Goal: Task Accomplishment & Management: Use online tool/utility

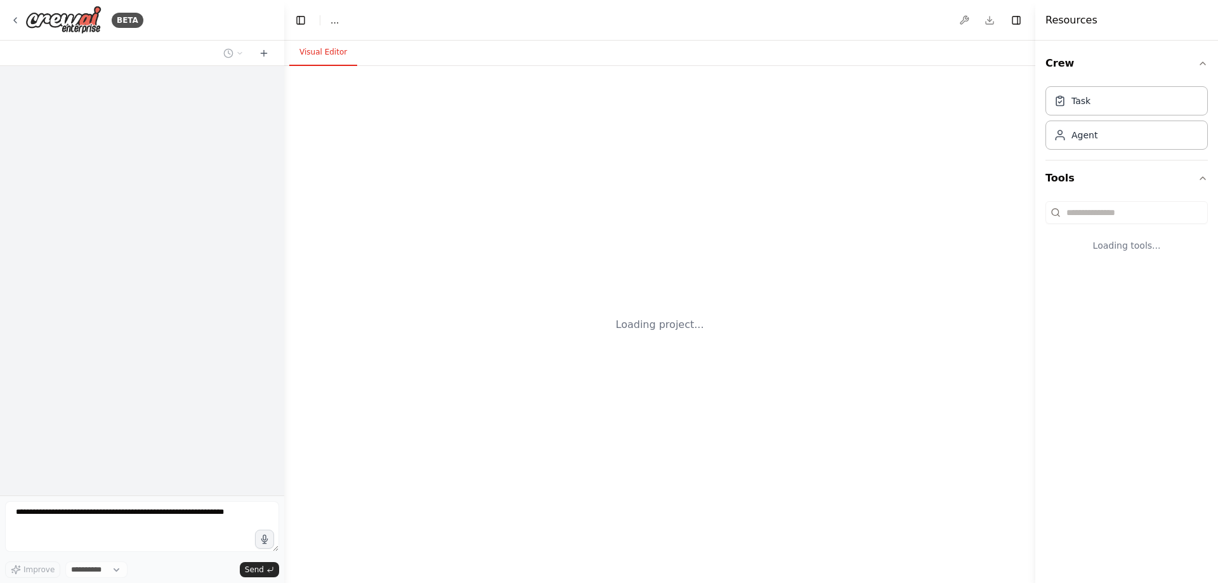
select select "****"
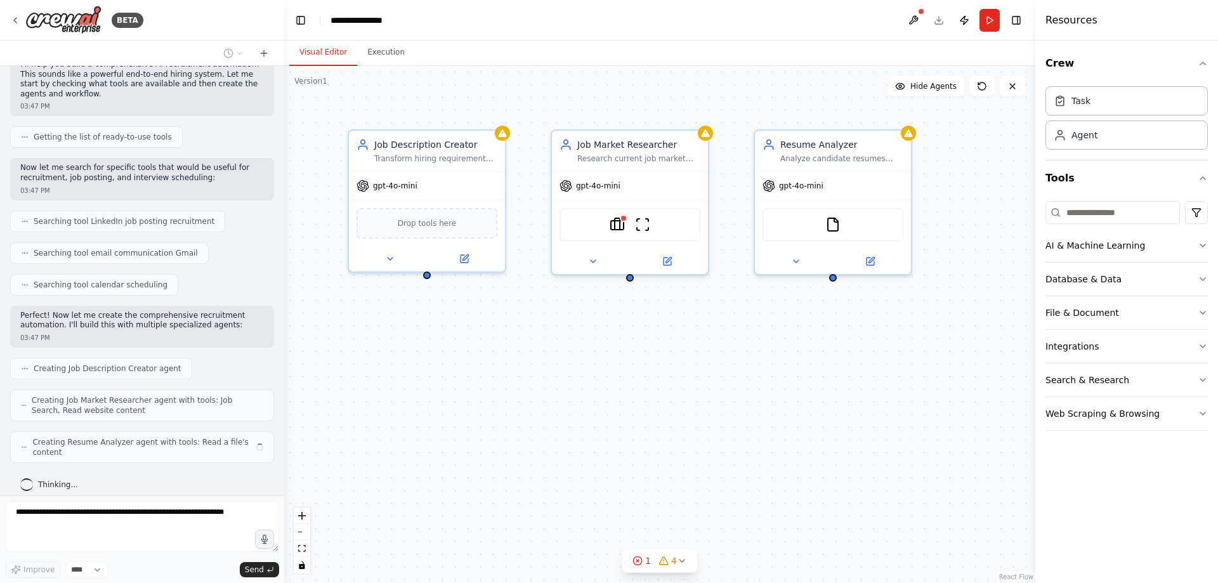
scroll to position [166, 0]
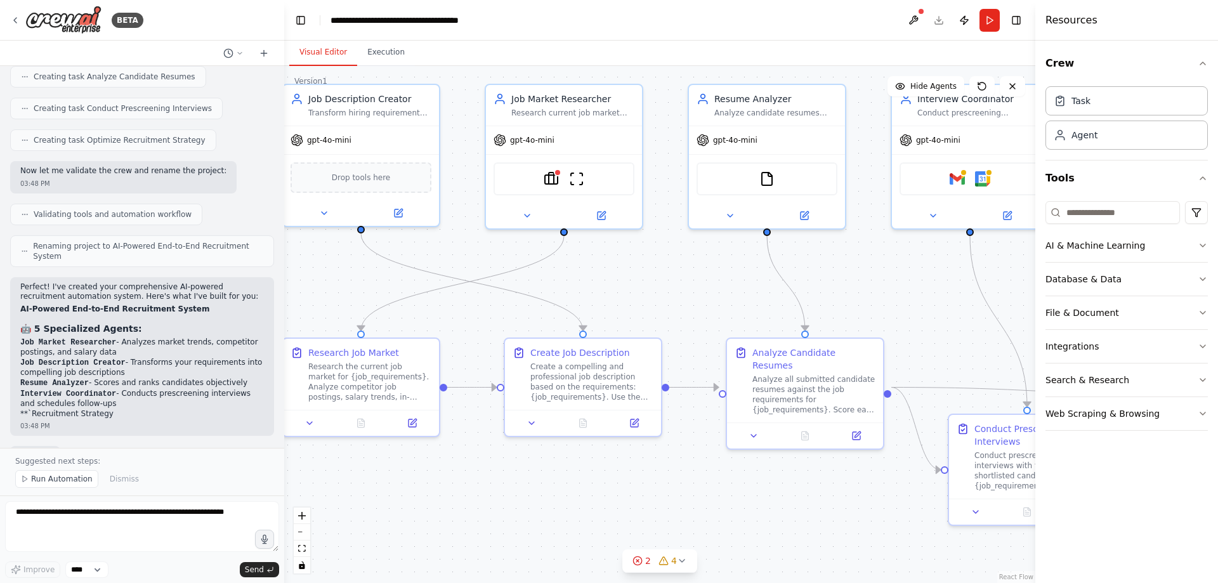
drag, startPoint x: 537, startPoint y: 302, endPoint x: 470, endPoint y: 256, distance: 80.8
click at [470, 256] on div ".deletable-edge-delete-btn { width: 20px; height: 20px; border: 0px solid #ffff…" at bounding box center [659, 324] width 751 height 517
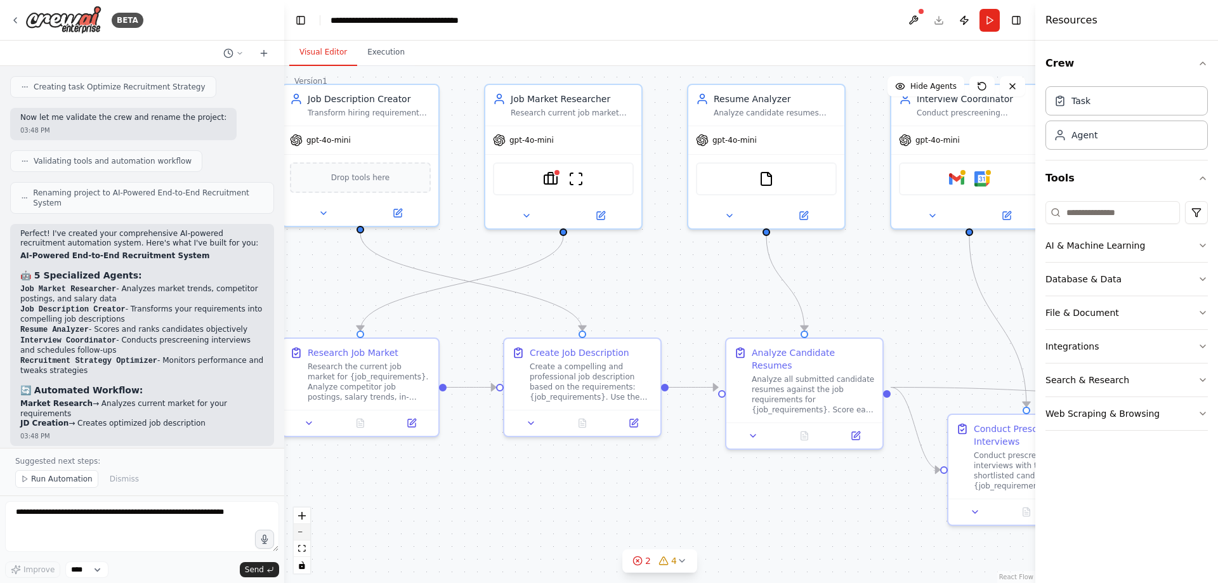
click at [298, 535] on button "zoom out" at bounding box center [302, 532] width 16 height 16
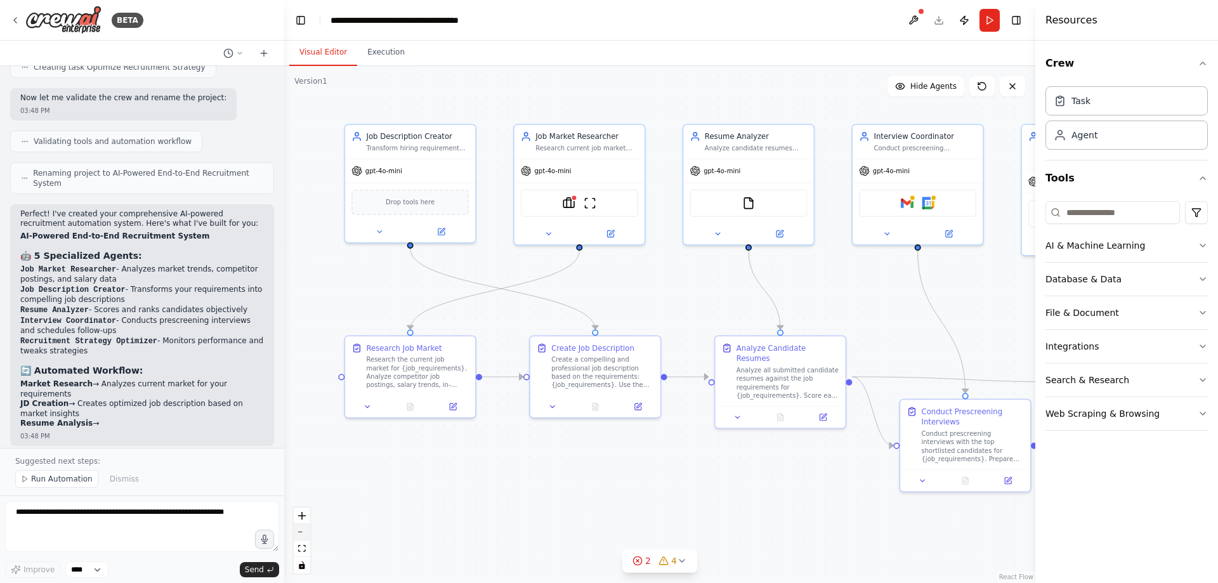
click at [298, 535] on button "zoom out" at bounding box center [302, 532] width 16 height 16
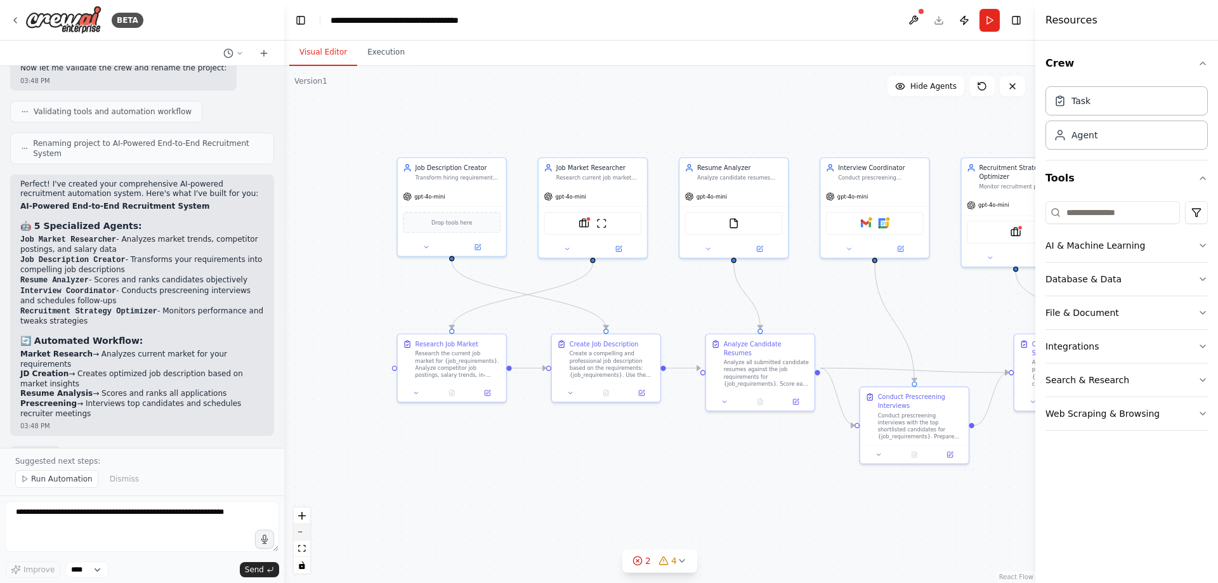
click at [299, 535] on button "zoom out" at bounding box center [302, 532] width 16 height 16
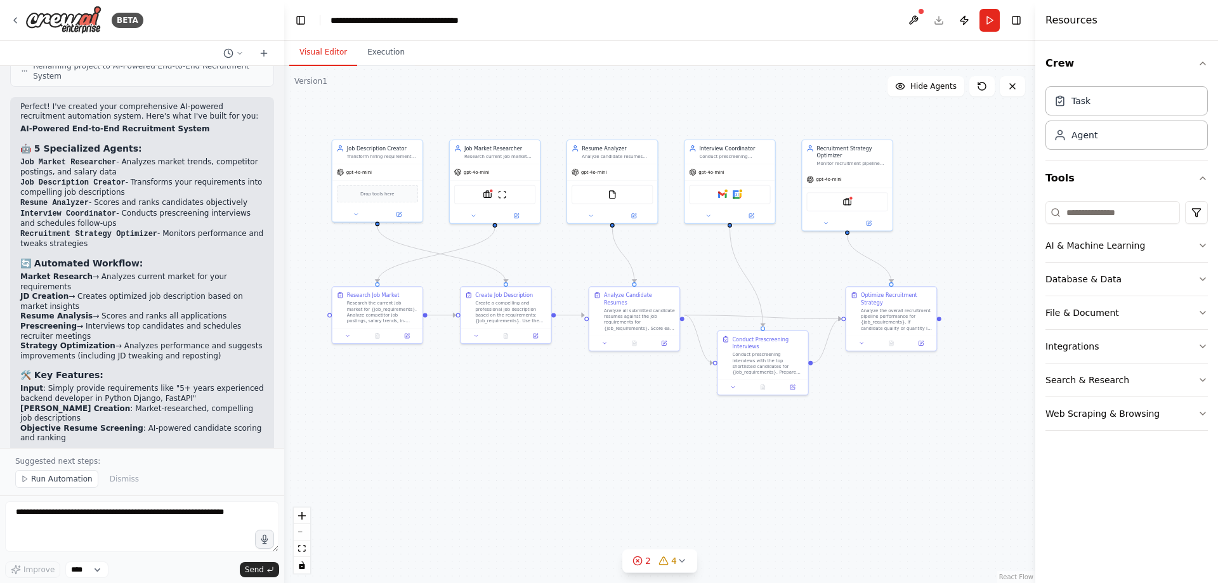
drag, startPoint x: 563, startPoint y: 463, endPoint x: 454, endPoint y: 417, distance: 118.3
click at [454, 417] on div ".deletable-edge-delete-btn { width: 20px; height: 20px; border: 0px solid #ffff…" at bounding box center [659, 324] width 751 height 517
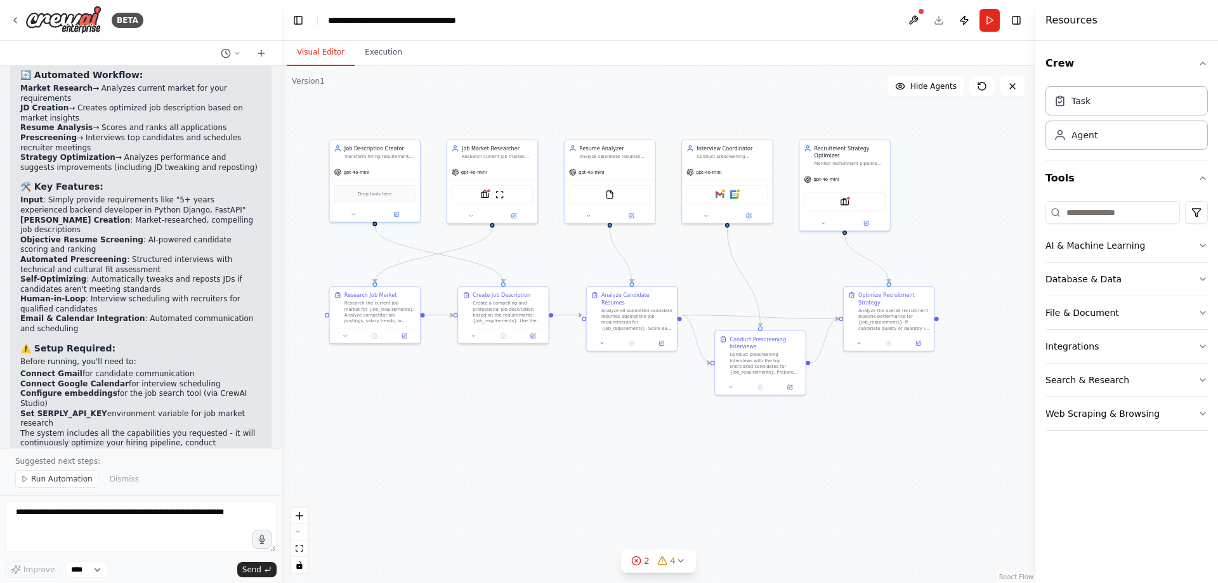
scroll to position [1151, 0]
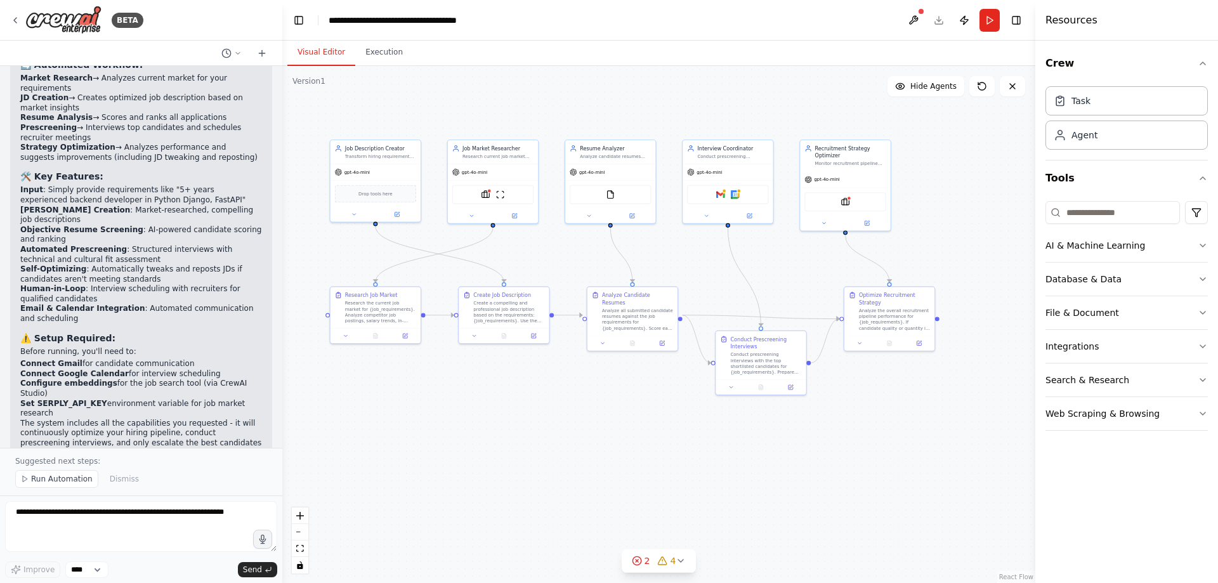
drag, startPoint x: 282, startPoint y: 379, endPoint x: 282, endPoint y: 357, distance: 21.6
click at [282, 357] on div "BETA i need an ai agent where we can give our requirement like (We need years e…" at bounding box center [609, 291] width 1218 height 583
drag, startPoint x: 280, startPoint y: 367, endPoint x: 280, endPoint y: 352, distance: 14.6
click at [280, 350] on div "BETA i need an ai agent where we can give our requirement like (We need years e…" at bounding box center [609, 291] width 1218 height 583
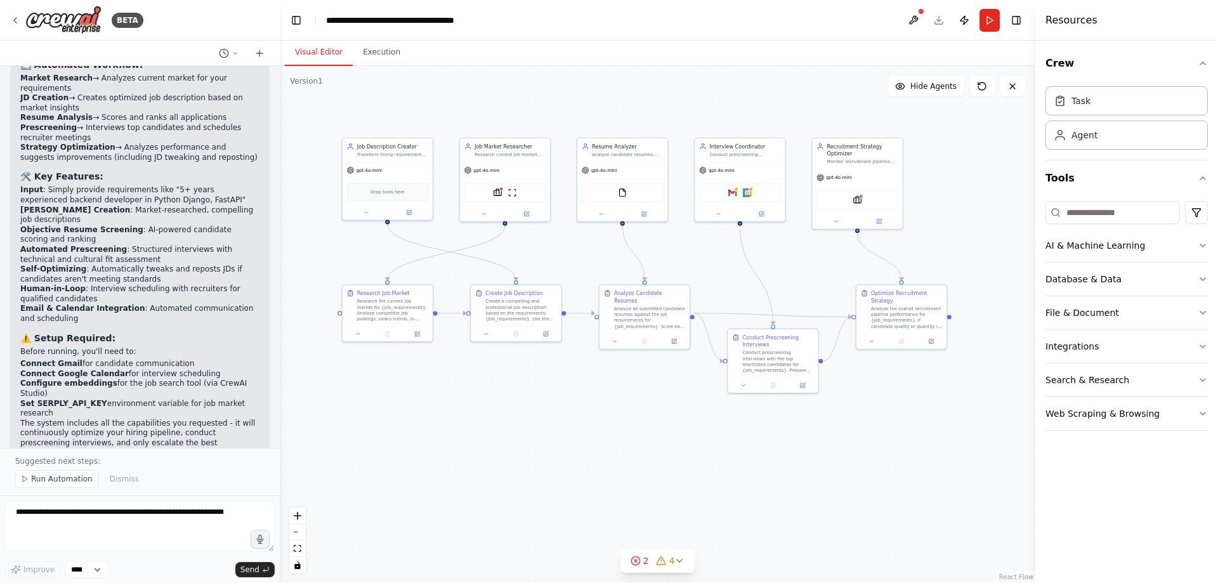
drag, startPoint x: 280, startPoint y: 355, endPoint x: 306, endPoint y: 353, distance: 26.1
click at [306, 353] on div ".deletable-edge-delete-btn { width: 20px; height: 20px; border: 0px solid #ffff…" at bounding box center [658, 324] width 756 height 517
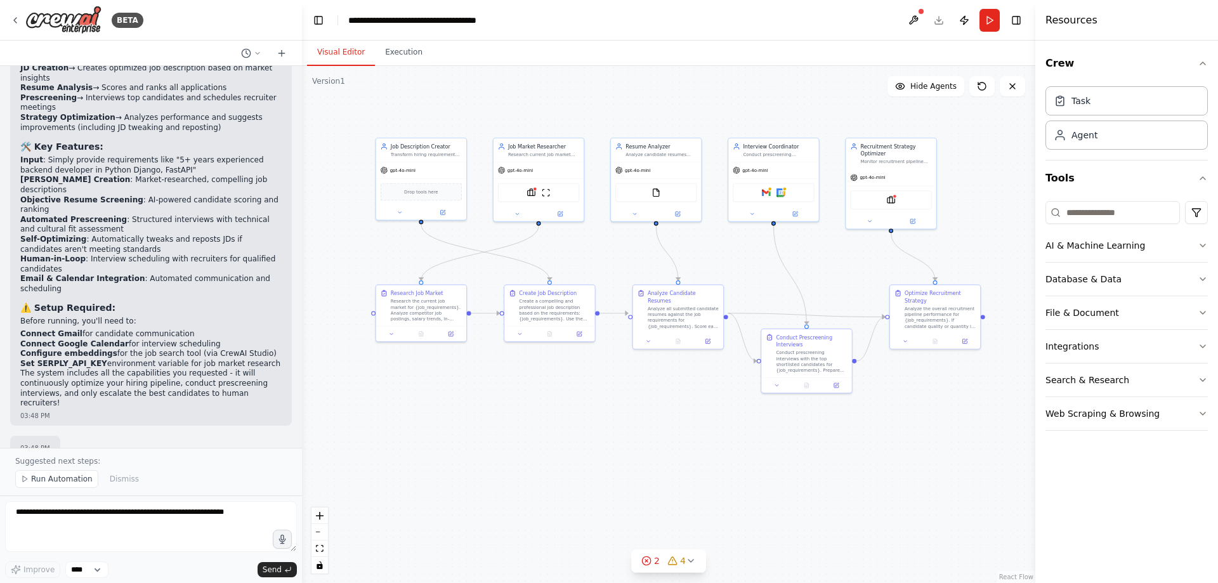
scroll to position [1081, 0]
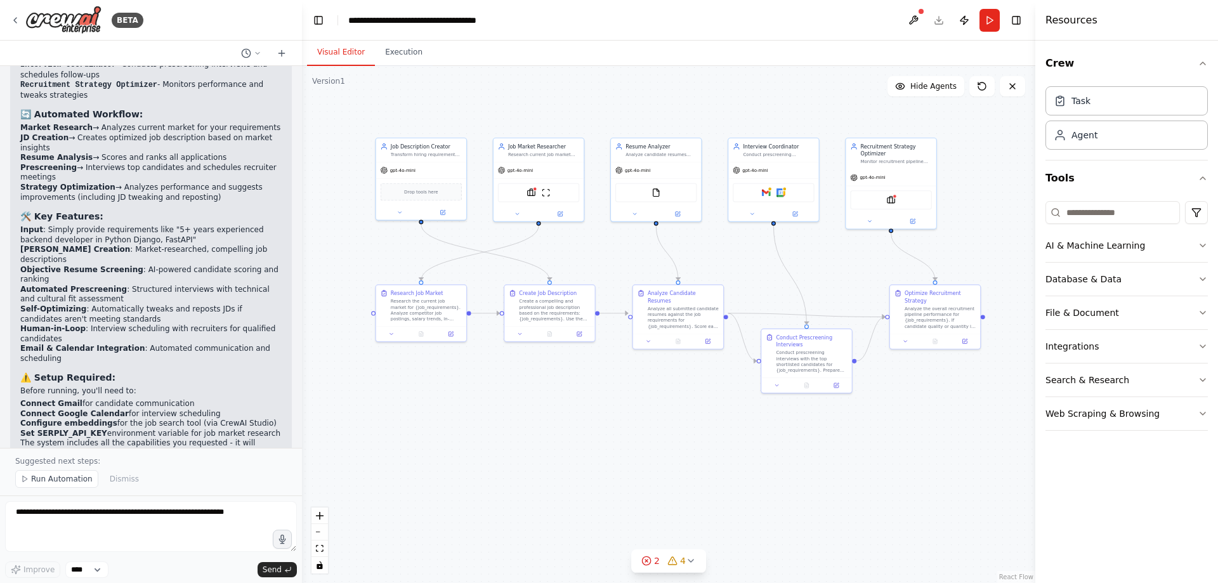
drag, startPoint x: 279, startPoint y: 315, endPoint x: 311, endPoint y: 316, distance: 31.7
click at [310, 316] on div "BETA i need an ai agent where we can give our requirement like (We need years e…" at bounding box center [609, 291] width 1218 height 583
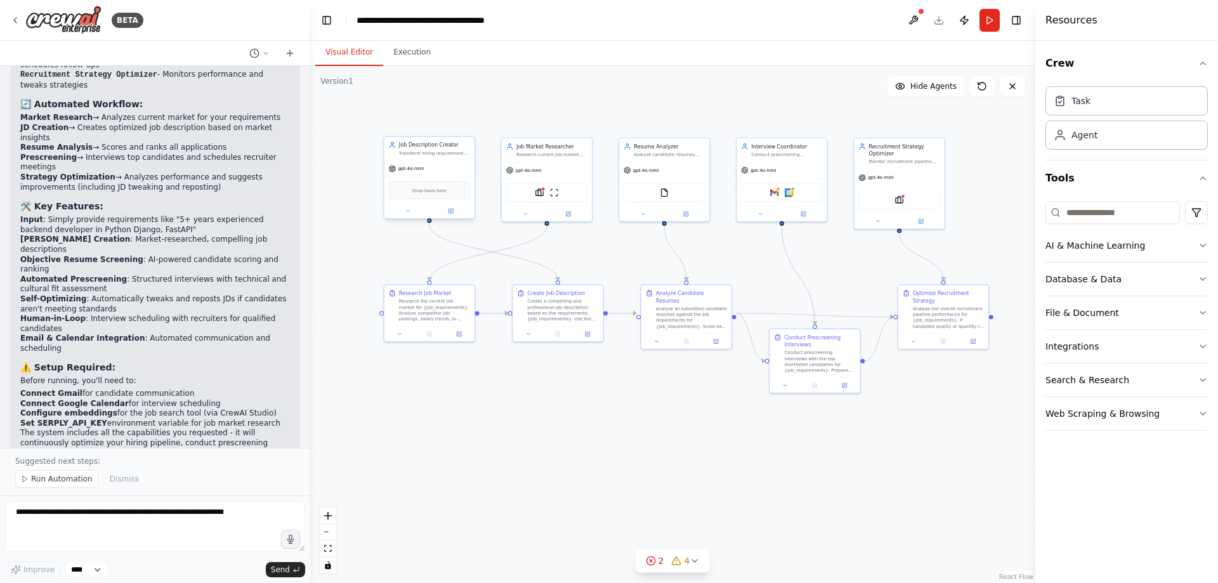
click at [423, 190] on span "Drop tools here" at bounding box center [429, 191] width 34 height 8
click at [421, 174] on div "gpt-4o-mini" at bounding box center [429, 169] width 90 height 16
click at [54, 477] on span "Run Automation" at bounding box center [62, 479] width 62 height 10
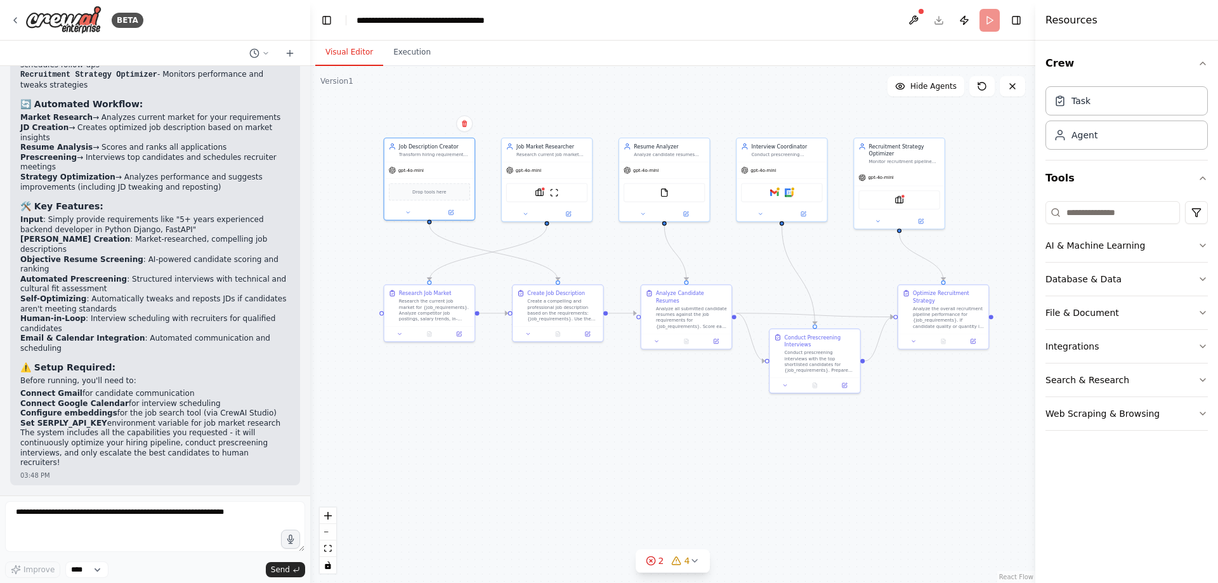
scroll to position [1034, 0]
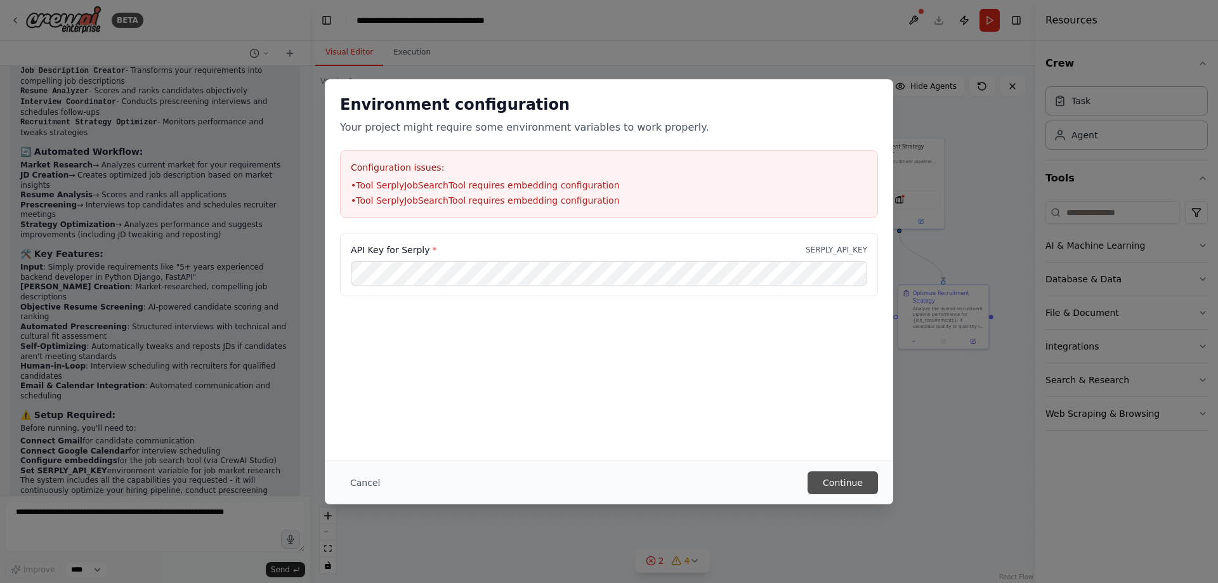
click at [855, 483] on button "Continue" at bounding box center [843, 482] width 70 height 23
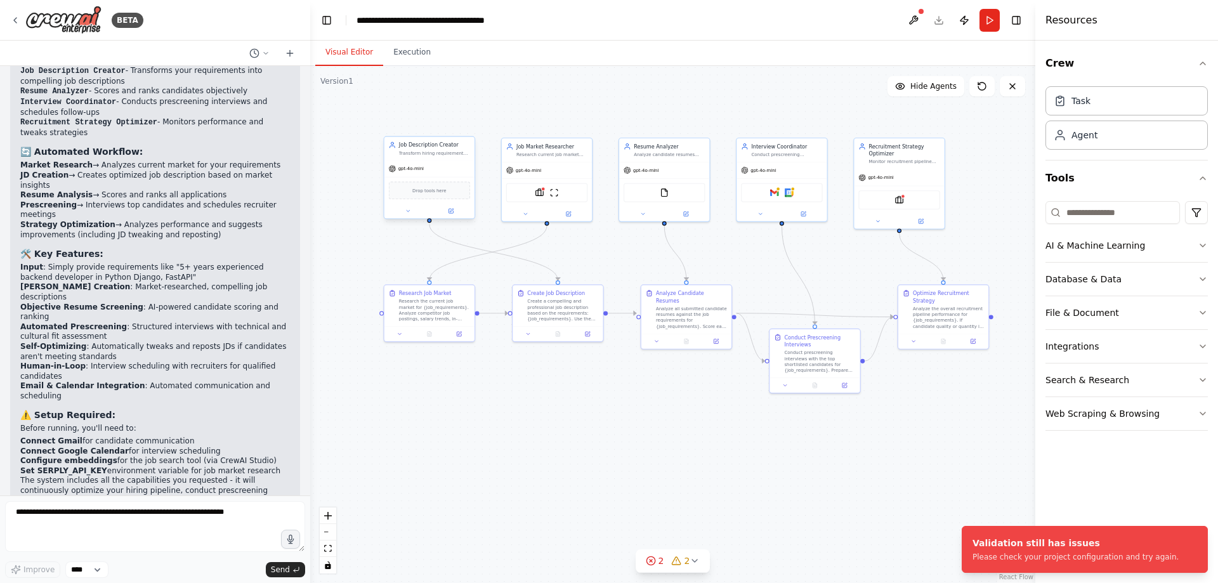
click at [419, 191] on span "Drop tools here" at bounding box center [429, 191] width 34 height 8
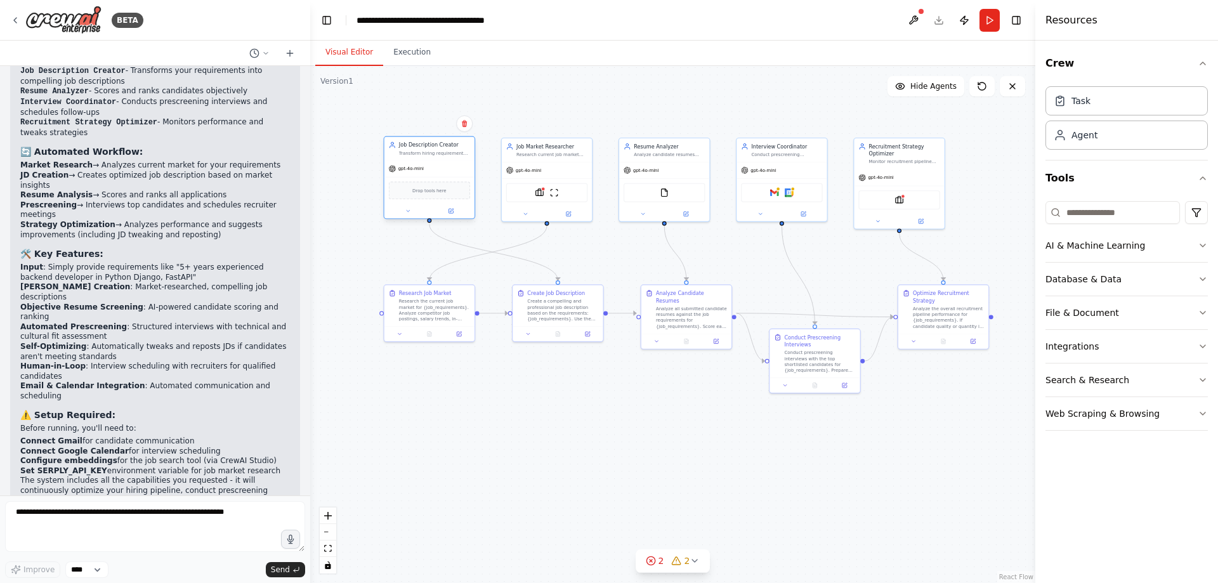
click at [419, 191] on span "Drop tools here" at bounding box center [429, 191] width 34 height 8
click at [435, 166] on div "gpt-4o-mini" at bounding box center [429, 169] width 90 height 16
click at [403, 173] on div "gpt-4o-mini" at bounding box center [429, 169] width 90 height 16
click at [433, 197] on div "Drop tools here" at bounding box center [429, 190] width 81 height 18
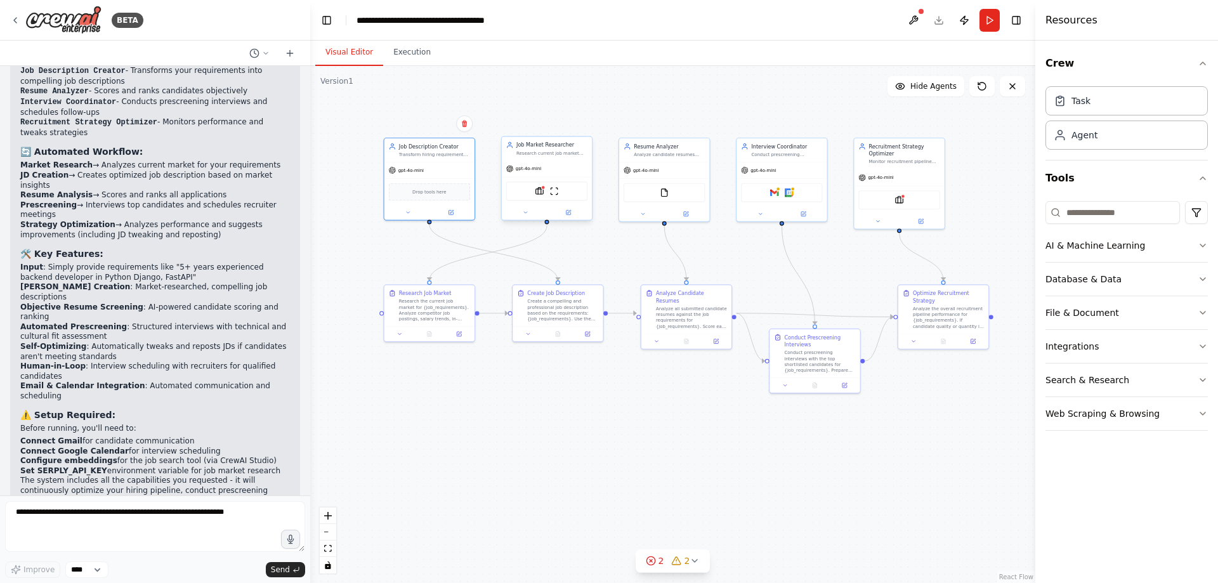
click at [541, 198] on div "SerplyJobSearchTool ScrapeWebsiteTool" at bounding box center [546, 190] width 81 height 19
click at [541, 192] on img at bounding box center [539, 191] width 9 height 9
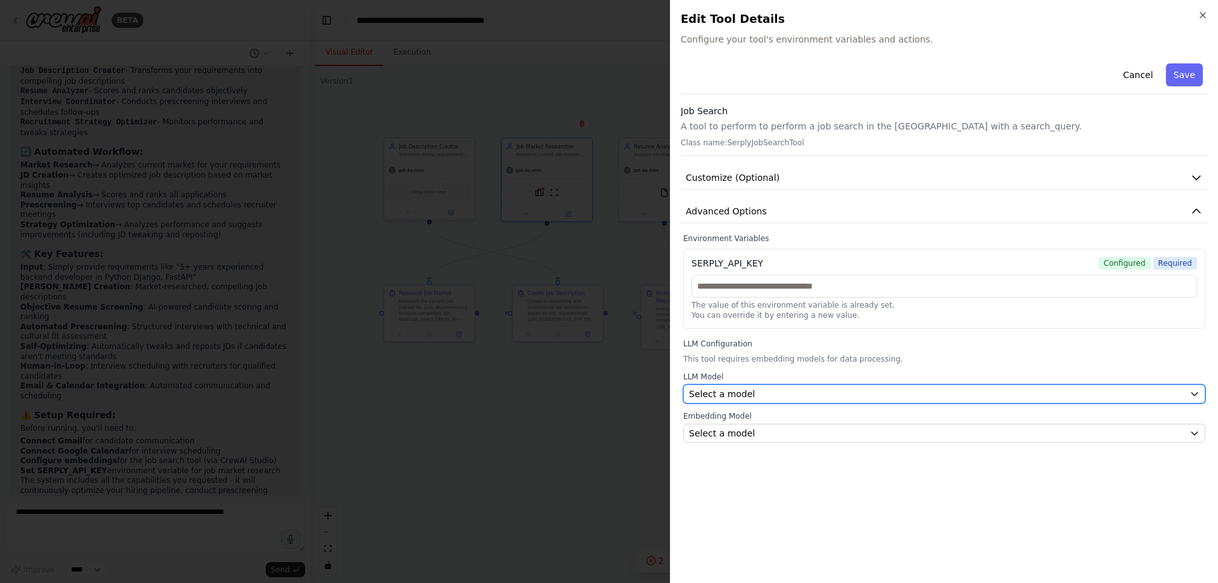
click at [743, 397] on span "Select a model" at bounding box center [722, 394] width 66 height 13
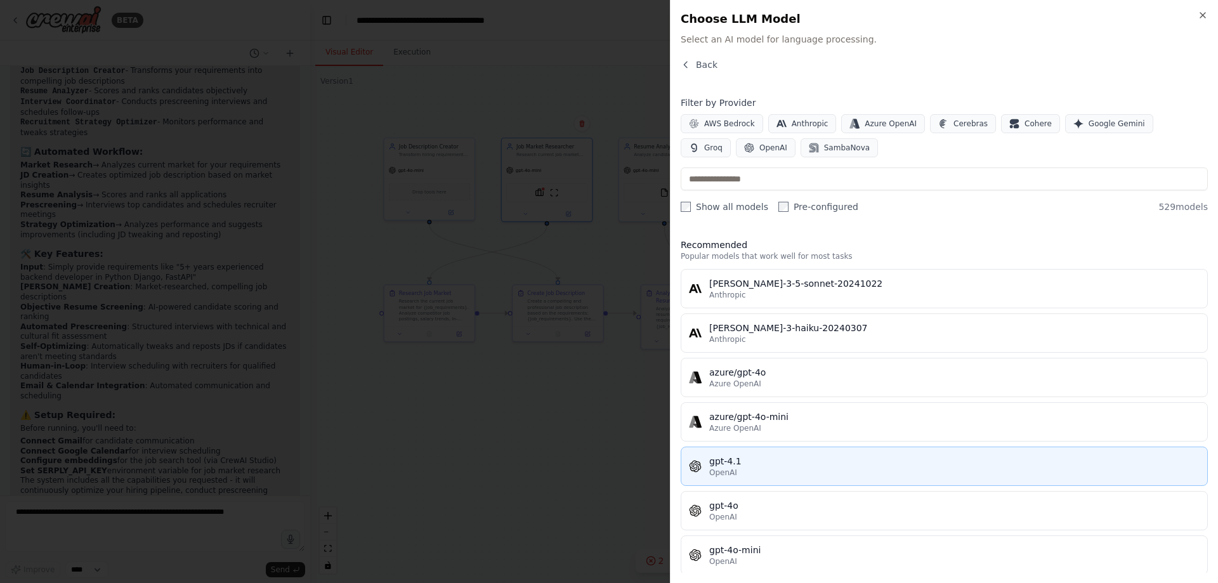
click at [731, 466] on div "gpt-4.1" at bounding box center [954, 461] width 490 height 13
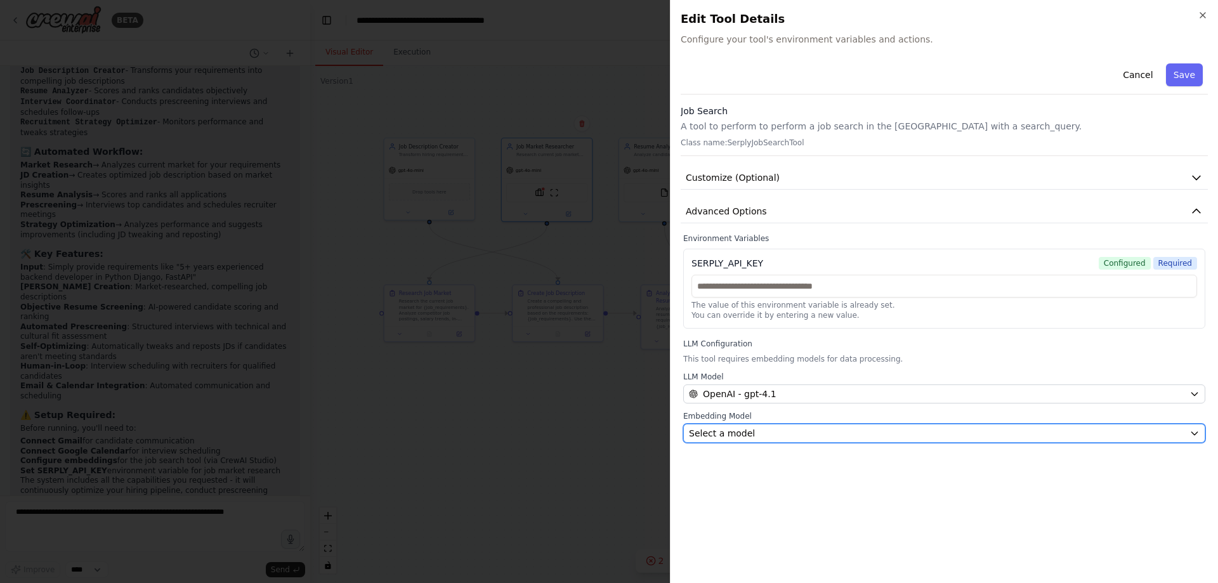
click at [905, 440] on button "Select a model" at bounding box center [944, 433] width 522 height 19
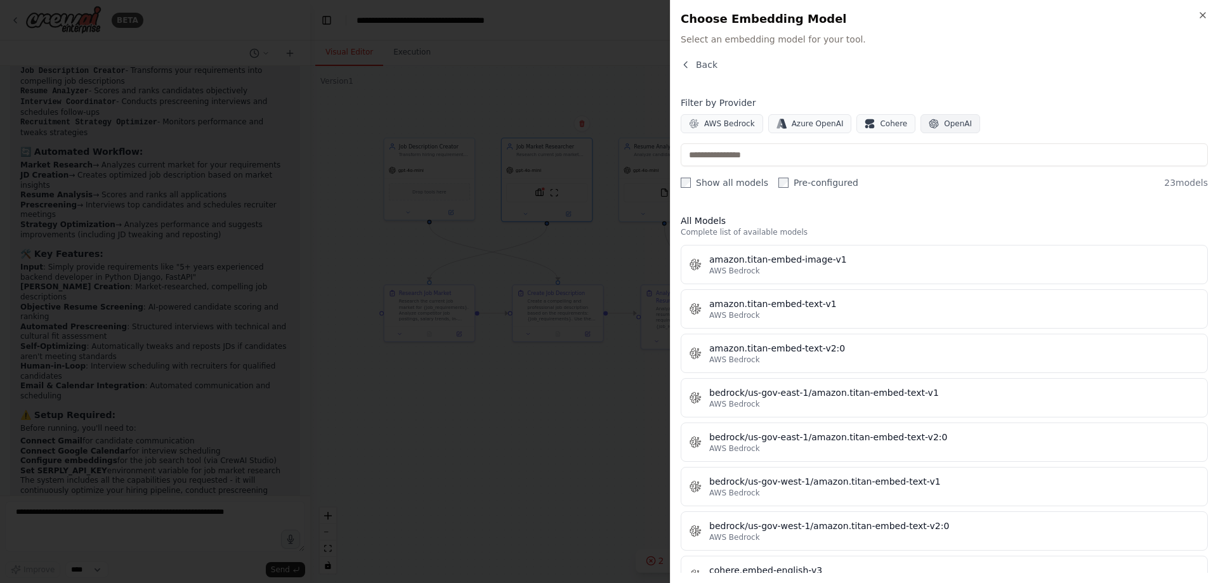
click at [923, 131] on button "OpenAI" at bounding box center [951, 123] width 60 height 19
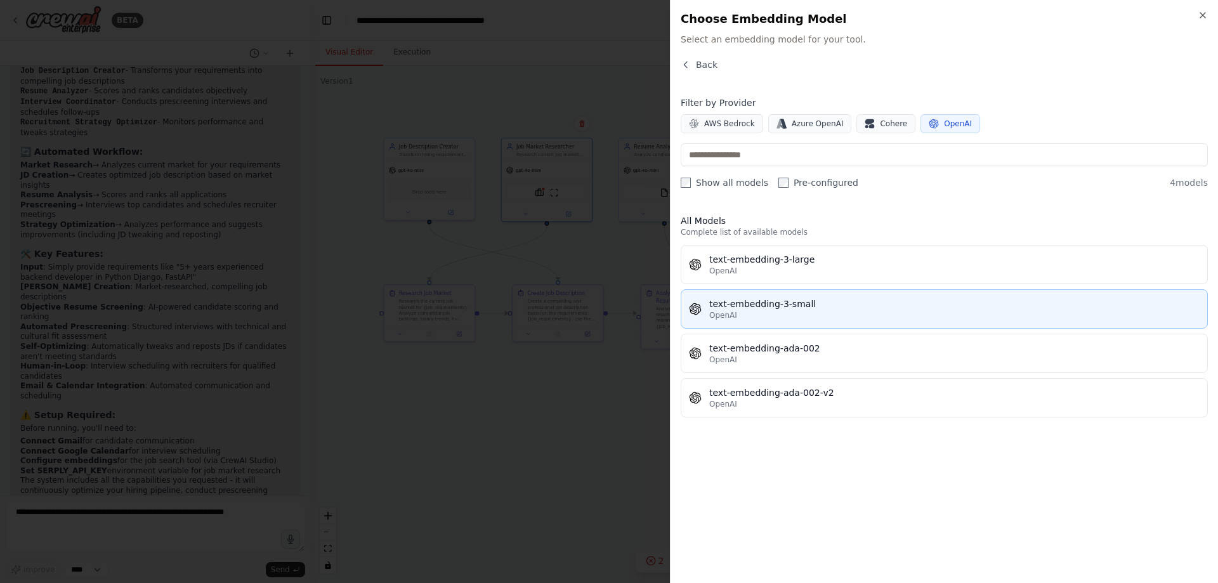
click at [766, 308] on div "text-embedding-3-small" at bounding box center [954, 304] width 490 height 13
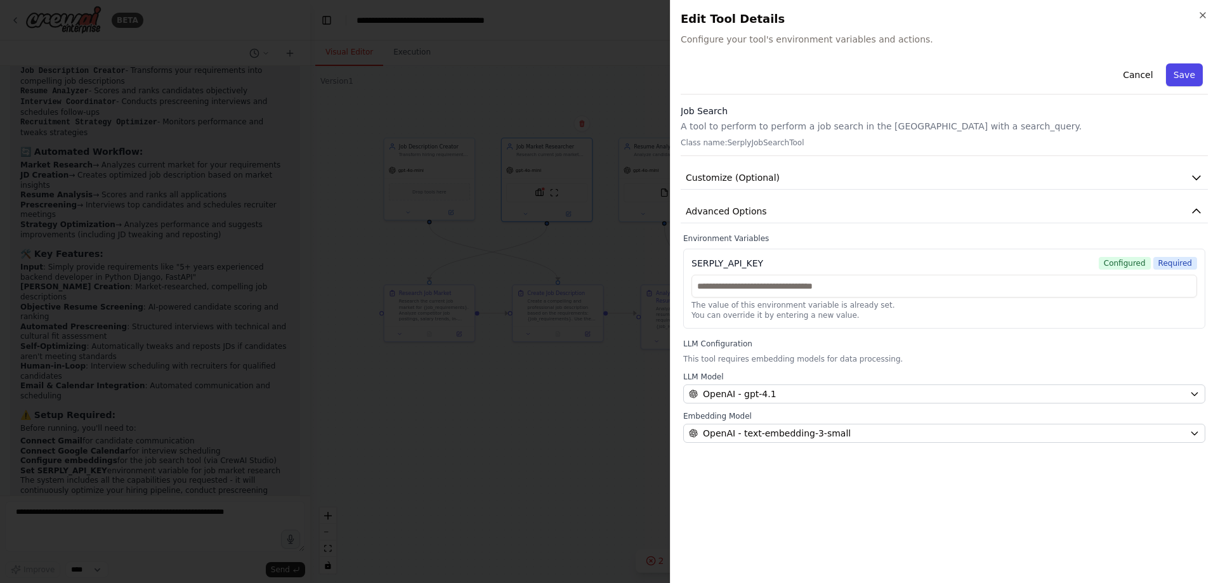
click at [1183, 77] on button "Save" at bounding box center [1184, 74] width 37 height 23
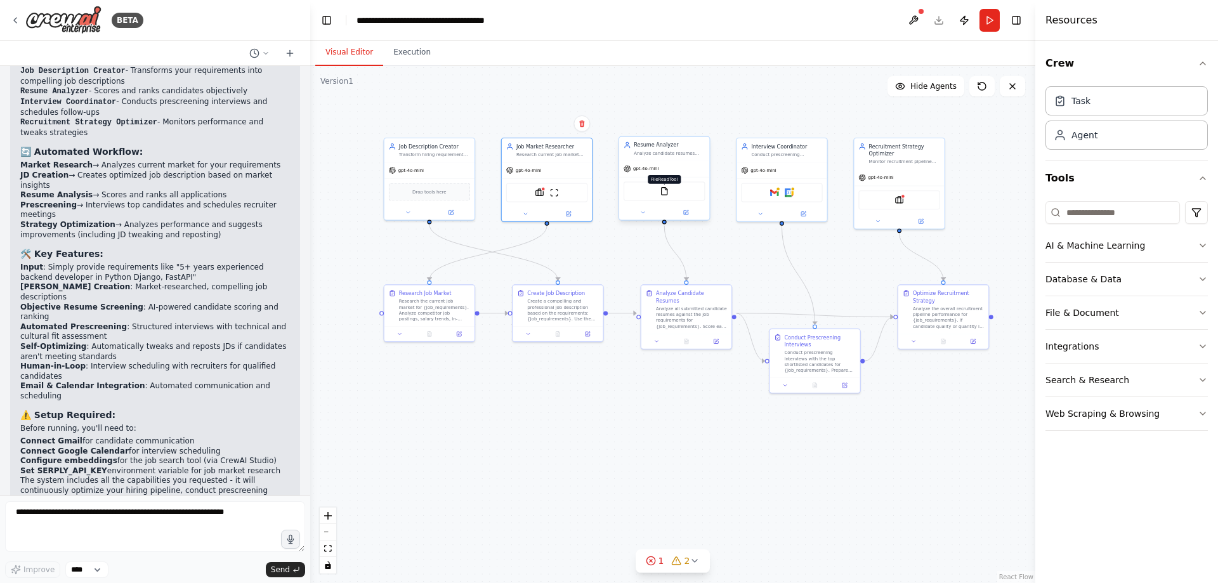
click at [667, 192] on img at bounding box center [664, 191] width 9 height 9
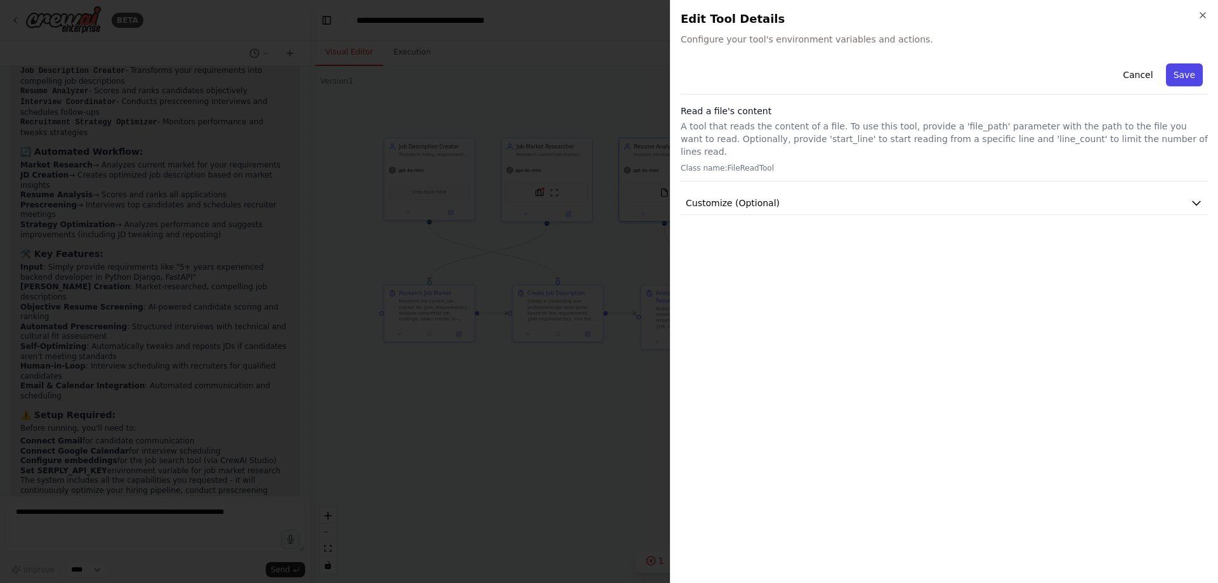
click at [1185, 79] on button "Save" at bounding box center [1184, 74] width 37 height 23
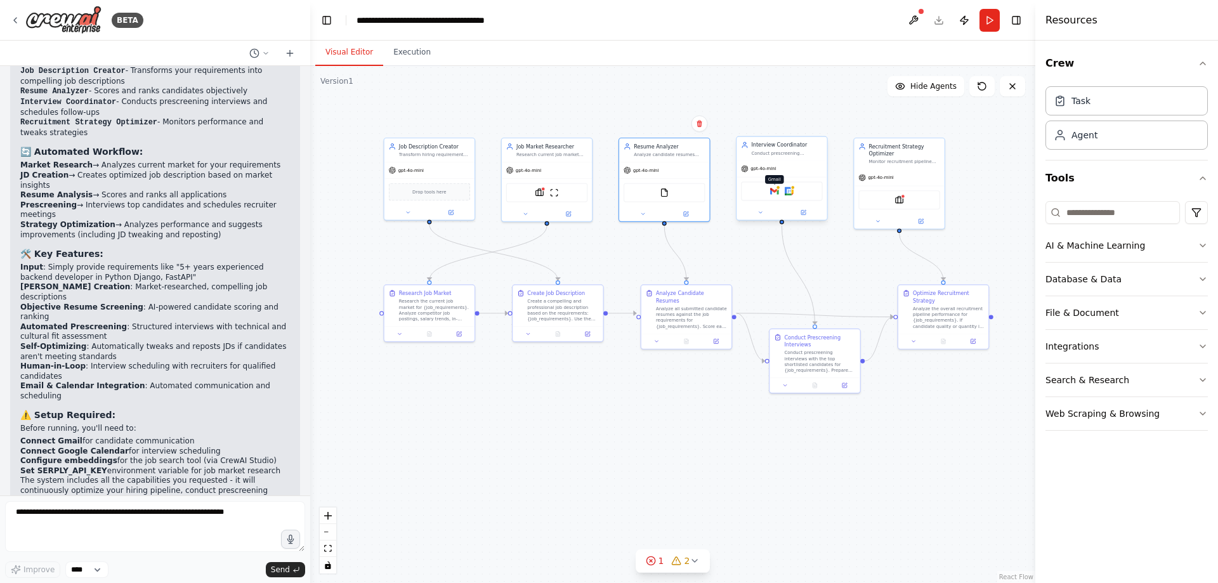
click at [777, 192] on img at bounding box center [774, 191] width 9 height 9
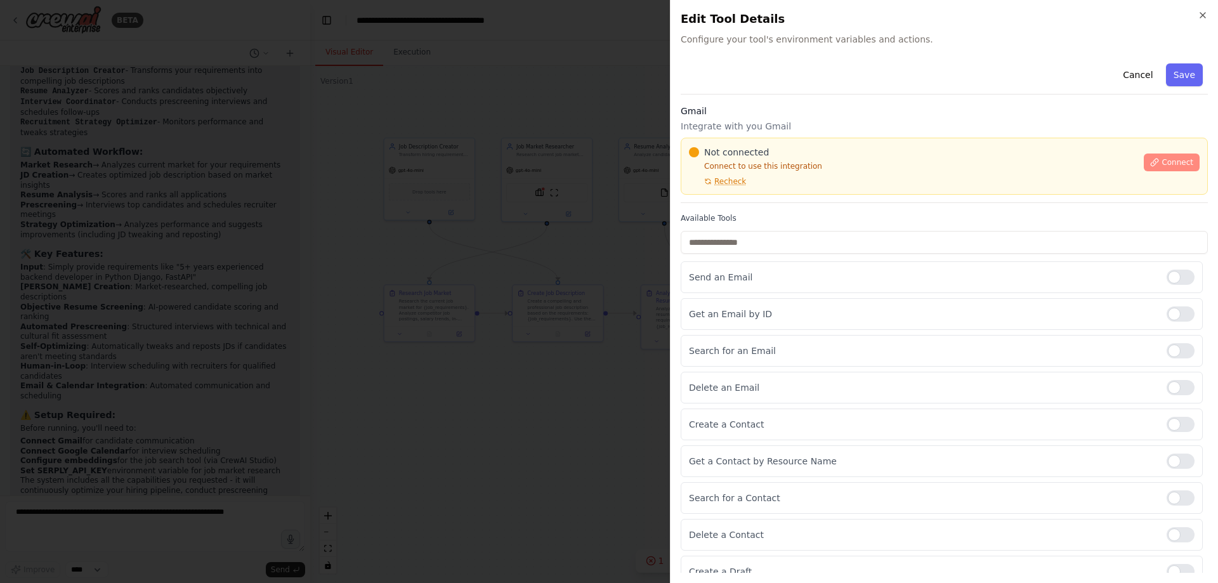
click at [1162, 161] on span "Connect" at bounding box center [1178, 162] width 32 height 10
click at [721, 178] on span "Recheck" at bounding box center [730, 181] width 32 height 10
click at [725, 187] on div "Not connected Connect to use this integration Recheck Connect" at bounding box center [944, 166] width 527 height 57
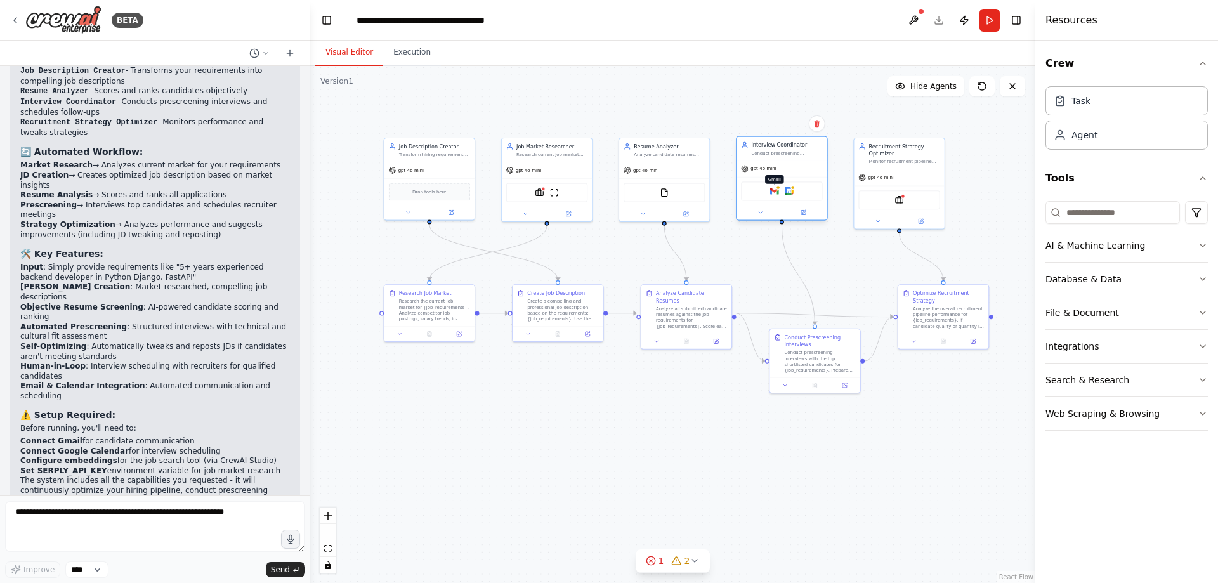
click at [774, 194] on img at bounding box center [774, 191] width 9 height 9
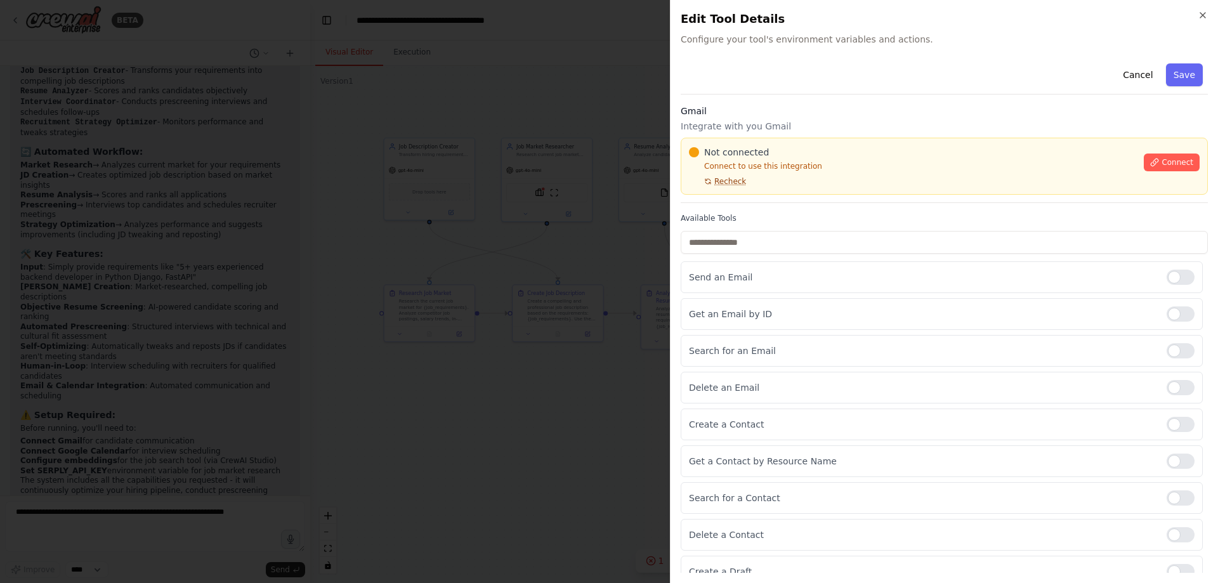
click at [732, 177] on span "Recheck" at bounding box center [730, 181] width 32 height 10
click at [726, 186] on span "Recheck" at bounding box center [730, 181] width 32 height 10
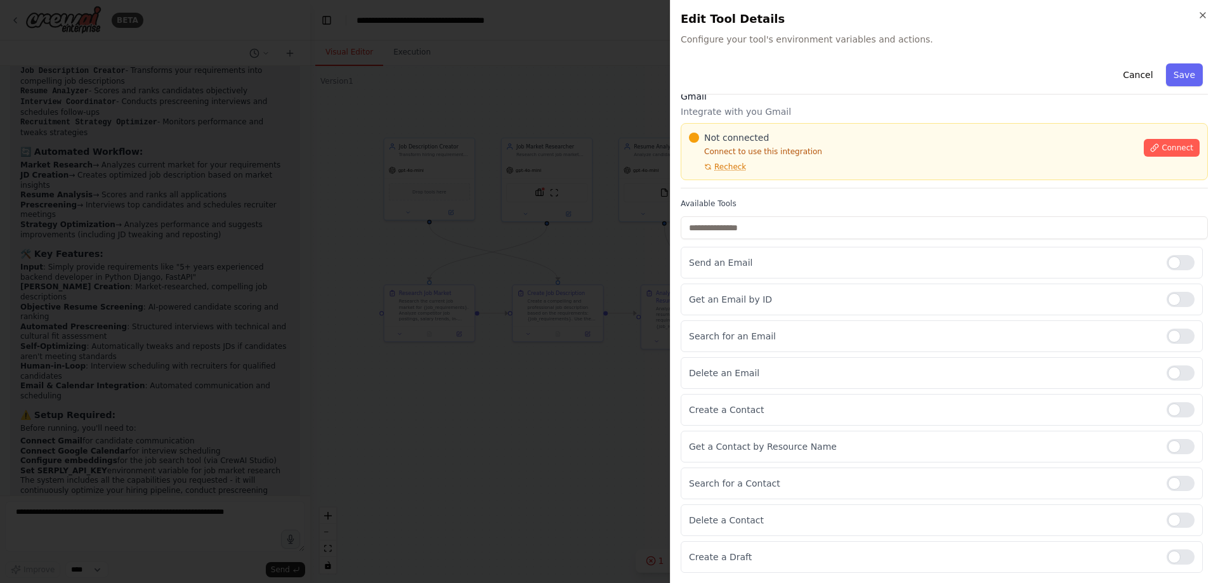
scroll to position [0, 0]
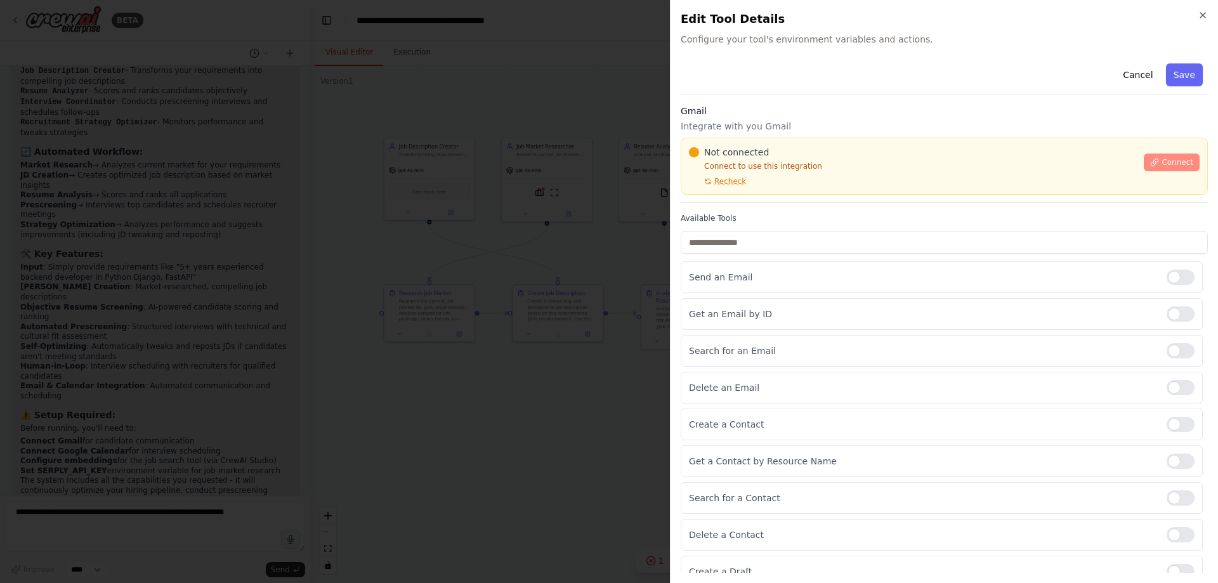
click at [1169, 165] on span "Connect" at bounding box center [1178, 162] width 32 height 10
click at [751, 186] on div "Not connected Connect to use this integration Recheck" at bounding box center [912, 166] width 447 height 41
click at [833, 162] on p "Connect to use this integration" at bounding box center [912, 166] width 447 height 10
click at [830, 163] on p "Connect to use this integration" at bounding box center [912, 166] width 447 height 10
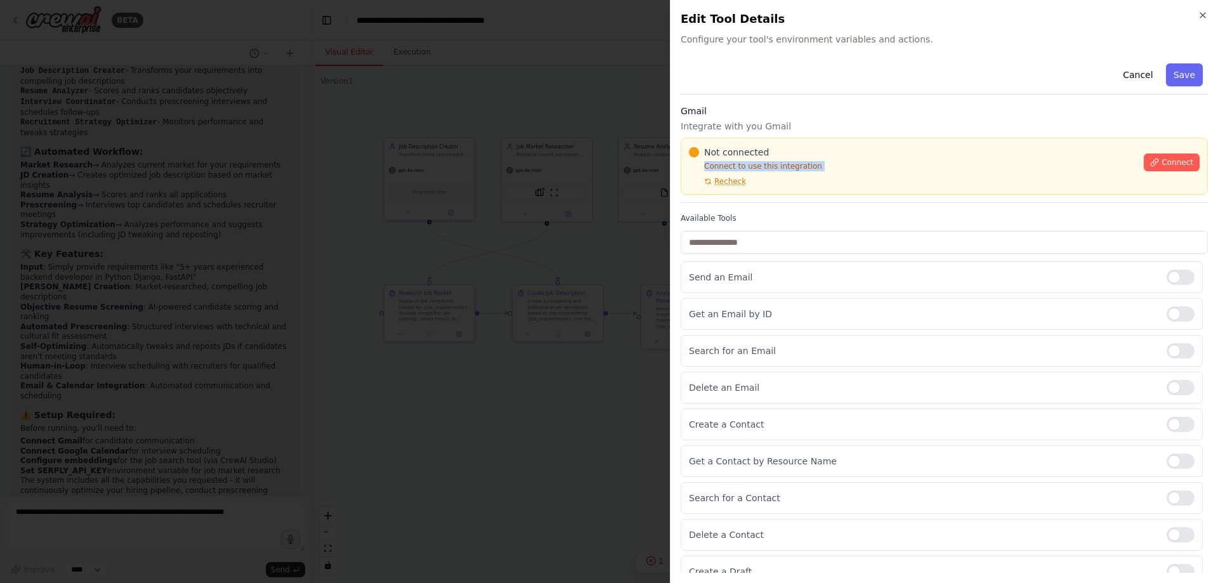
click at [830, 163] on p "Connect to use this integration" at bounding box center [912, 166] width 447 height 10
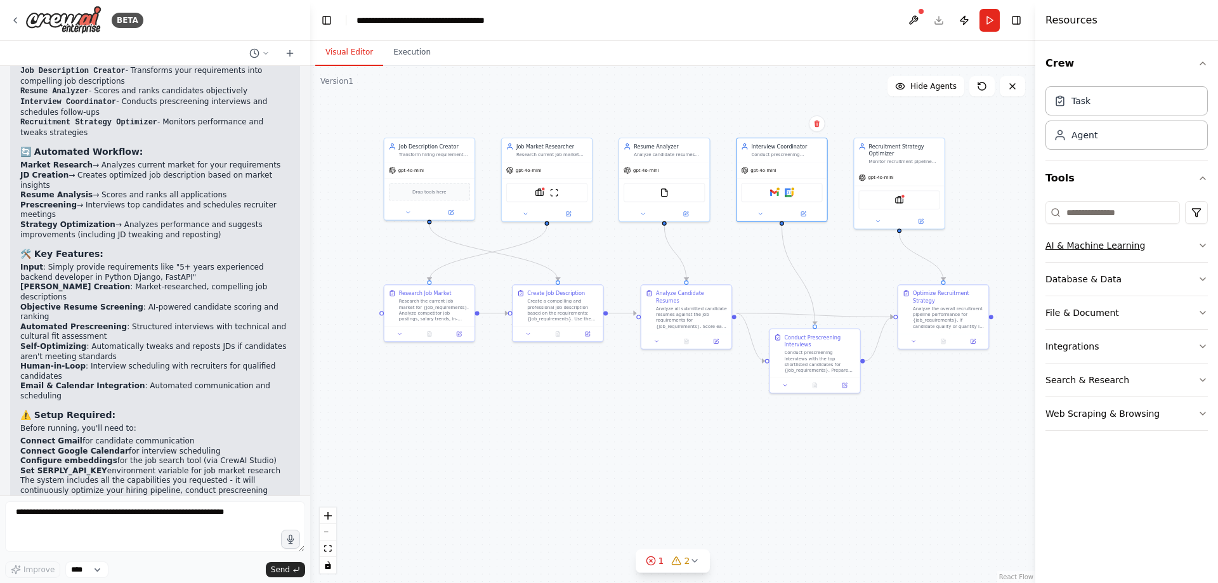
click at [1118, 247] on div "AI & Machine Learning" at bounding box center [1096, 245] width 100 height 13
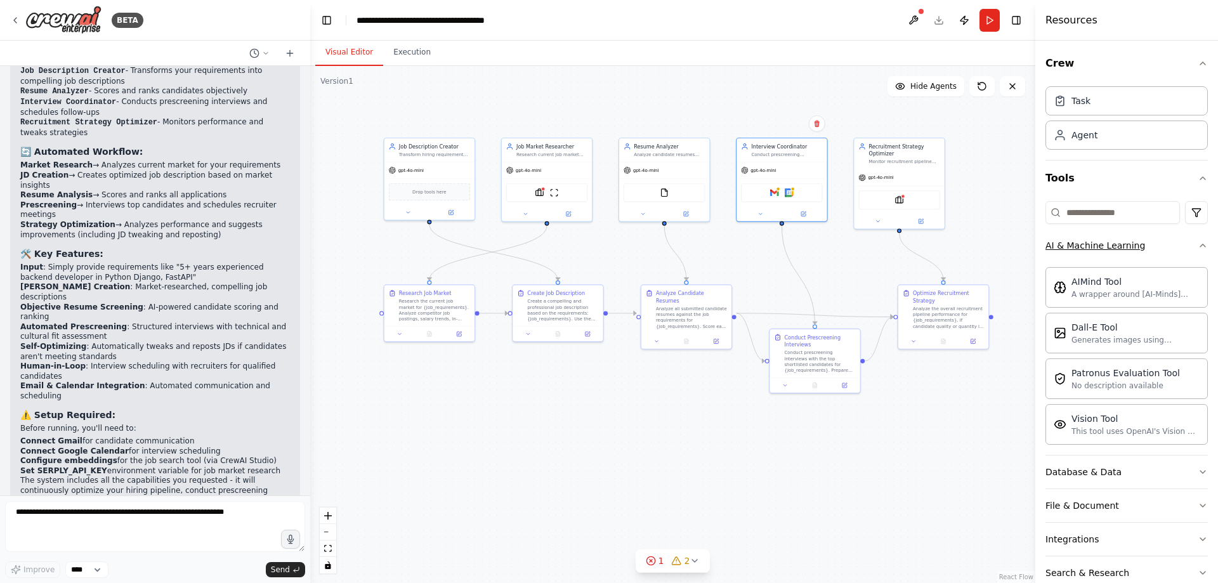
click at [1118, 247] on div "AI & Machine Learning" at bounding box center [1096, 245] width 100 height 13
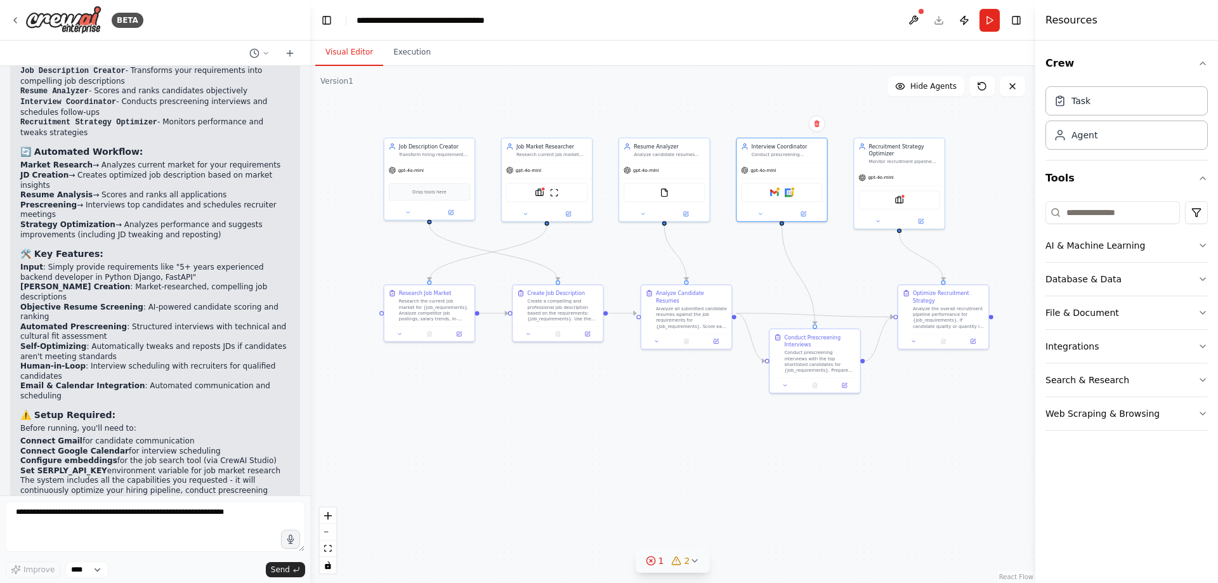
click at [649, 559] on icon at bounding box center [651, 561] width 10 height 10
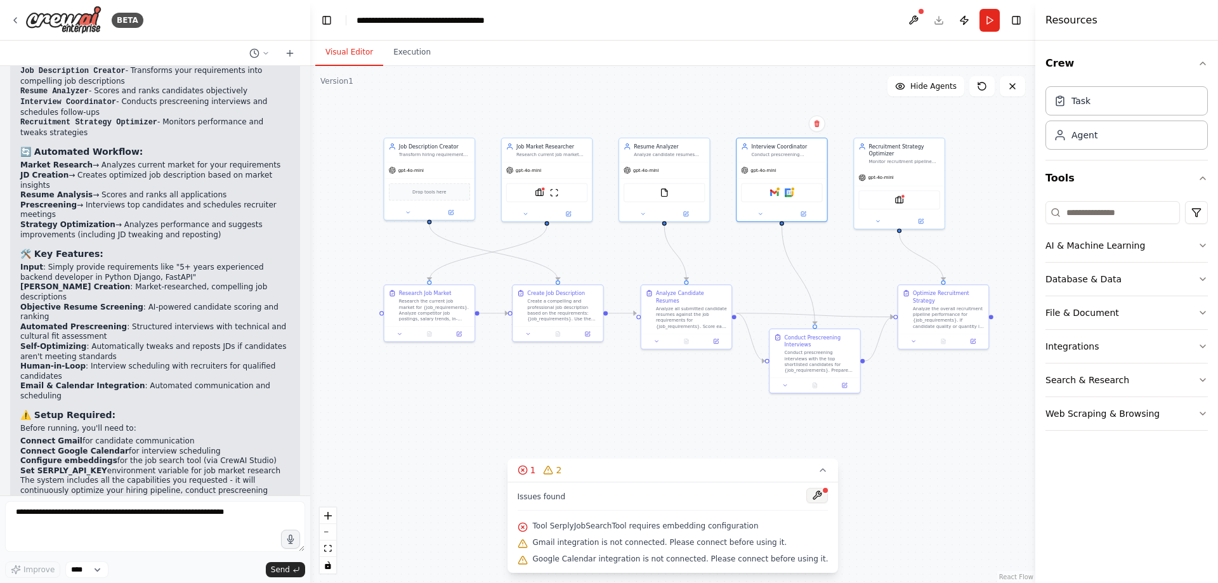
click at [806, 496] on button at bounding box center [817, 495] width 22 height 15
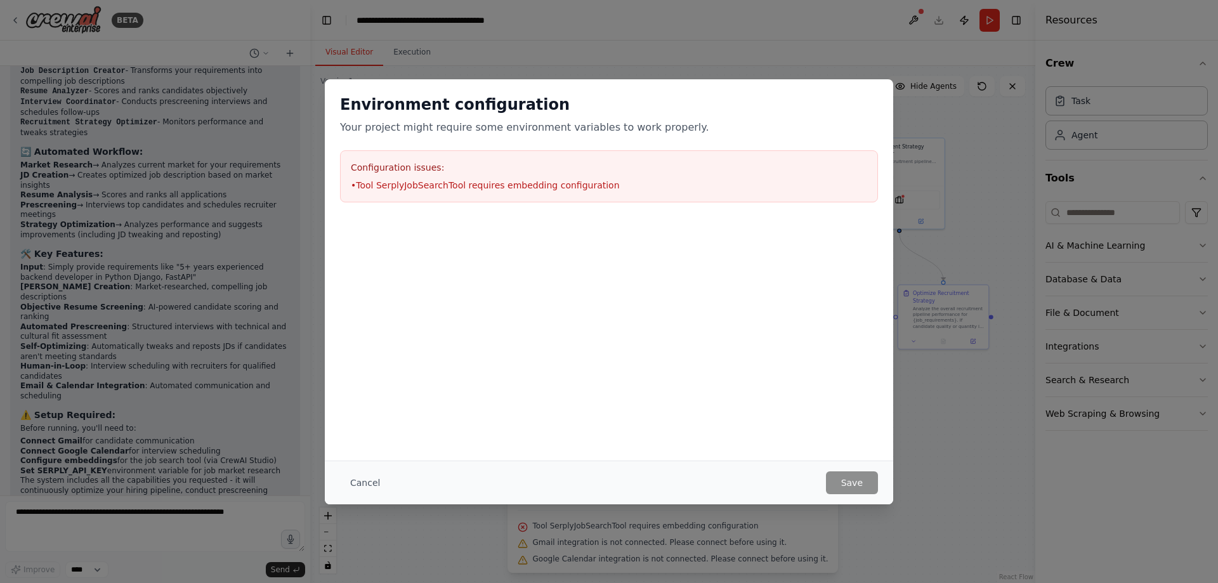
click at [475, 192] on div "Configuration issues: • Tool SerplyJobSearchTool requires embedding configurati…" at bounding box center [609, 176] width 538 height 52
click at [916, 426] on div "Environment configuration Your project might require some environment variables…" at bounding box center [609, 291] width 1218 height 583
click at [332, 81] on div "Environment configuration Your project might require some environment variables…" at bounding box center [609, 148] width 568 height 138
click at [359, 565] on div "Environment configuration Your project might require some environment variables…" at bounding box center [609, 291] width 1218 height 583
click at [358, 480] on button "Cancel" at bounding box center [365, 482] width 50 height 23
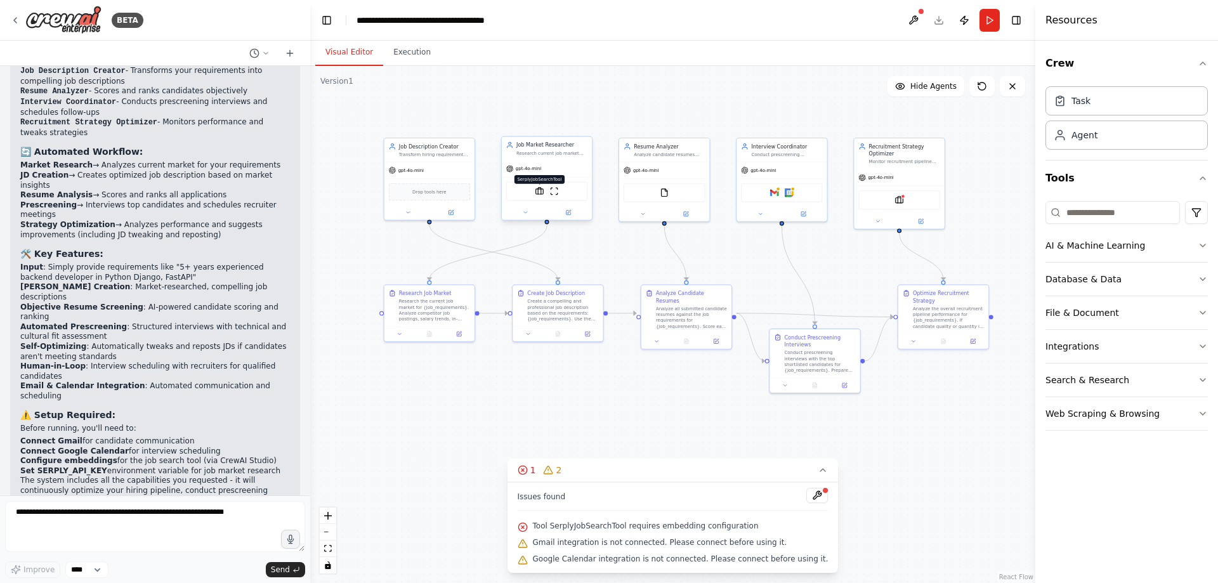
click at [543, 193] on img at bounding box center [539, 191] width 9 height 9
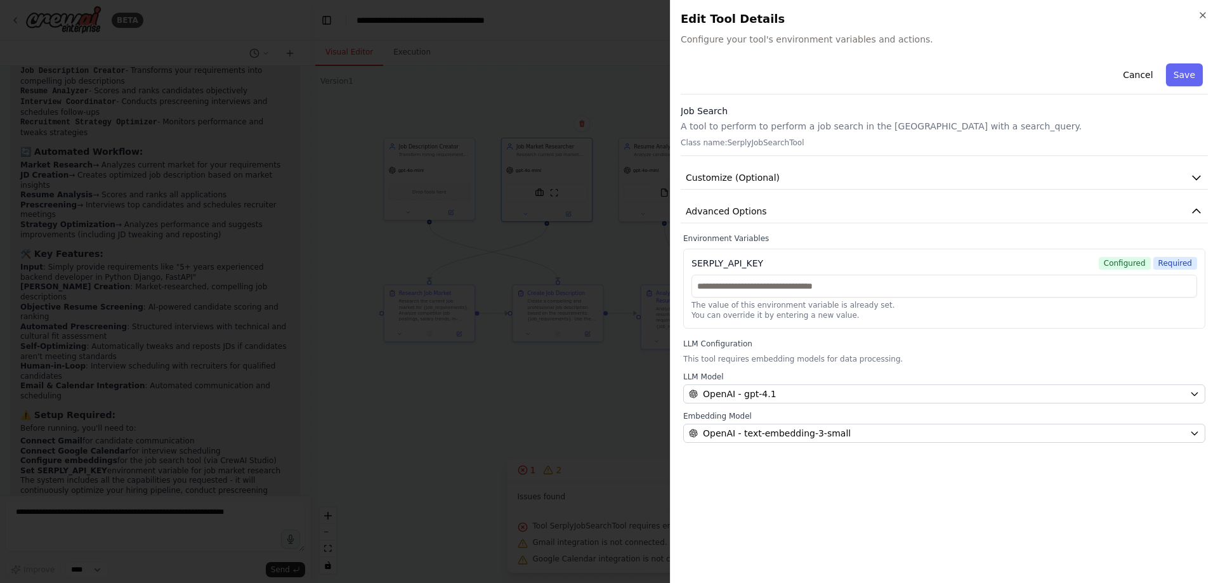
click at [495, 249] on div at bounding box center [609, 291] width 1218 height 583
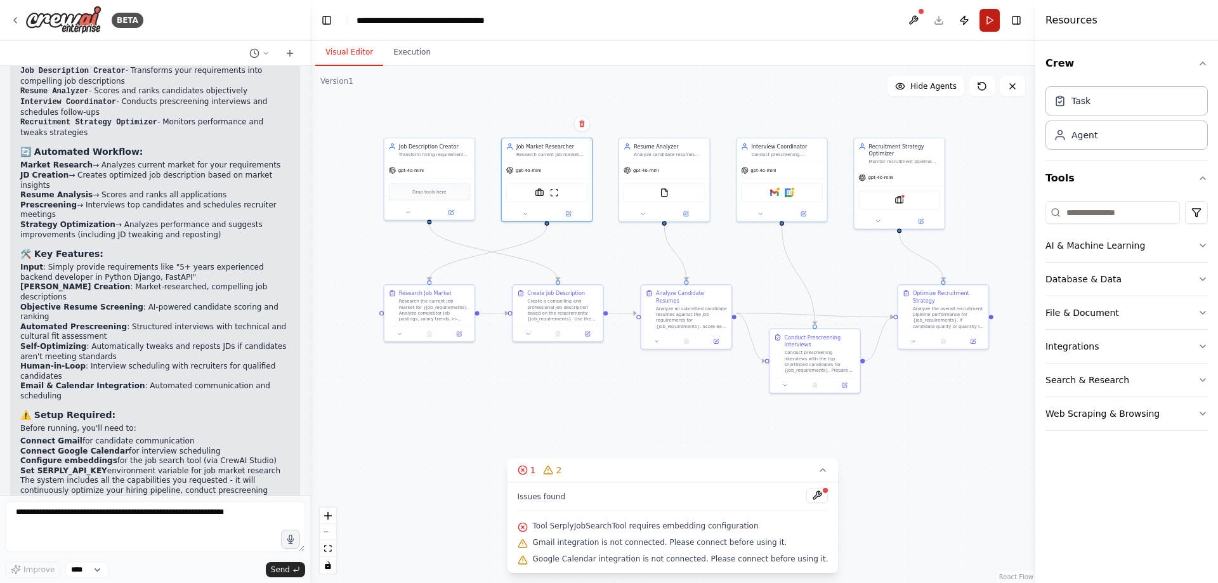
click at [987, 24] on button "Run" at bounding box center [990, 20] width 20 height 23
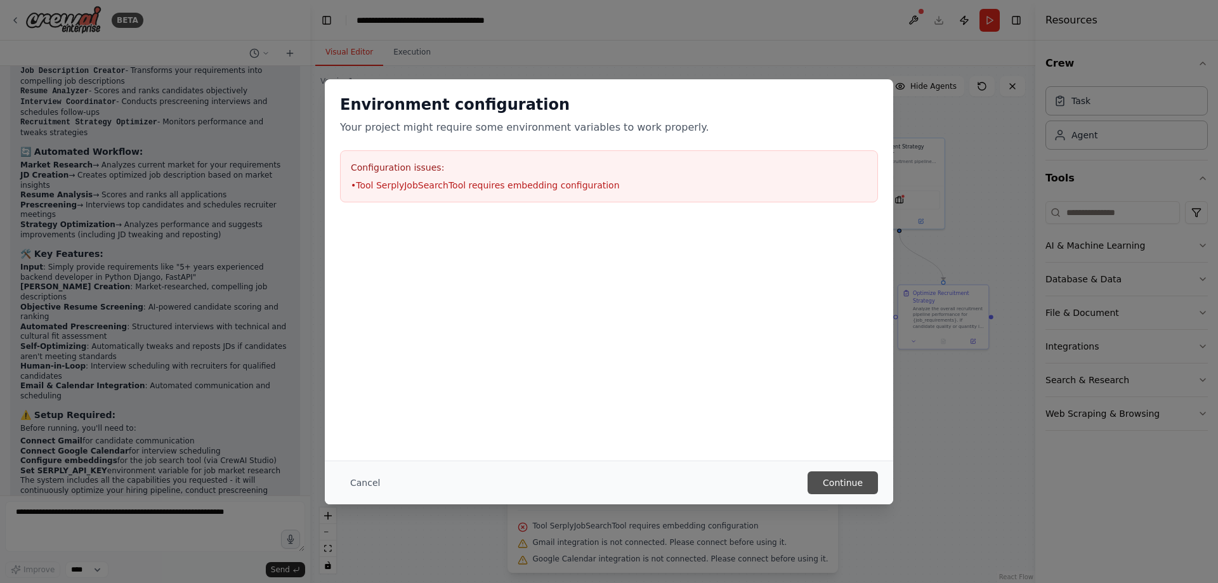
click at [831, 485] on button "Continue" at bounding box center [843, 482] width 70 height 23
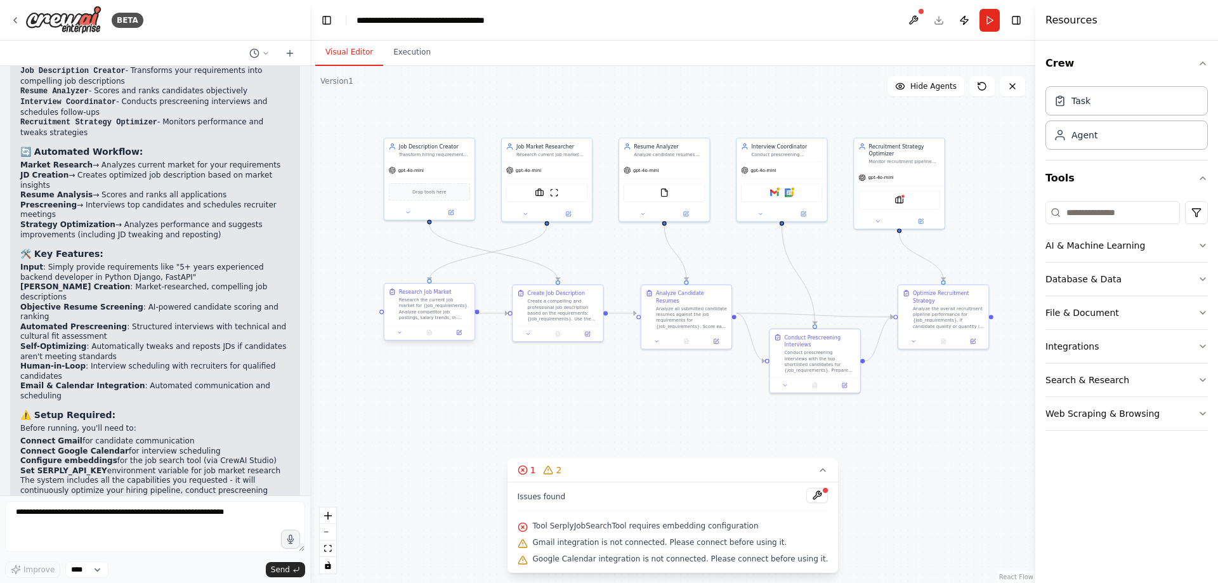
click at [424, 314] on div "Research the current job market for {job_requirements}. Analyze competitor job …" at bounding box center [434, 308] width 71 height 23
click at [539, 190] on img at bounding box center [539, 191] width 9 height 9
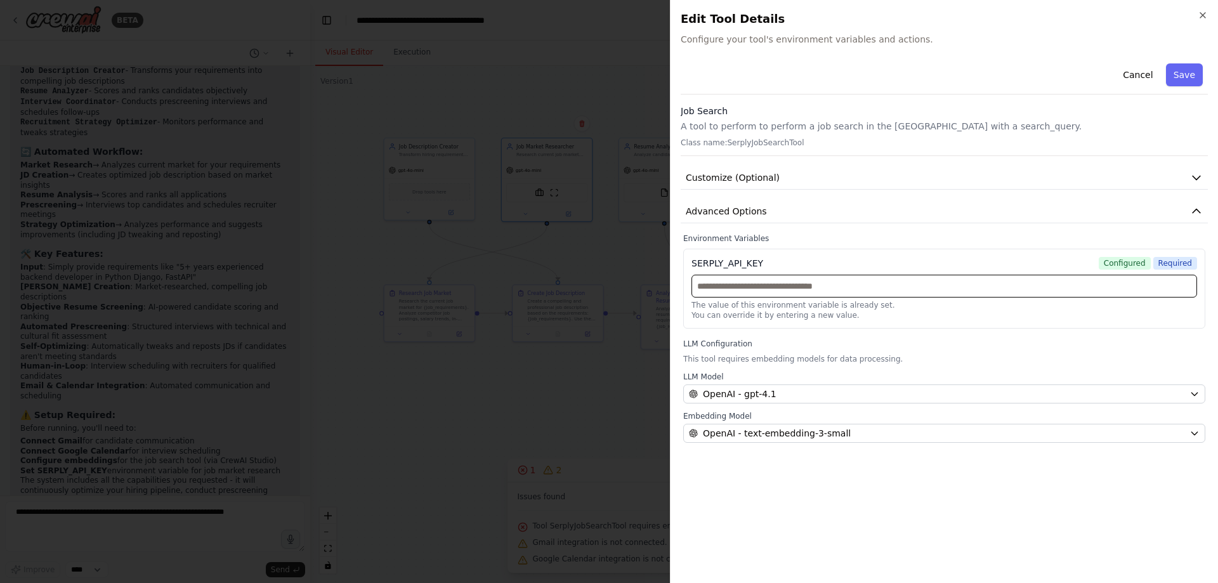
click at [962, 292] on input "text" at bounding box center [945, 286] width 506 height 23
click at [961, 309] on p "The value of this environment variable is already set." at bounding box center [945, 305] width 506 height 10
click at [1018, 207] on button "Advanced Options" at bounding box center [944, 211] width 527 height 23
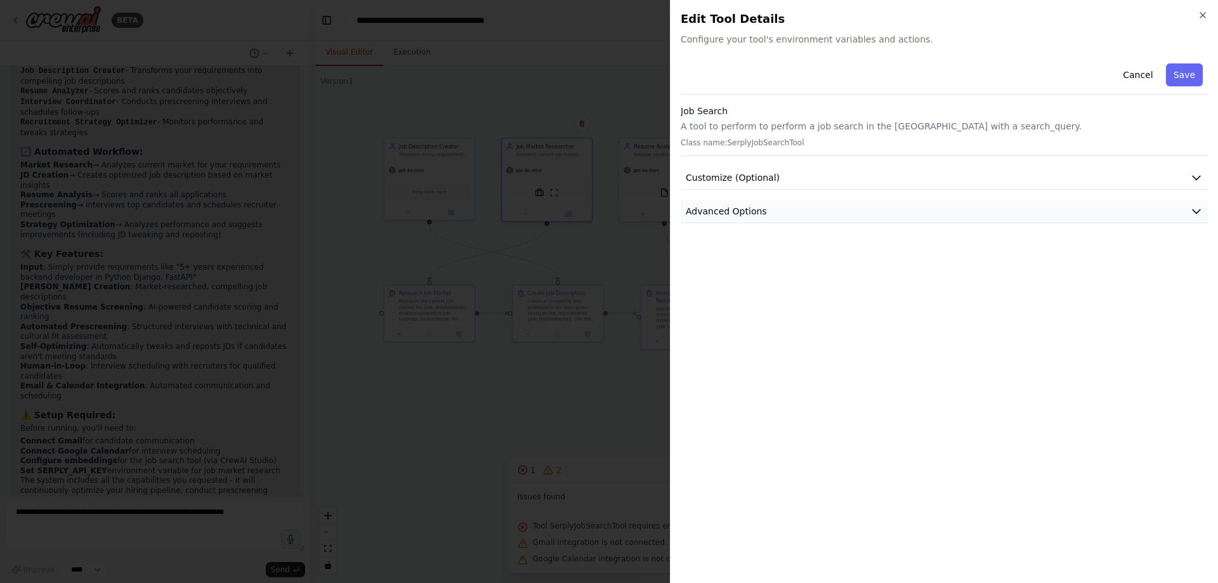
click at [1018, 207] on button "Advanced Options" at bounding box center [944, 211] width 527 height 23
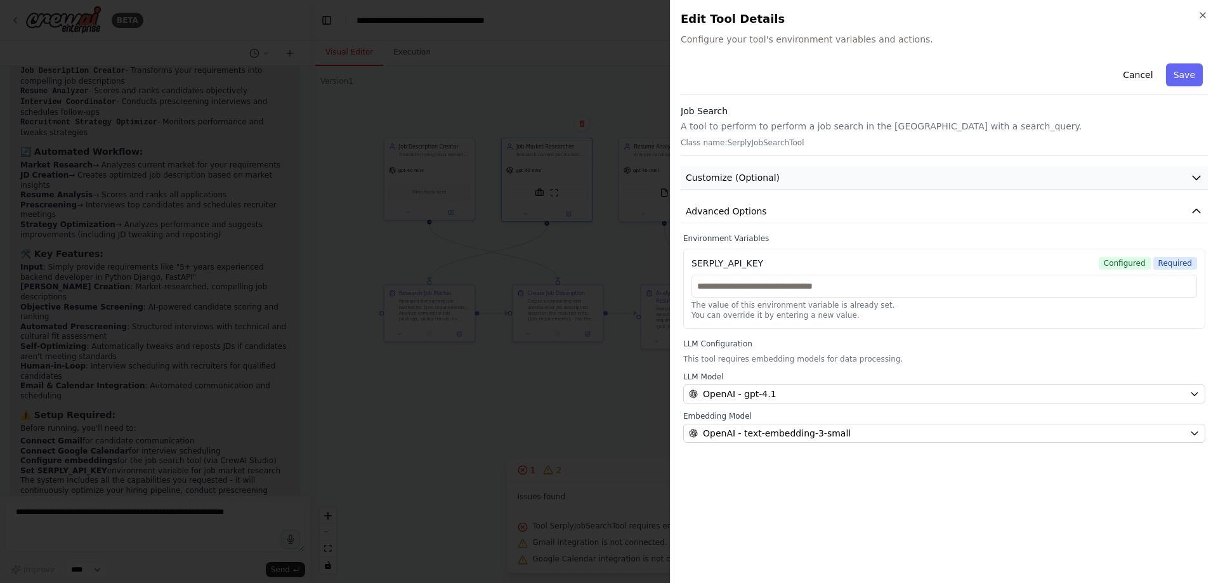
click at [1012, 178] on button "Customize (Optional)" at bounding box center [944, 177] width 527 height 23
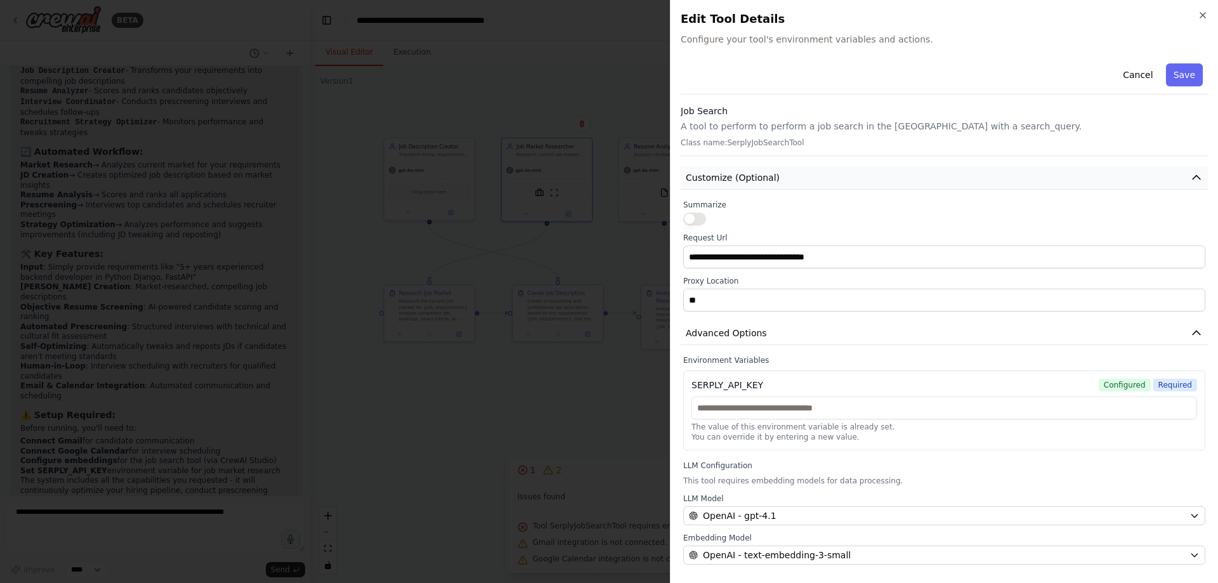
click at [1012, 178] on button "Customize (Optional)" at bounding box center [944, 177] width 527 height 23
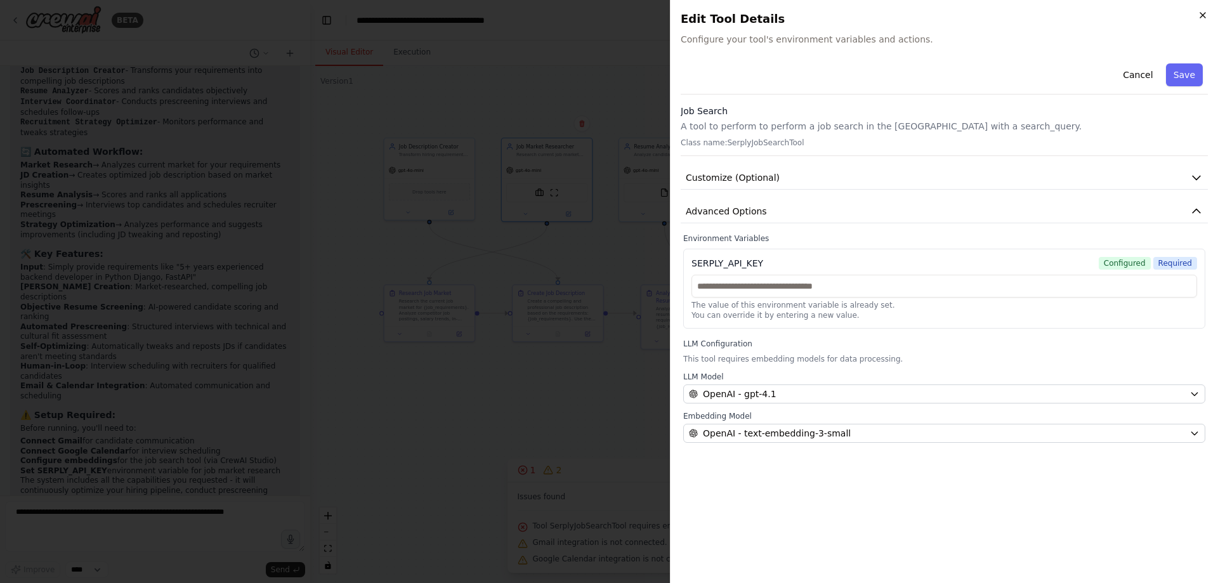
click at [1199, 14] on div "Close Edit Tool Details Configure your tool's environment variables and actions…" at bounding box center [944, 291] width 548 height 583
click at [1199, 14] on icon "button" at bounding box center [1203, 15] width 10 height 10
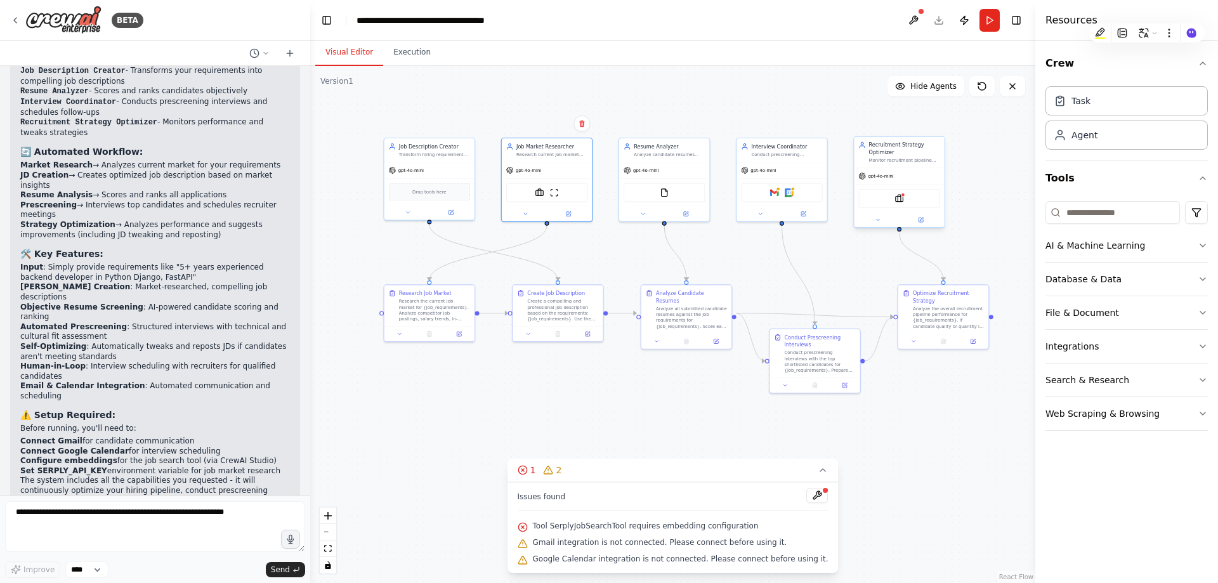
click at [905, 204] on div "SerplyJobSearchTool" at bounding box center [898, 198] width 81 height 19
click at [897, 200] on img at bounding box center [899, 198] width 9 height 9
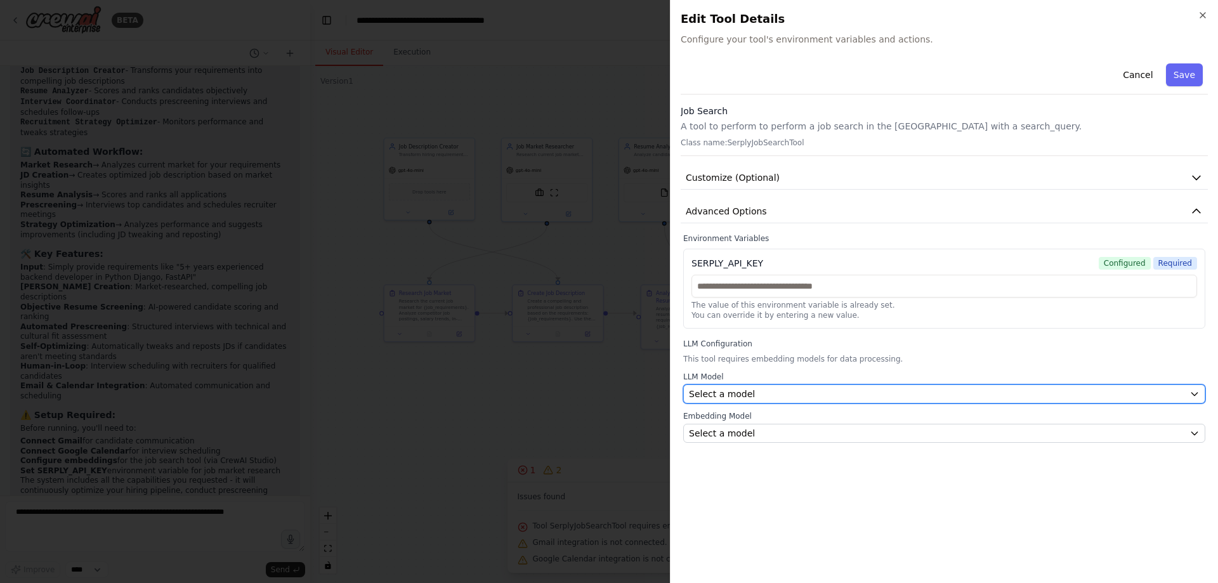
click at [823, 396] on div "Select a model" at bounding box center [937, 394] width 496 height 13
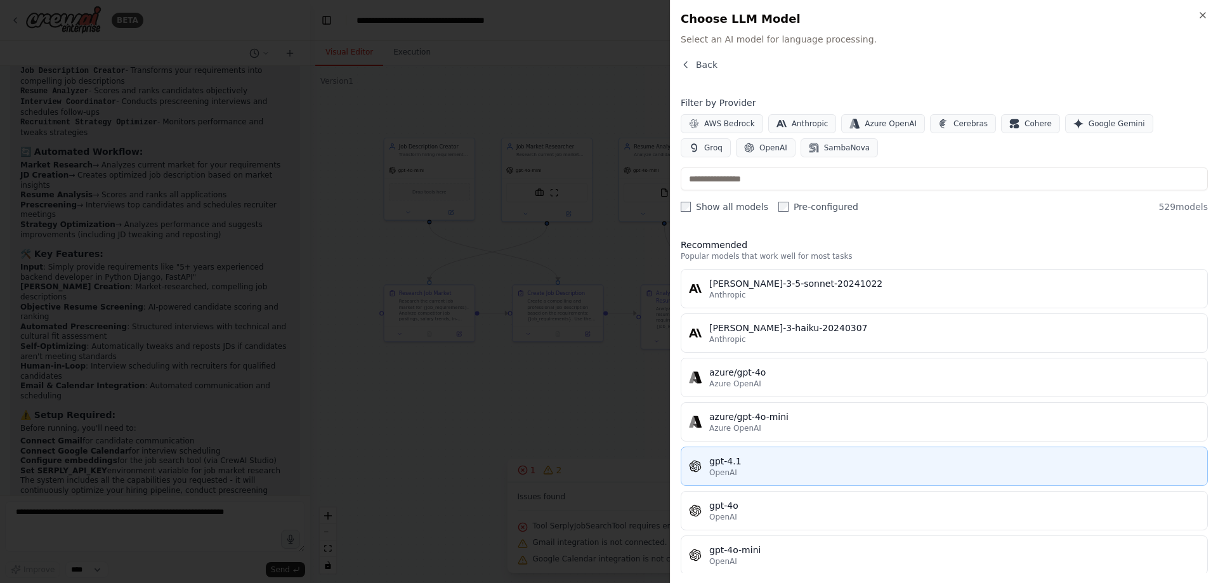
click at [729, 468] on span "OpenAI" at bounding box center [723, 473] width 28 height 10
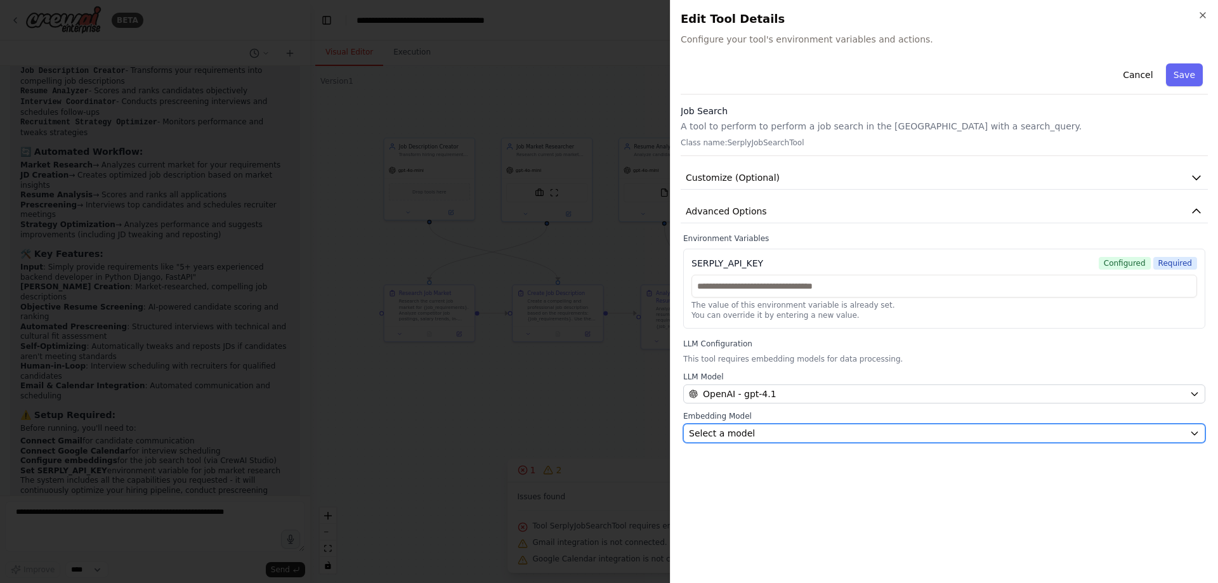
click at [772, 431] on div "Select a model" at bounding box center [937, 433] width 496 height 13
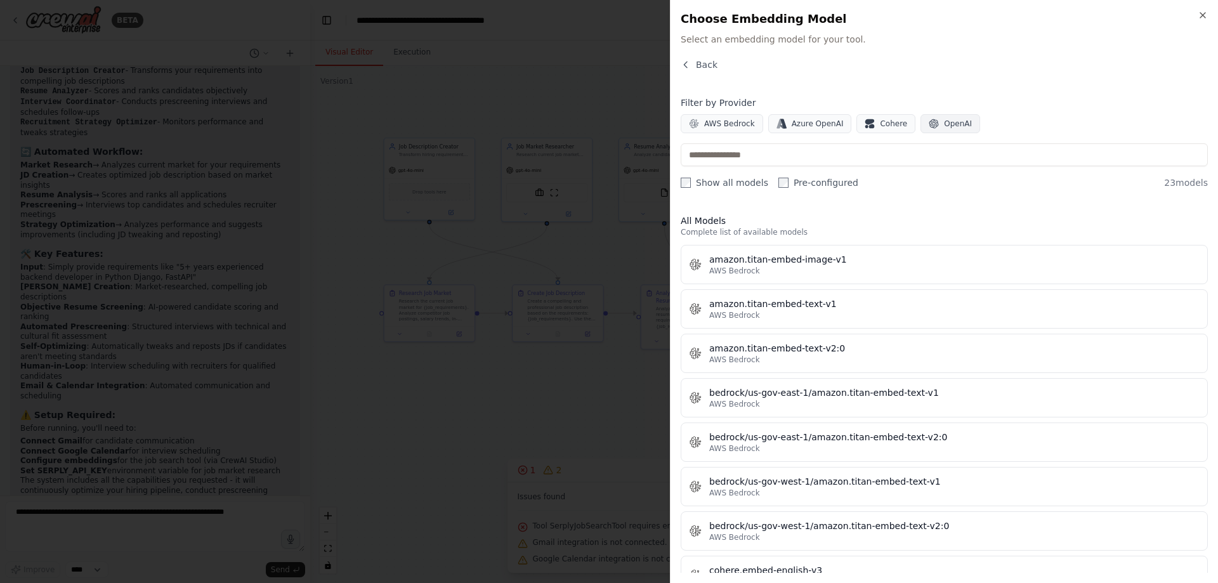
click at [944, 127] on span "OpenAI" at bounding box center [958, 124] width 28 height 10
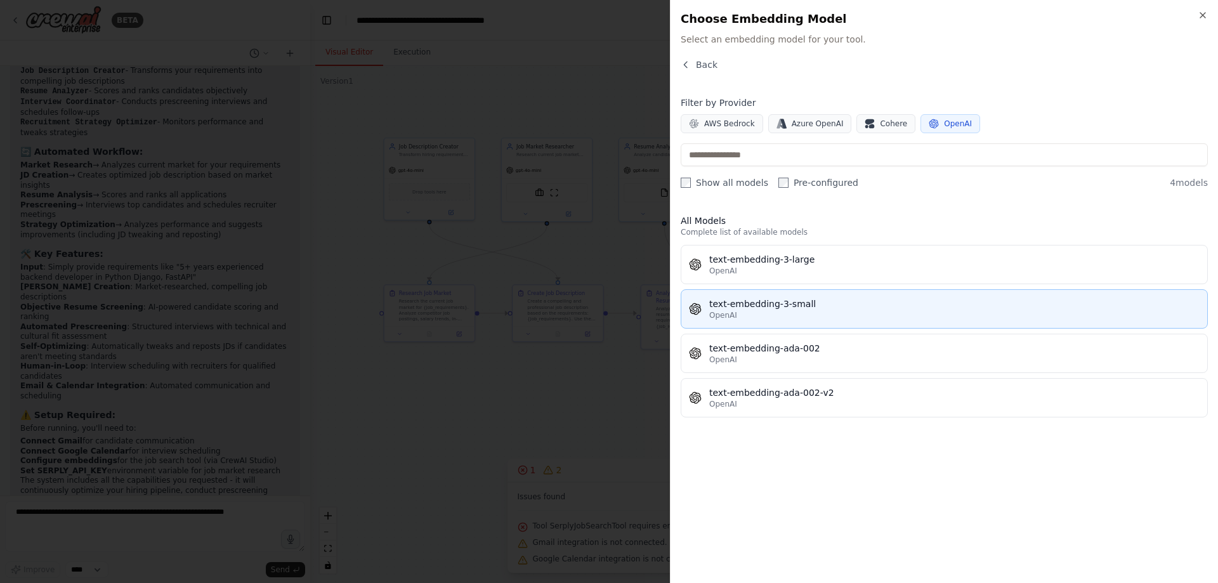
click at [784, 310] on div "text-embedding-3-small" at bounding box center [954, 304] width 490 height 13
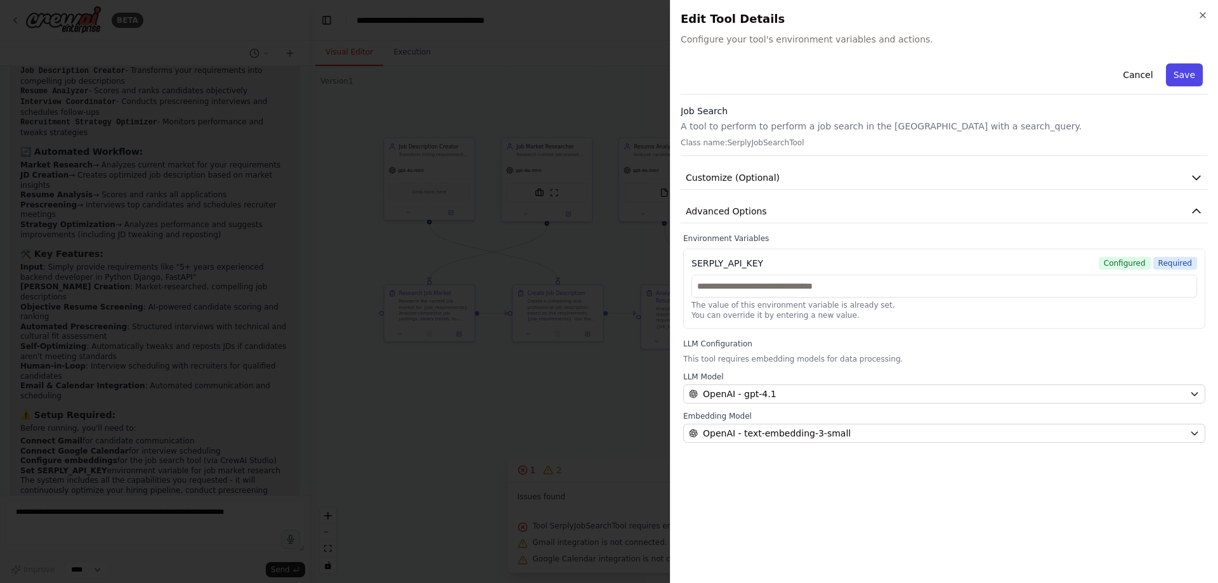
click at [1179, 78] on button "Save" at bounding box center [1184, 74] width 37 height 23
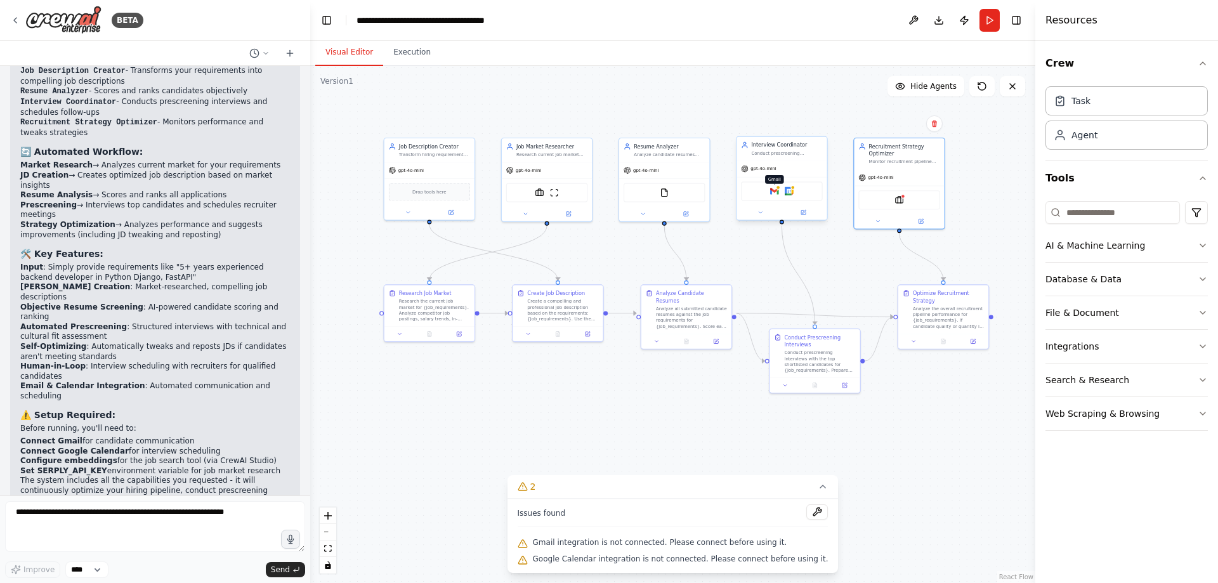
click at [770, 194] on img at bounding box center [774, 191] width 9 height 9
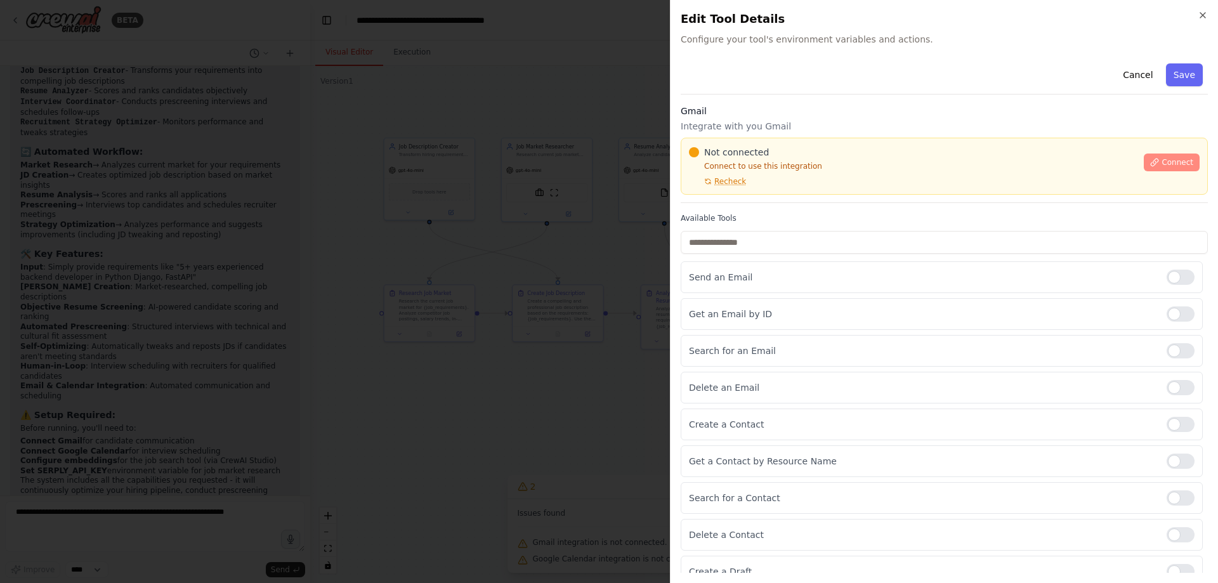
click at [1162, 163] on span "Connect" at bounding box center [1178, 162] width 32 height 10
drag, startPoint x: 1162, startPoint y: 163, endPoint x: 906, endPoint y: 161, distance: 255.7
click at [906, 161] on div "Not connected Connect to use this integration Recheck" at bounding box center [912, 166] width 447 height 41
click at [735, 192] on div "Not connected Connect to use this integration Recheck Connect" at bounding box center [944, 166] width 527 height 57
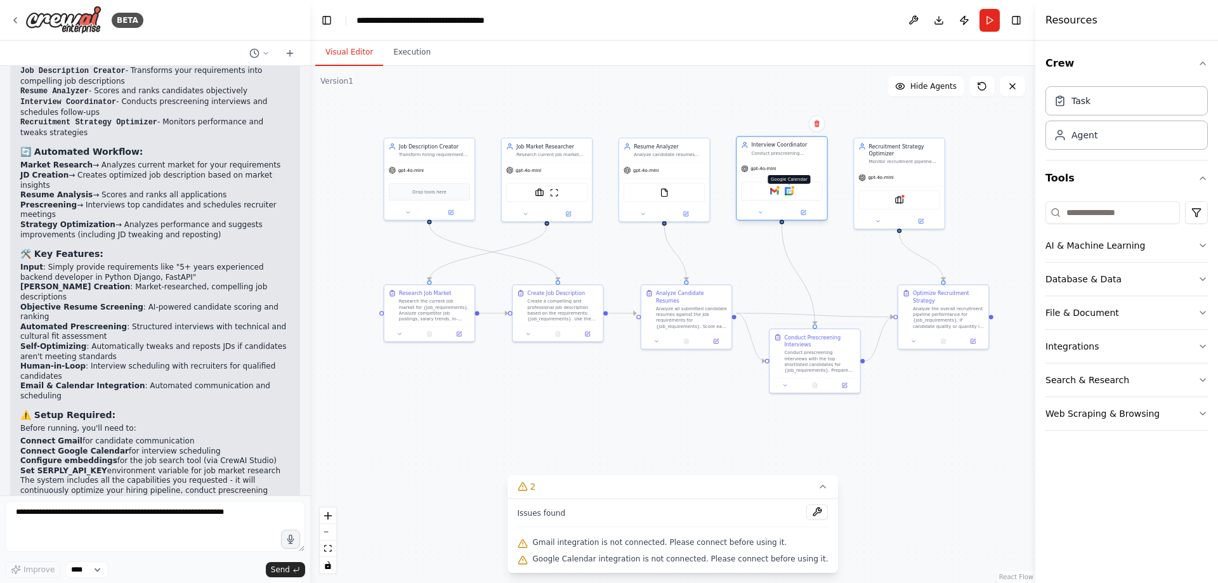
click at [791, 194] on img at bounding box center [789, 191] width 9 height 9
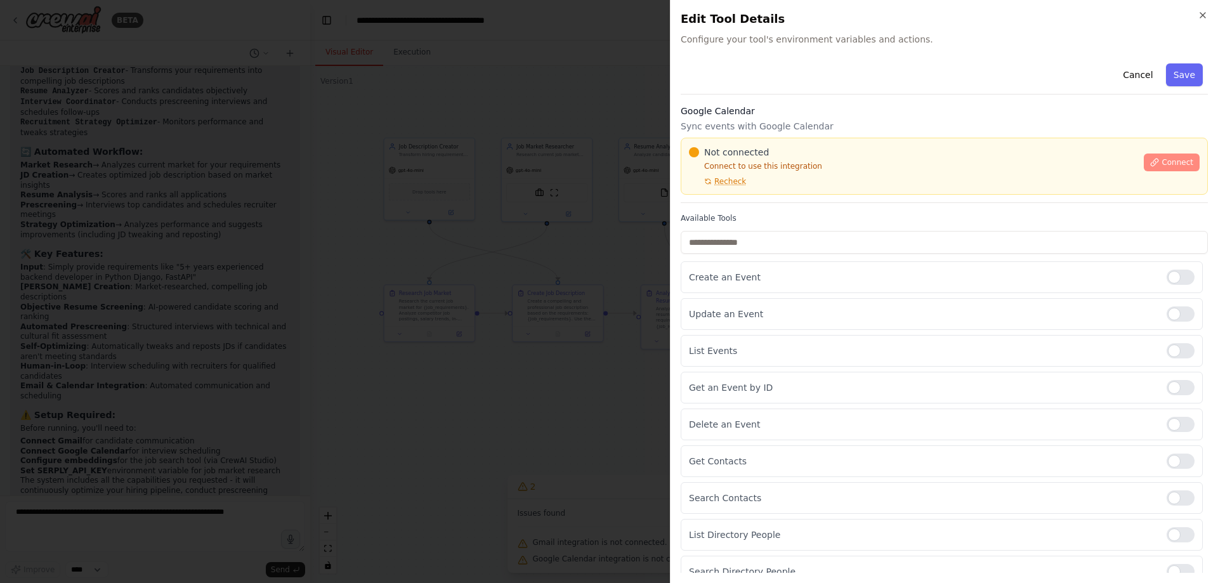
click at [1162, 166] on span "Connect" at bounding box center [1178, 162] width 32 height 10
click at [1155, 164] on button "Connect" at bounding box center [1172, 163] width 56 height 18
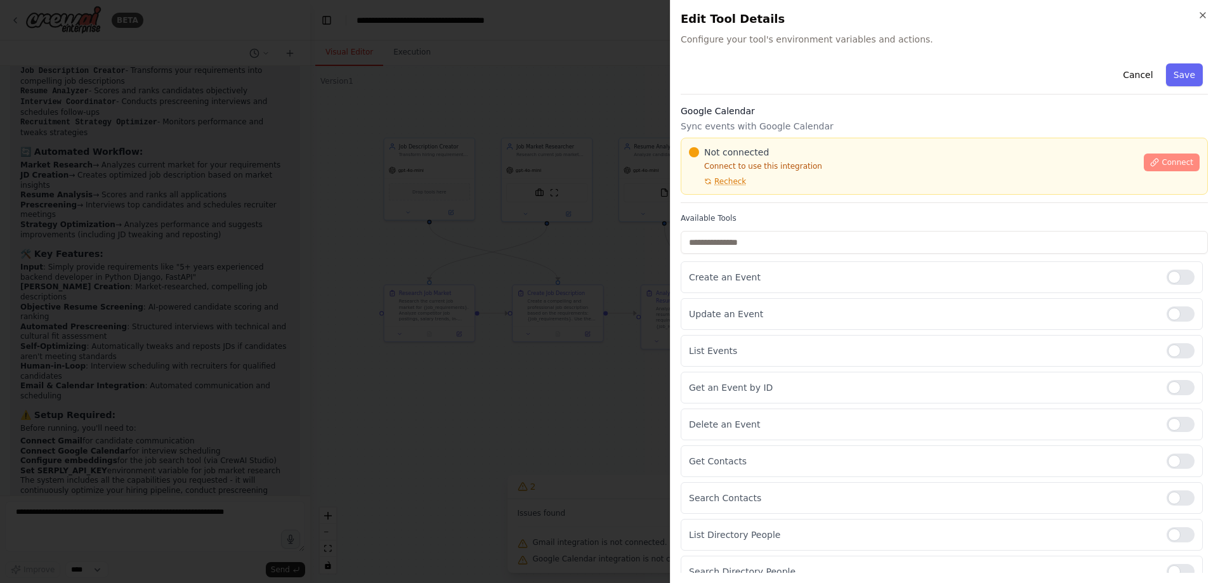
click at [1155, 164] on button "Connect" at bounding box center [1172, 163] width 56 height 18
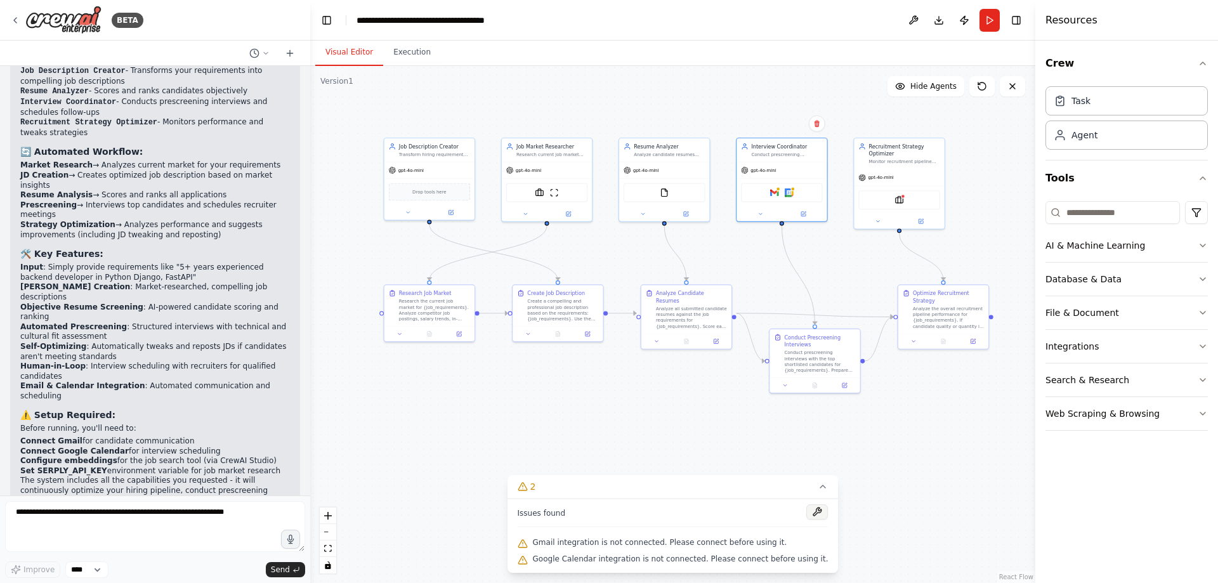
click at [806, 511] on button at bounding box center [817, 511] width 22 height 15
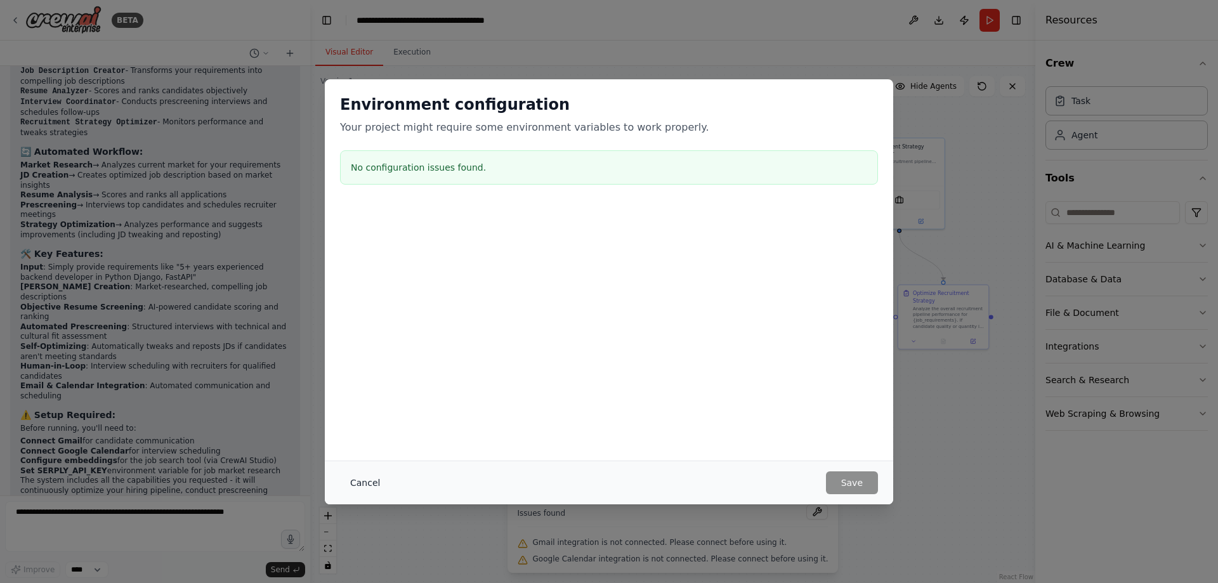
click at [362, 482] on button "Cancel" at bounding box center [365, 482] width 50 height 23
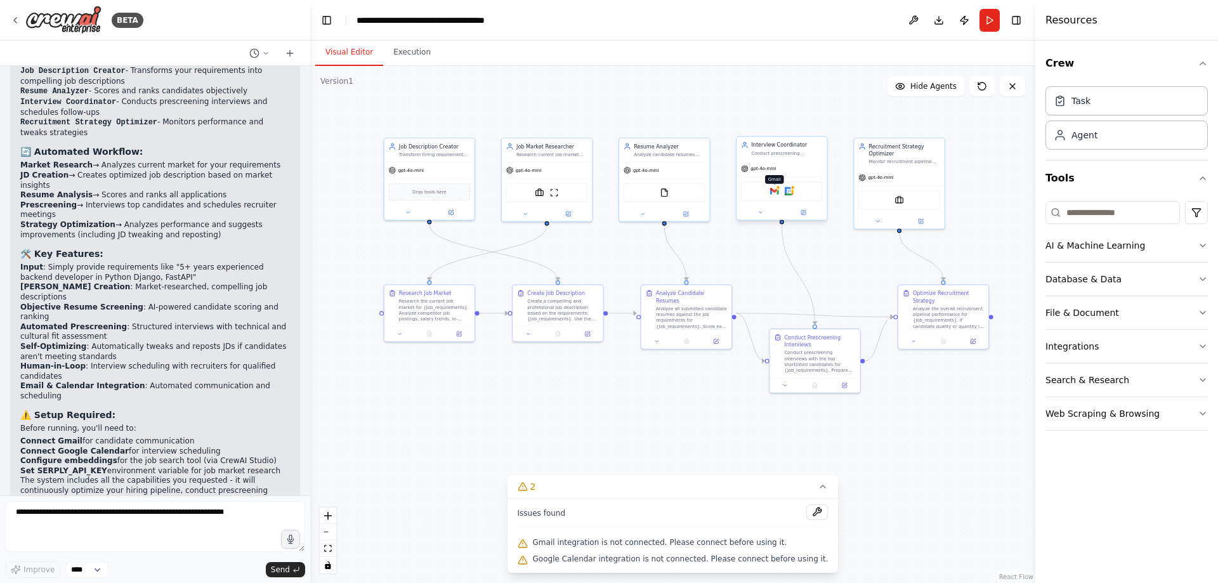
click at [777, 192] on img at bounding box center [774, 191] width 9 height 9
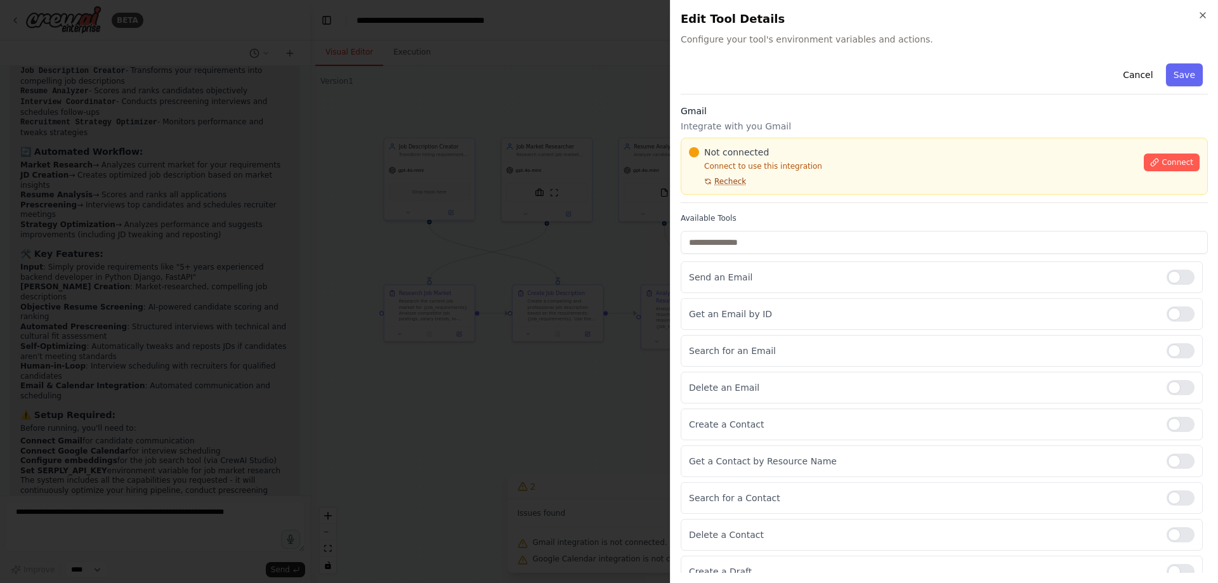
click at [726, 181] on span "Recheck" at bounding box center [730, 181] width 32 height 10
click at [1177, 169] on button "Connect" at bounding box center [1172, 163] width 56 height 18
click at [520, 244] on div at bounding box center [609, 291] width 1218 height 583
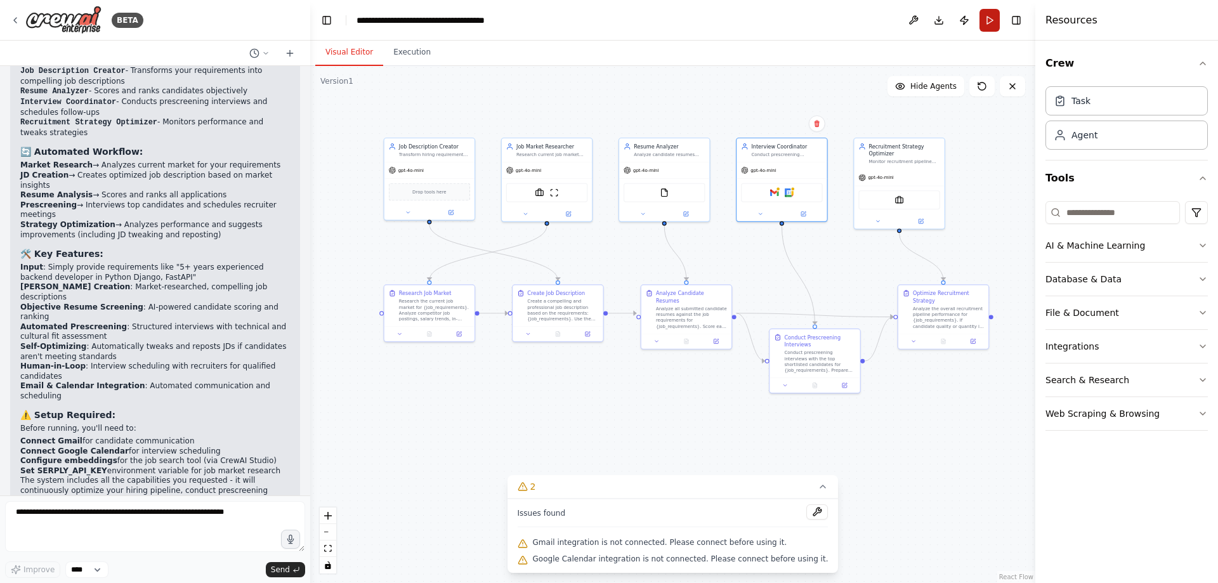
click at [990, 27] on button "Run" at bounding box center [990, 20] width 20 height 23
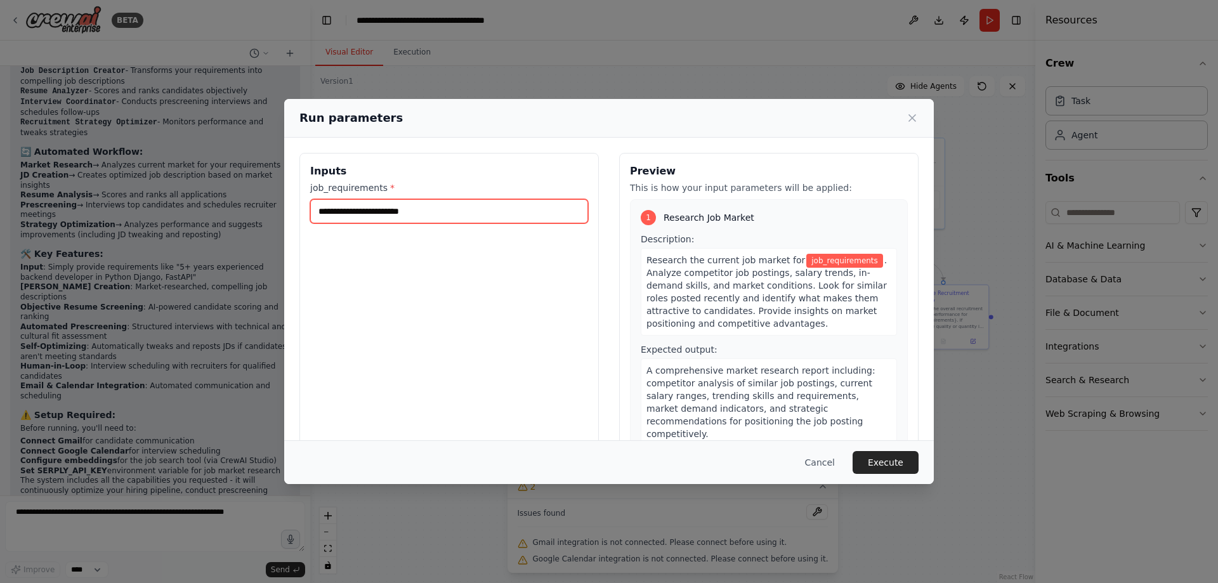
click at [412, 221] on input "job_requirements *" at bounding box center [449, 211] width 278 height 24
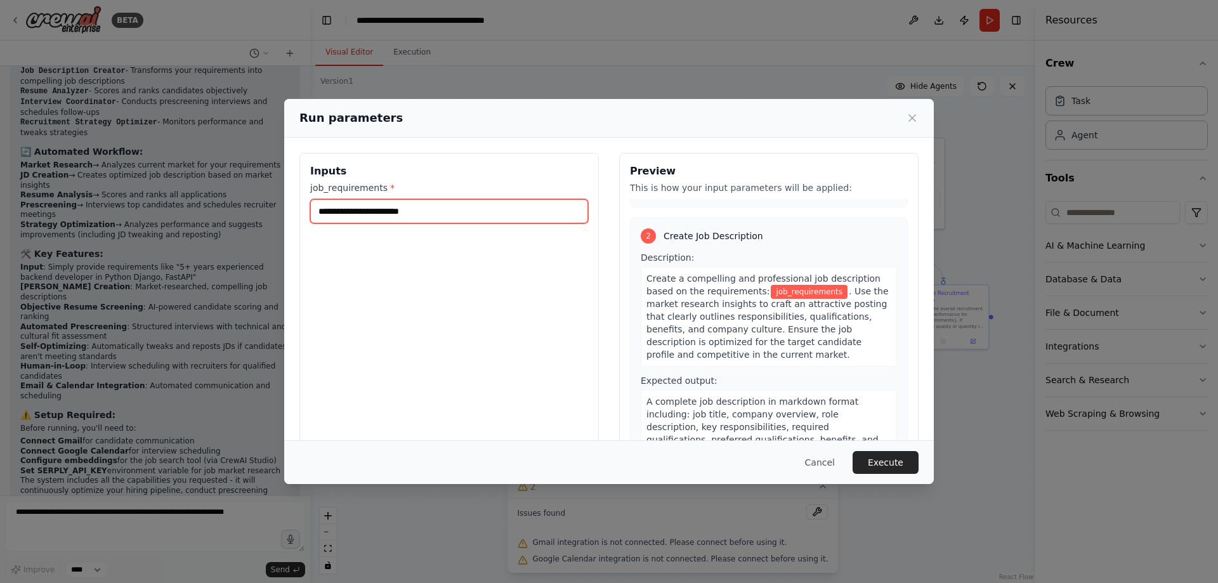
scroll to position [246, 0]
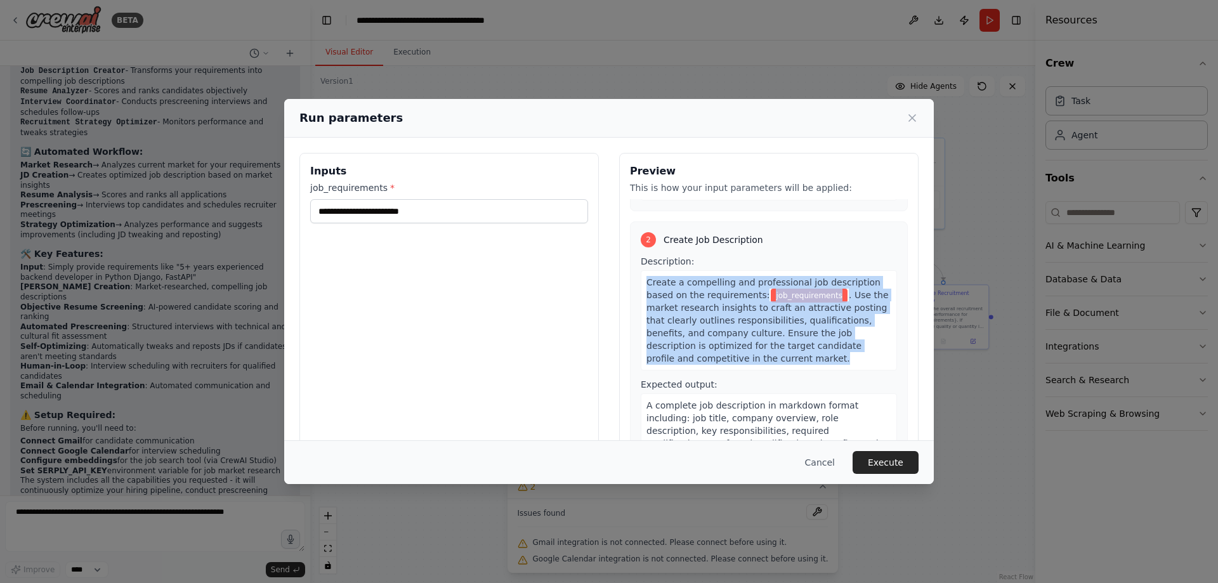
drag, startPoint x: 642, startPoint y: 271, endPoint x: 702, endPoint y: 346, distance: 96.1
click at [702, 346] on div "Create a compelling and professional job description based on the requirements:…" at bounding box center [769, 320] width 256 height 100
copy div "Create a compelling and professional job description based on the requirements:…"
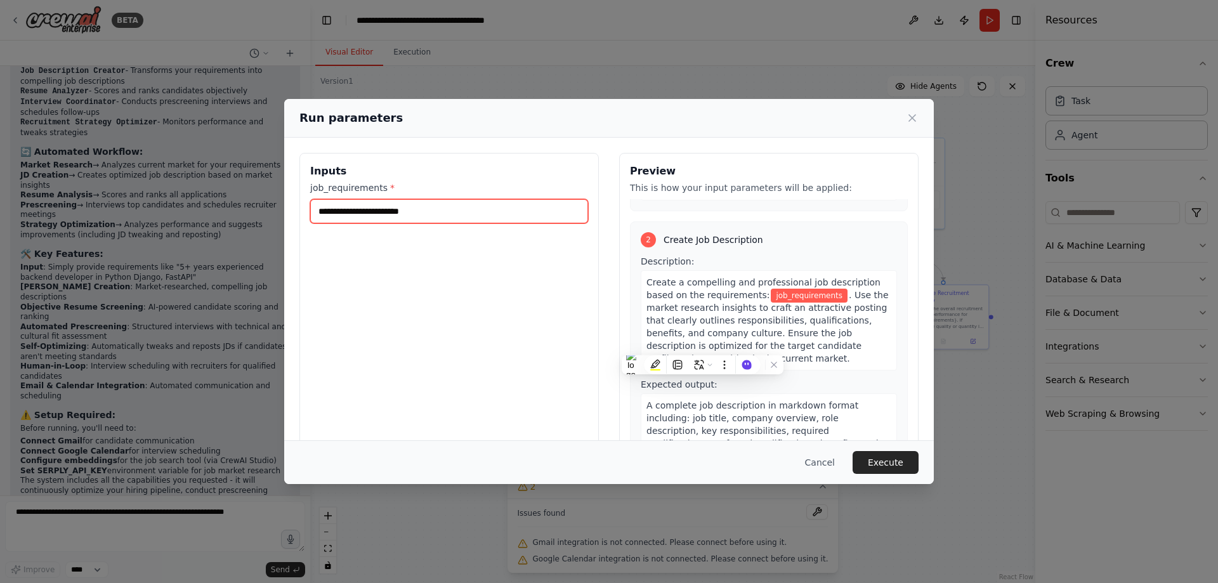
click at [402, 214] on input "job_requirements *" at bounding box center [449, 211] width 278 height 24
paste input "**********"
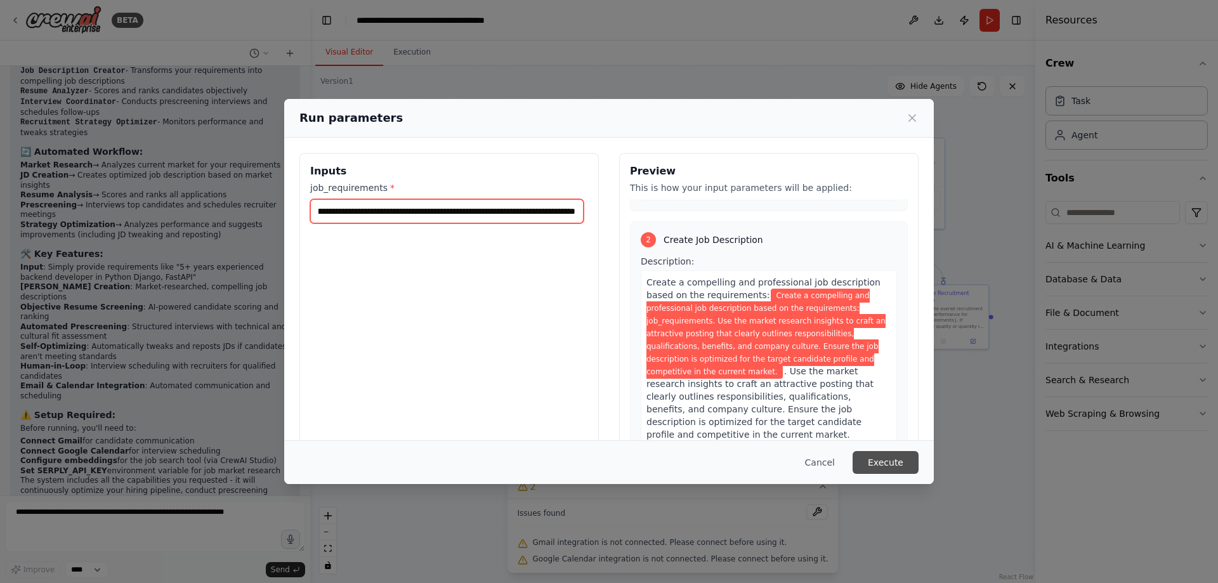
type input "**********"
click at [877, 459] on button "Execute" at bounding box center [886, 462] width 66 height 23
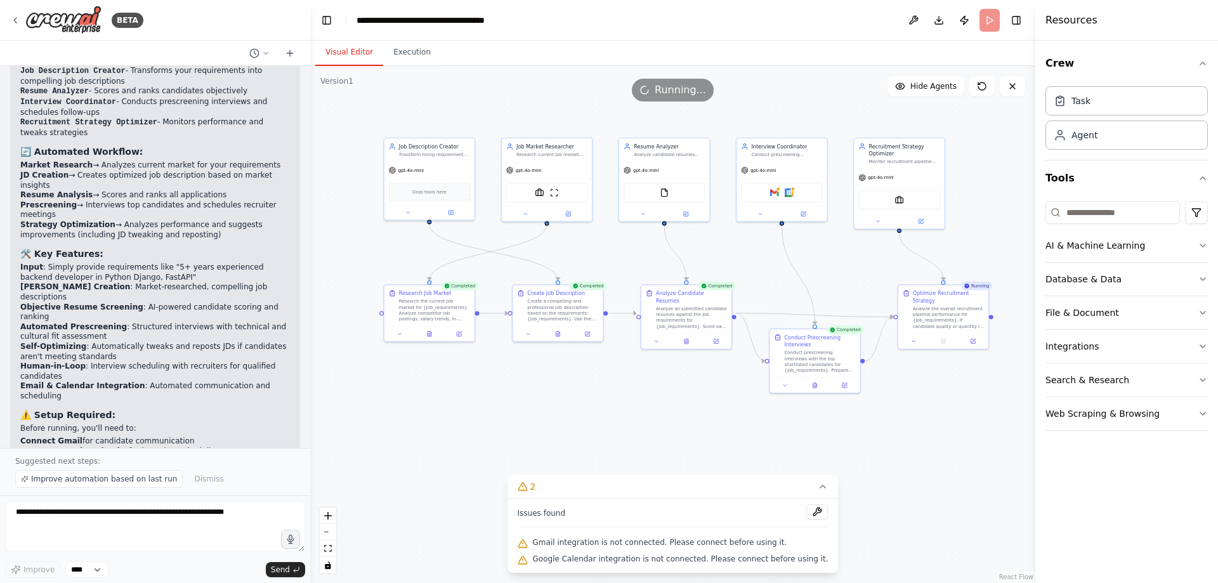
scroll to position [1081, 0]
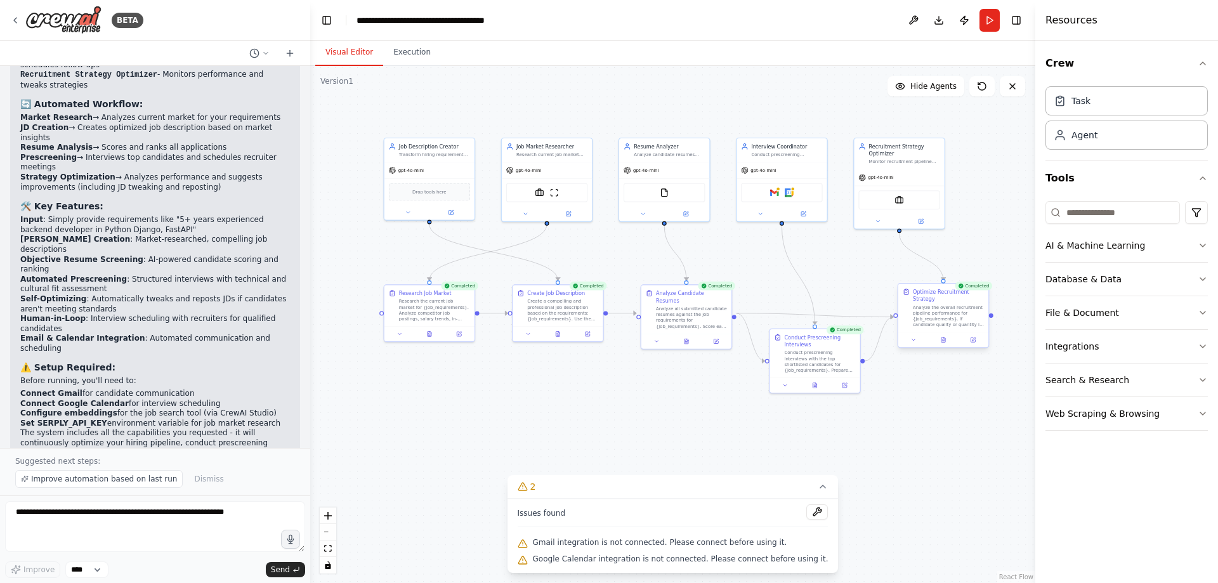
click at [932, 327] on div "Analyze the overall recruitment pipeline performance for {job_requirements}. If…" at bounding box center [948, 316] width 71 height 23
click at [1169, 249] on button "AI & Machine Learning" at bounding box center [1127, 245] width 162 height 33
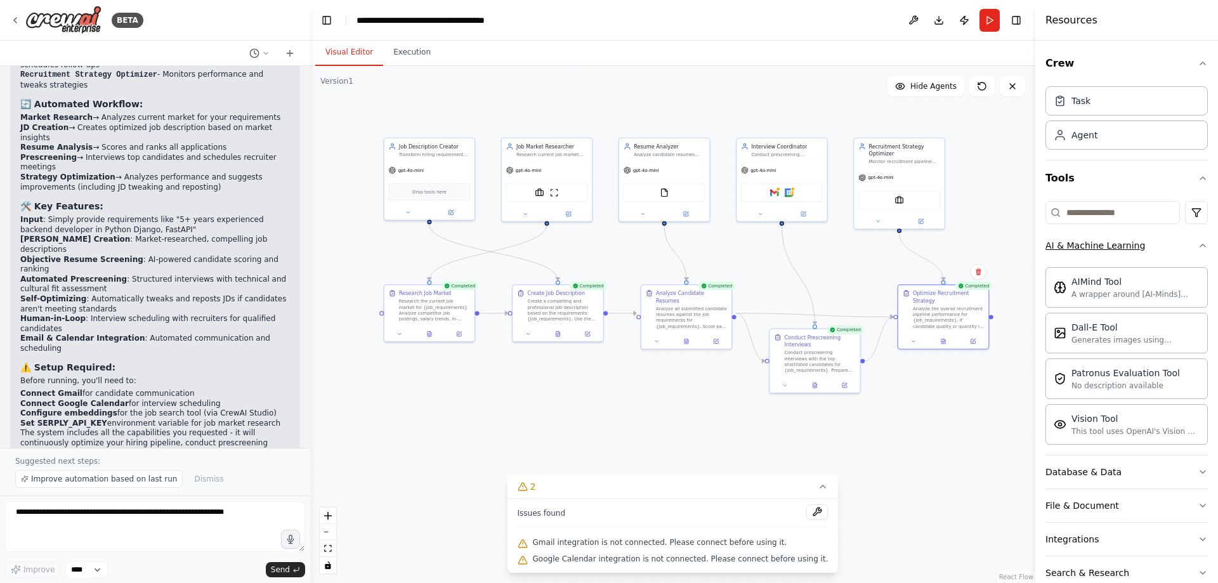
click at [1169, 249] on button "AI & Machine Learning" at bounding box center [1127, 245] width 162 height 33
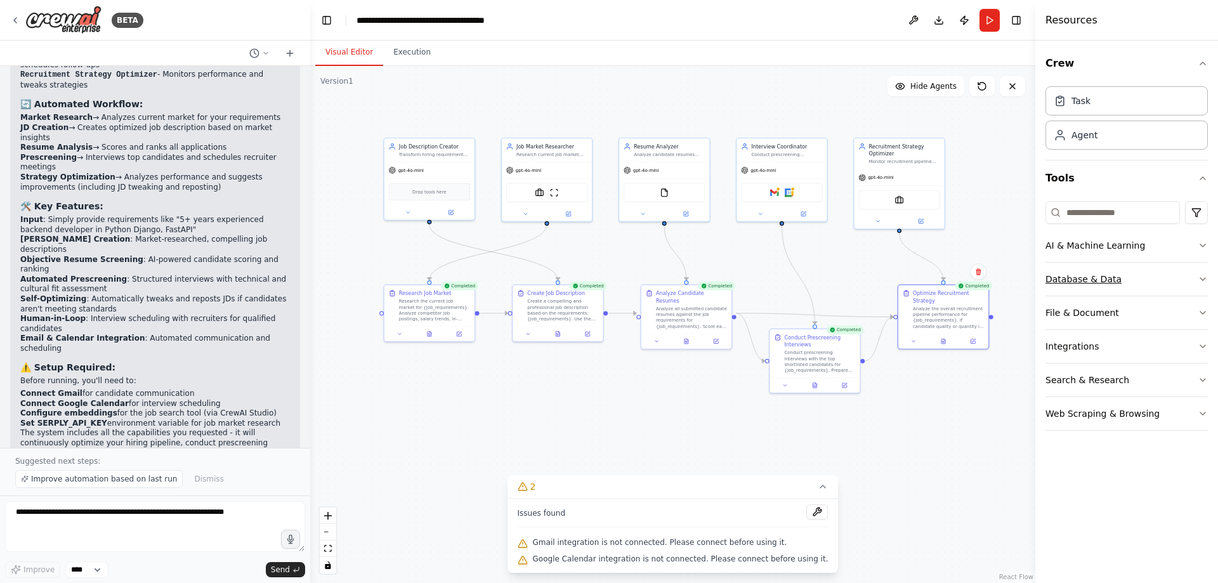
click at [1142, 287] on button "Database & Data" at bounding box center [1127, 279] width 162 height 33
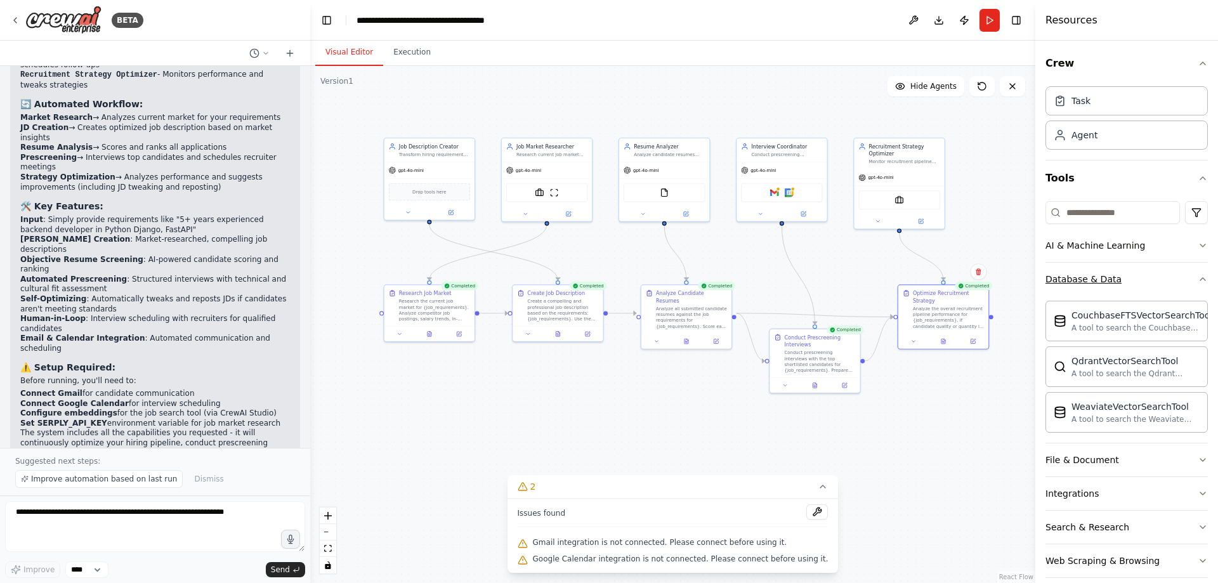
click at [1145, 287] on button "Database & Data" at bounding box center [1127, 279] width 162 height 33
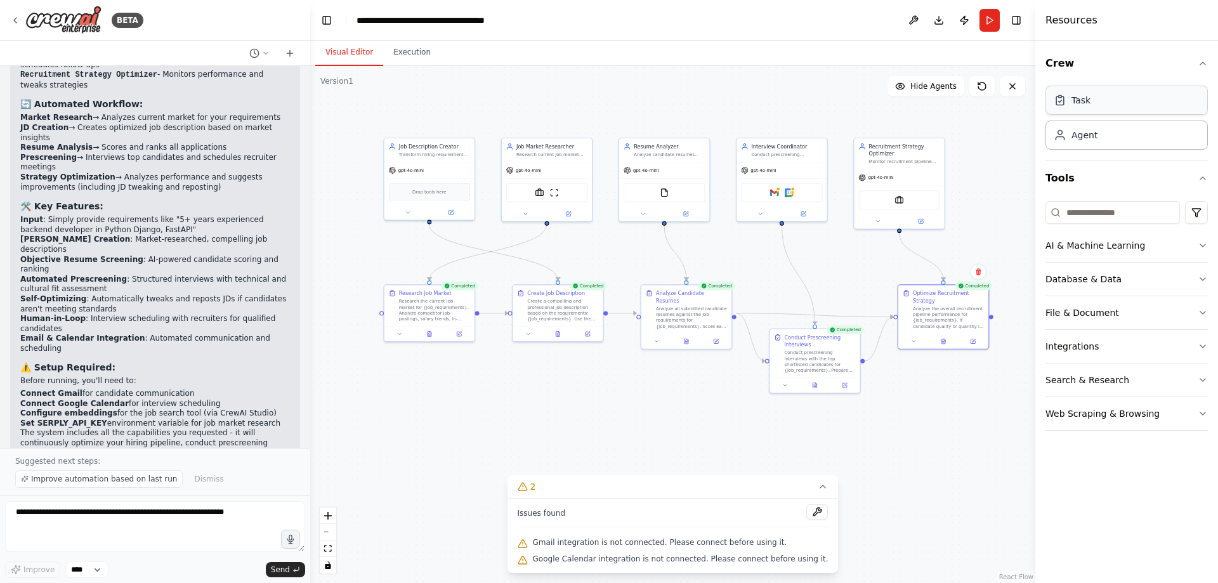
click at [1099, 110] on div "Task" at bounding box center [1127, 100] width 162 height 29
click at [933, 88] on span "Hide Agents" at bounding box center [933, 86] width 46 height 10
click at [933, 88] on span "Show Agents" at bounding box center [931, 86] width 49 height 10
click at [933, 88] on span "Hide Agents" at bounding box center [933, 86] width 46 height 10
click at [933, 88] on span "Show Agents" at bounding box center [931, 86] width 49 height 10
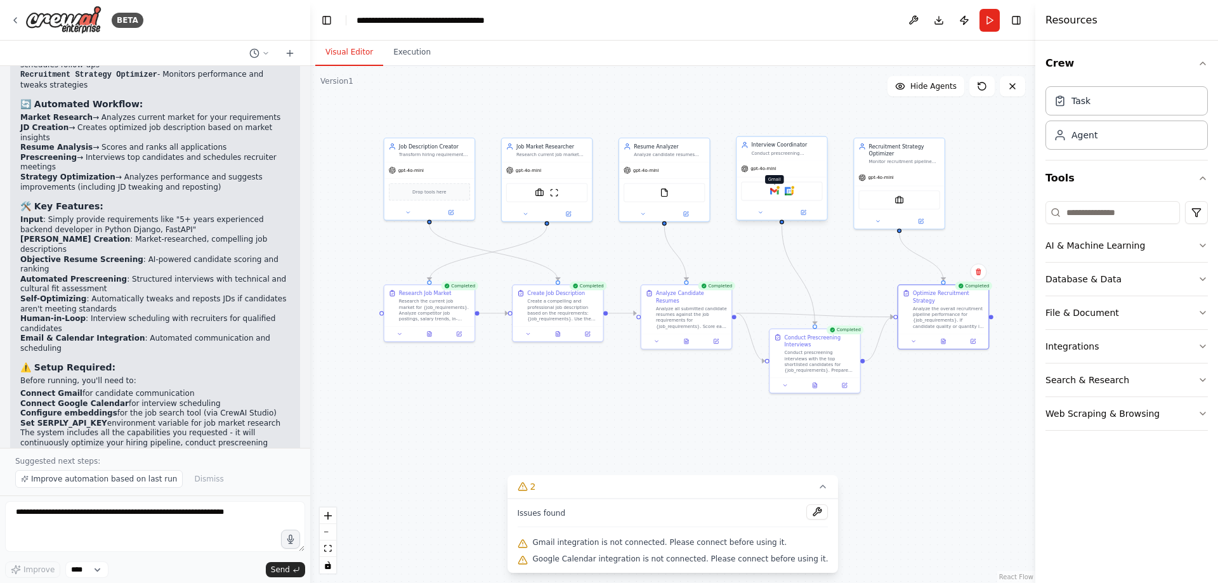
click at [773, 193] on img at bounding box center [774, 191] width 9 height 9
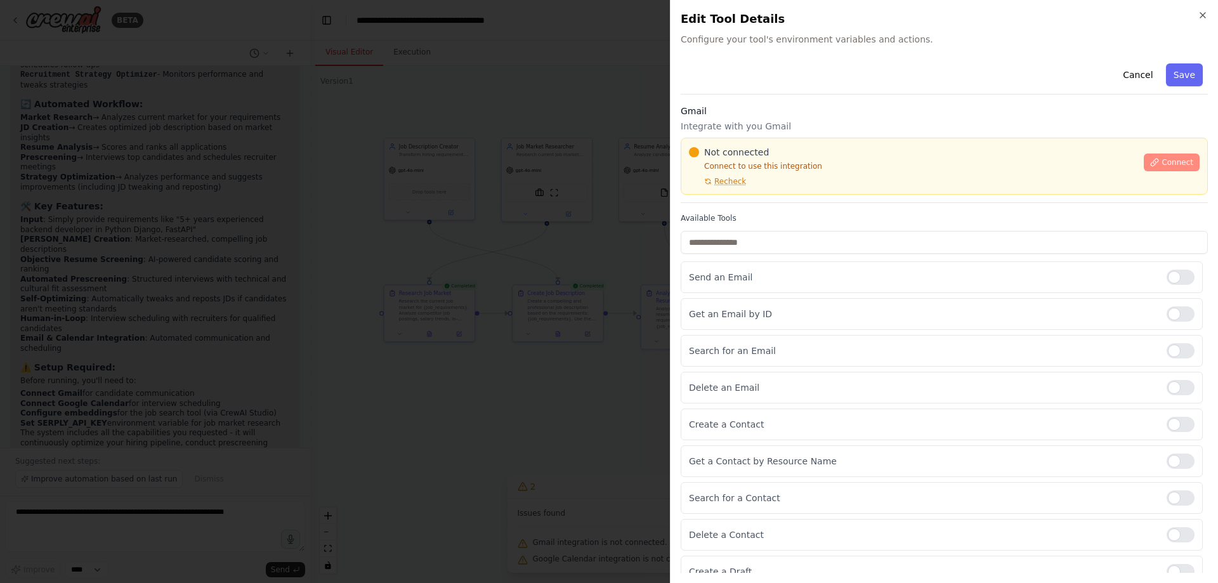
click at [1150, 162] on icon at bounding box center [1154, 162] width 9 height 9
click at [728, 188] on div "Not connected Connect to use this integration Recheck Connect" at bounding box center [944, 166] width 527 height 57
click at [832, 164] on p "Connect to use this integration" at bounding box center [912, 166] width 447 height 10
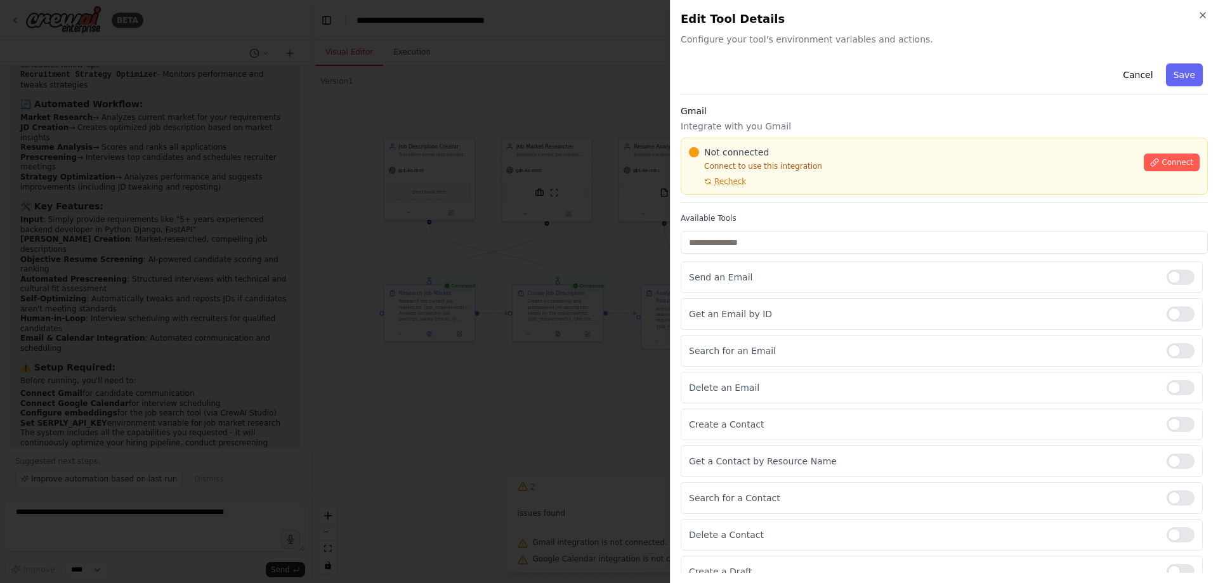
click at [832, 164] on p "Connect to use this integration" at bounding box center [912, 166] width 447 height 10
click at [829, 162] on p "Connect to use this integration" at bounding box center [912, 166] width 447 height 10
click at [513, 95] on div at bounding box center [609, 291] width 1218 height 583
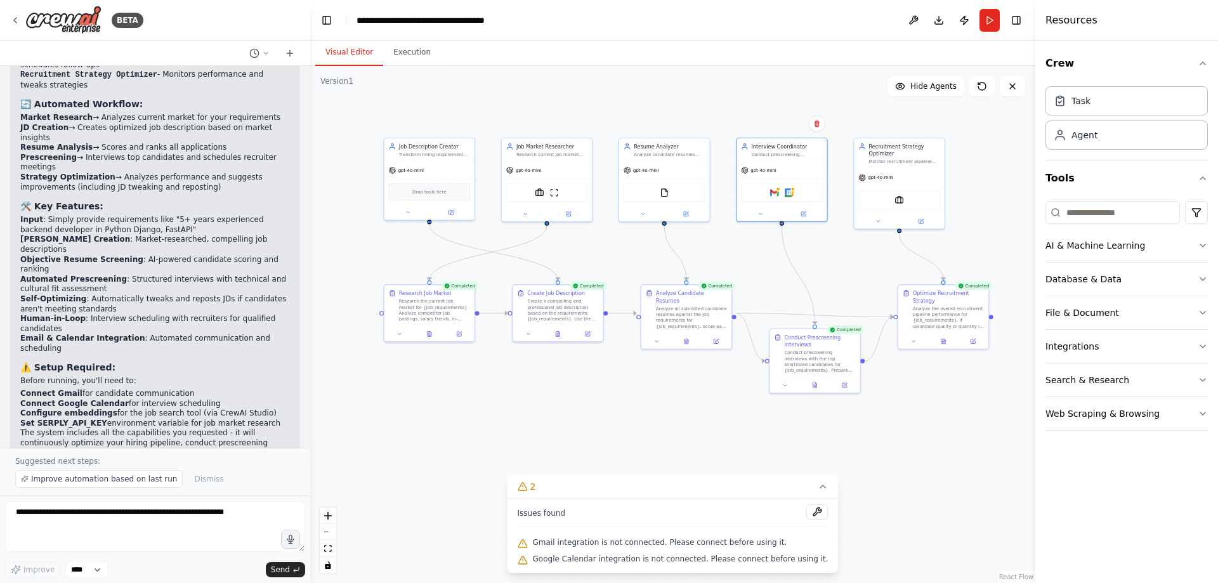
click at [536, 415] on div ".deletable-edge-delete-btn { width: 20px; height: 20px; border: 0px solid #ffff…" at bounding box center [672, 324] width 725 height 517
click at [772, 192] on img at bounding box center [774, 191] width 9 height 9
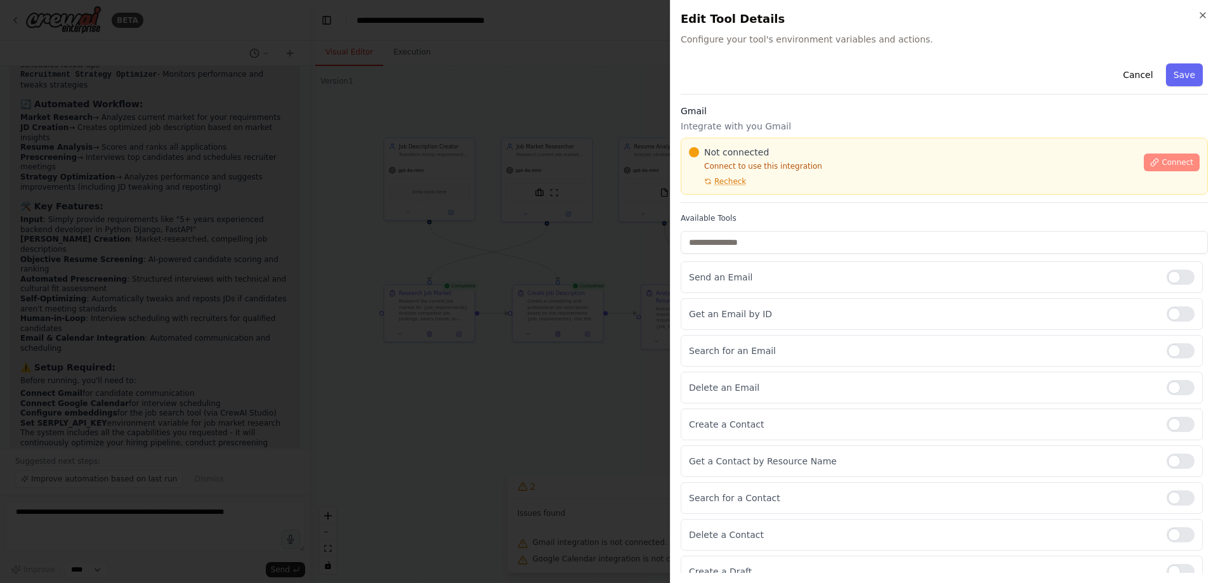
click at [1164, 156] on button "Connect" at bounding box center [1172, 163] width 56 height 18
click at [730, 185] on span "Recheck" at bounding box center [730, 181] width 32 height 10
click at [706, 190] on div "Not connected Connect to use this integration Recheck Connect" at bounding box center [944, 166] width 527 height 57
click at [700, 189] on div "Not connected Connect to use this integration Recheck Connect" at bounding box center [944, 166] width 527 height 57
click at [730, 179] on span "Recheck" at bounding box center [730, 181] width 32 height 10
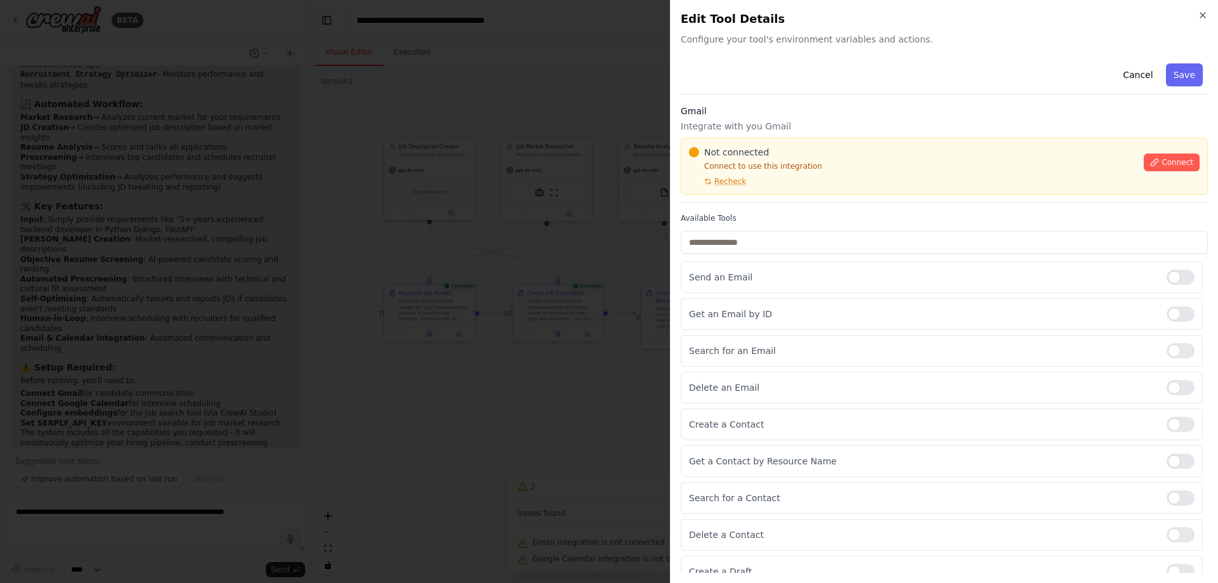
click at [736, 182] on span "Recheck" at bounding box center [730, 181] width 32 height 10
click at [523, 240] on div at bounding box center [609, 291] width 1218 height 583
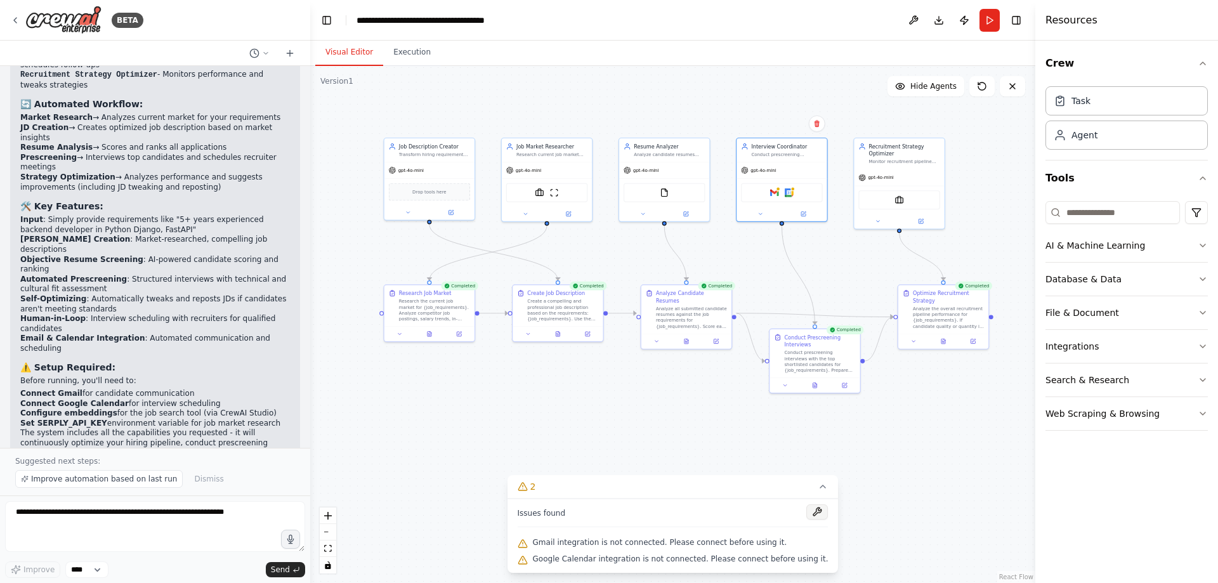
click at [806, 516] on button at bounding box center [817, 511] width 22 height 15
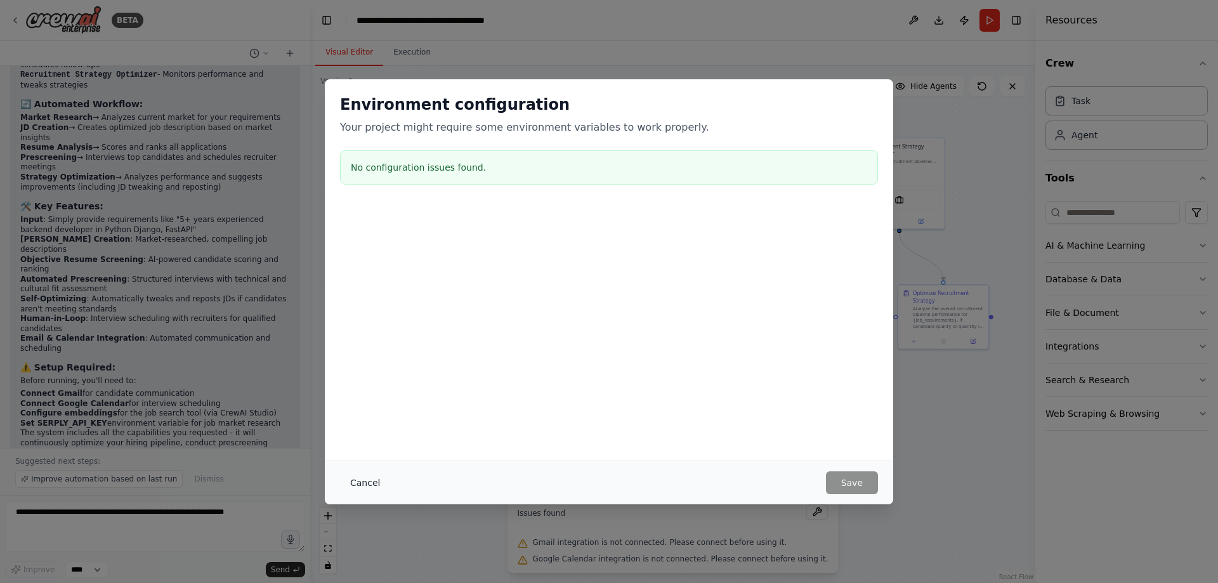
click at [373, 483] on button "Cancel" at bounding box center [365, 482] width 50 height 23
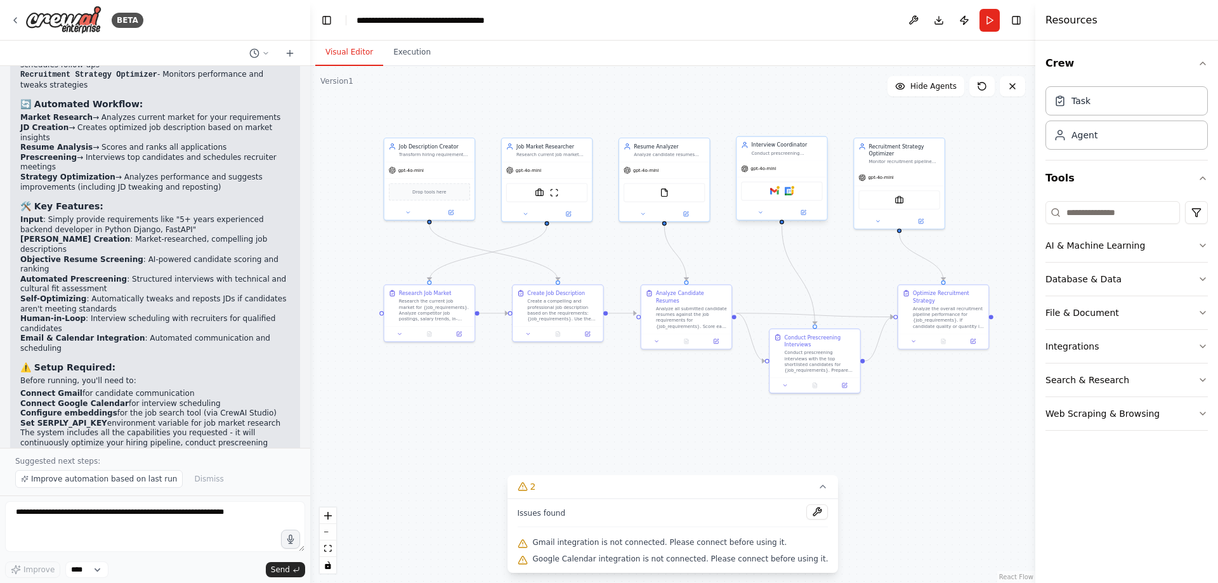
click at [777, 197] on div "Gmail Google Calendar" at bounding box center [781, 190] width 81 height 19
click at [776, 192] on img at bounding box center [774, 191] width 9 height 9
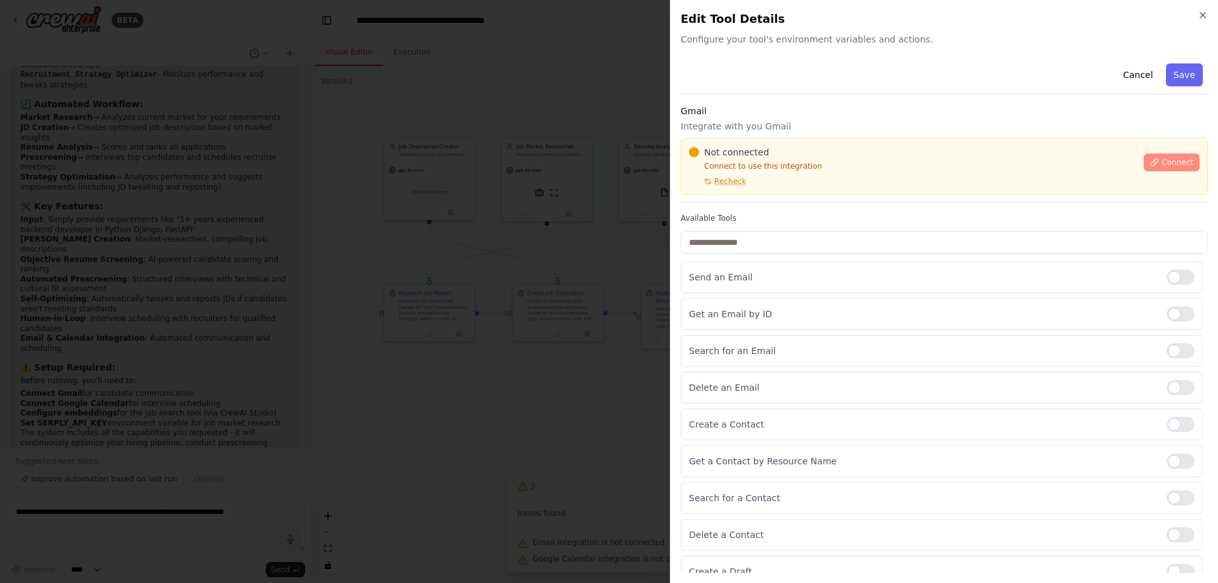
click at [1152, 161] on icon at bounding box center [1154, 162] width 9 height 9
click at [518, 251] on div at bounding box center [609, 291] width 1218 height 583
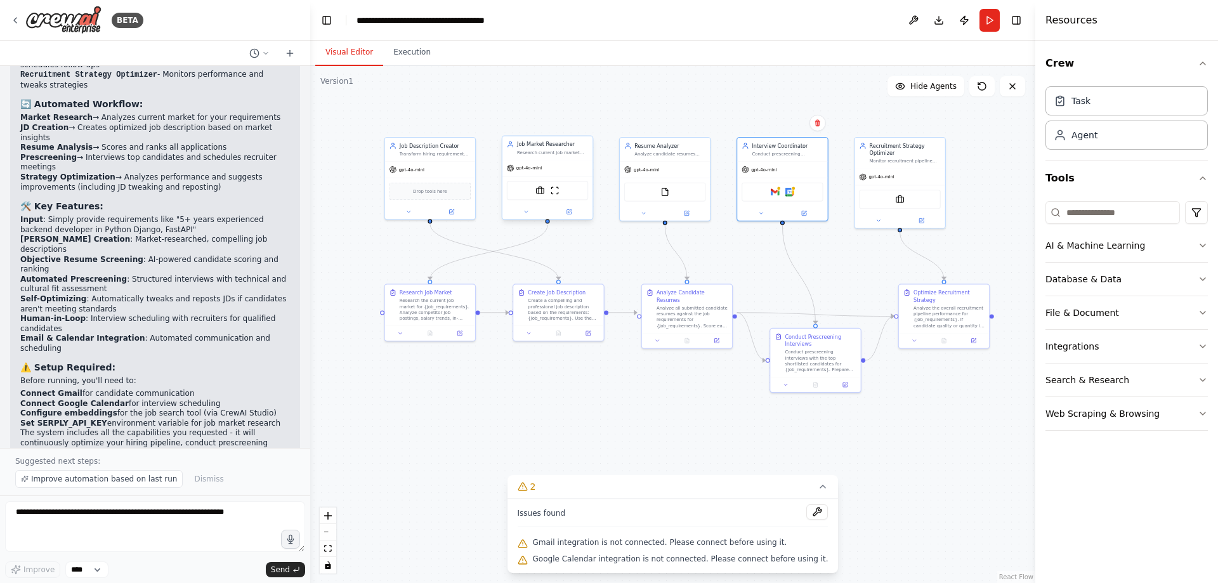
drag, startPoint x: 526, startPoint y: 425, endPoint x: 549, endPoint y: 155, distance: 271.2
click at [526, 424] on div ".deletable-edge-delete-btn { width: 20px; height: 20px; border: 0px solid #ffff…" at bounding box center [672, 324] width 725 height 517
click at [775, 192] on img at bounding box center [775, 189] width 9 height 9
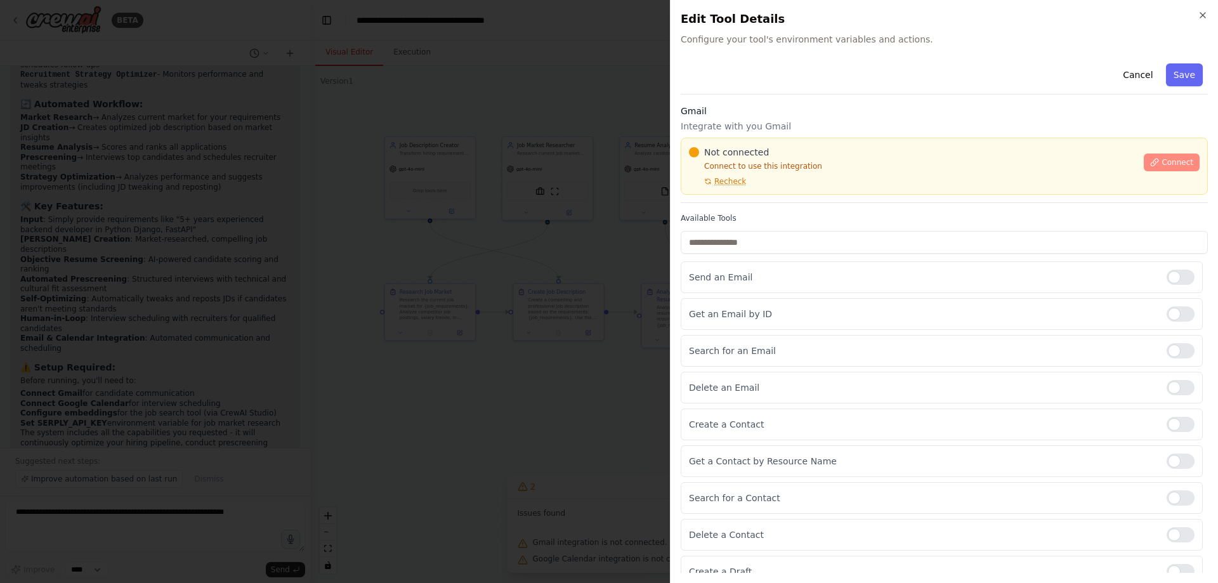
click at [1150, 161] on icon at bounding box center [1154, 162] width 9 height 9
click at [496, 236] on div at bounding box center [609, 291] width 1218 height 583
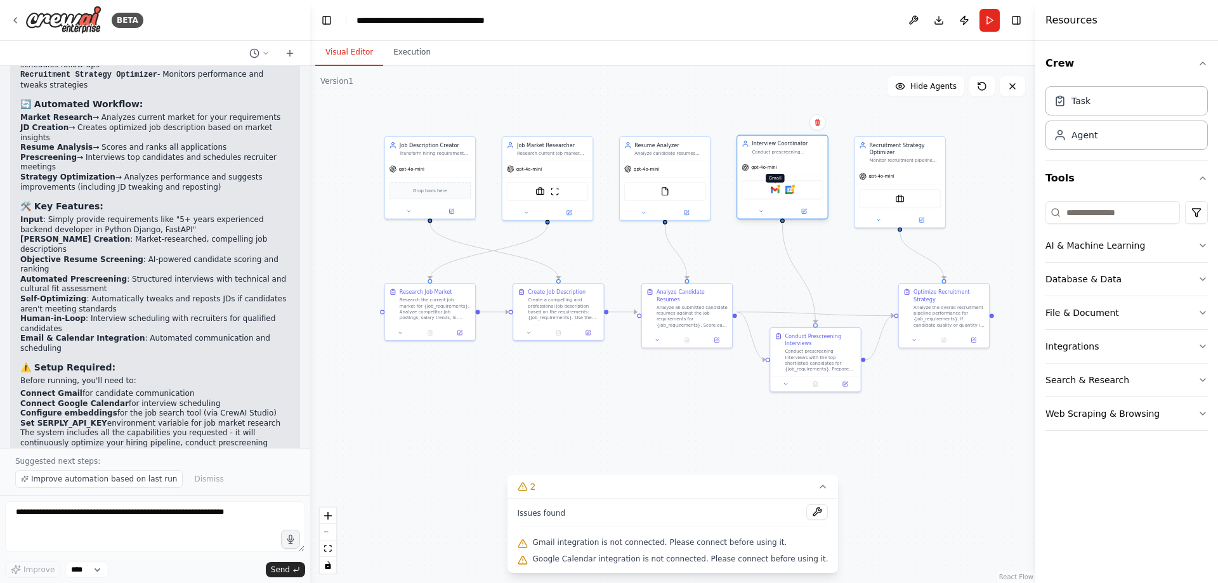
click at [774, 190] on img at bounding box center [775, 189] width 9 height 9
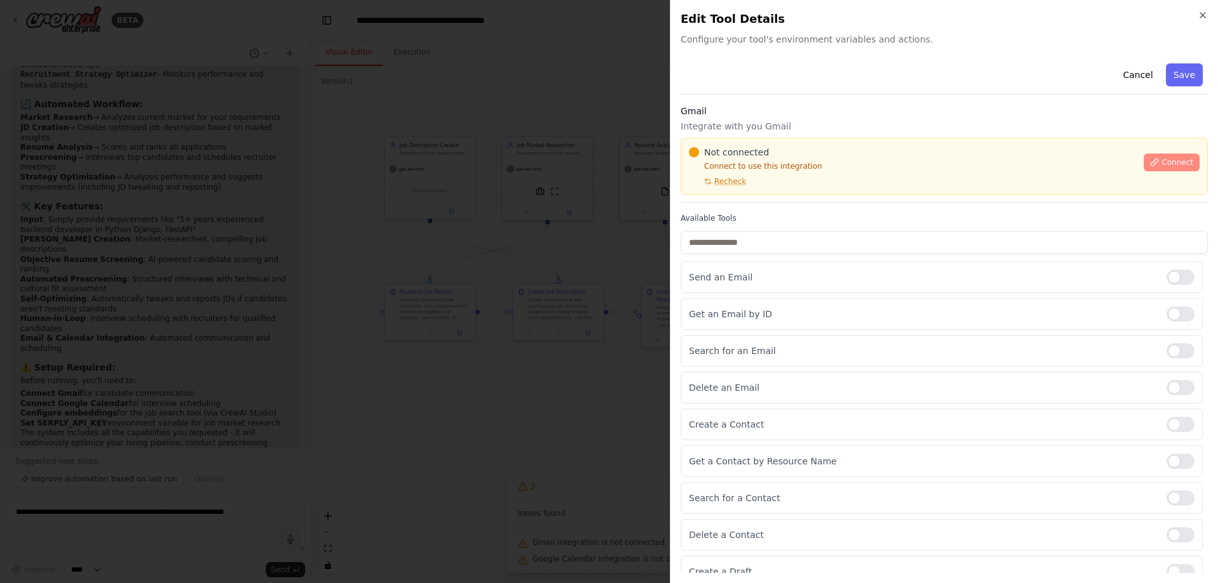
click at [1162, 160] on span "Connect" at bounding box center [1178, 162] width 32 height 10
click at [514, 241] on div at bounding box center [609, 291] width 1218 height 583
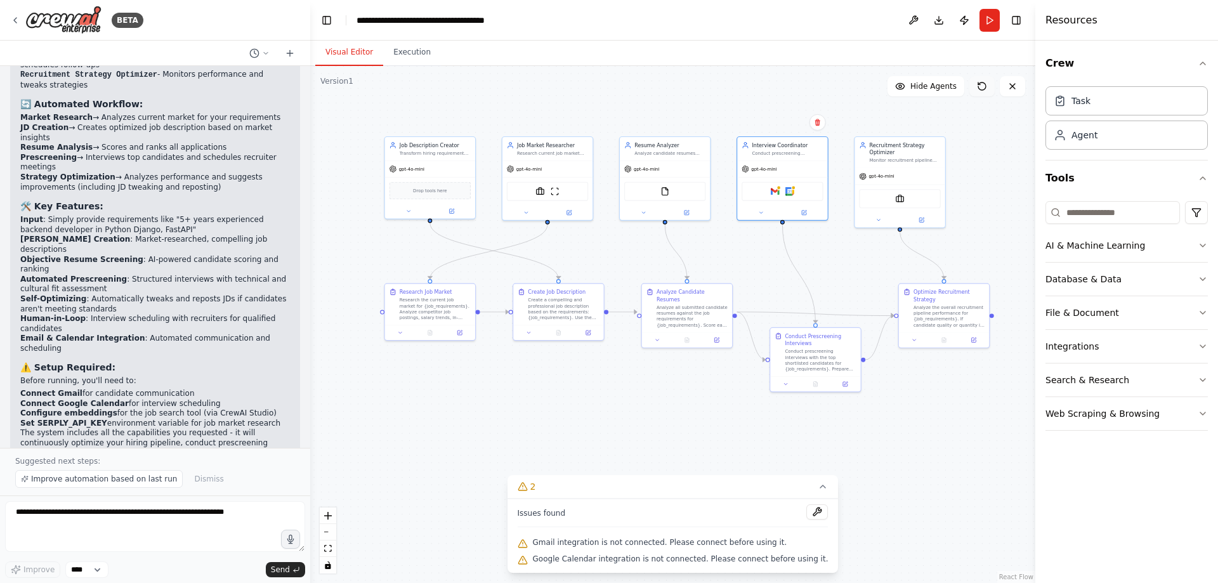
click at [978, 83] on icon at bounding box center [982, 86] width 10 height 10
click at [934, 28] on button "Download" at bounding box center [939, 20] width 20 height 23
click at [402, 56] on button "Execution" at bounding box center [412, 52] width 58 height 27
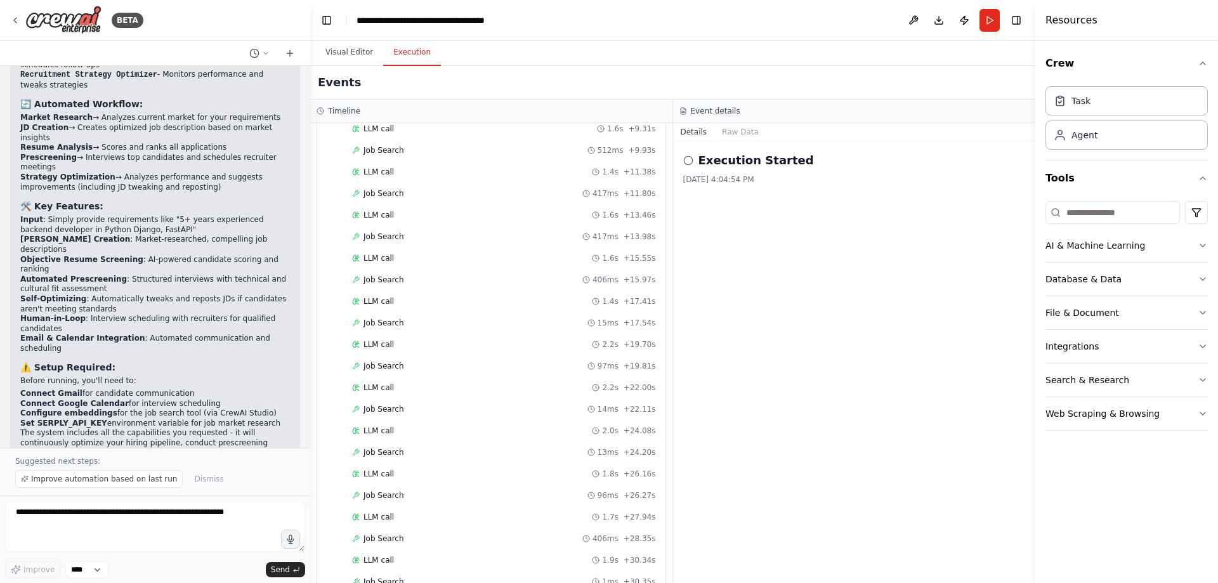
scroll to position [0, 0]
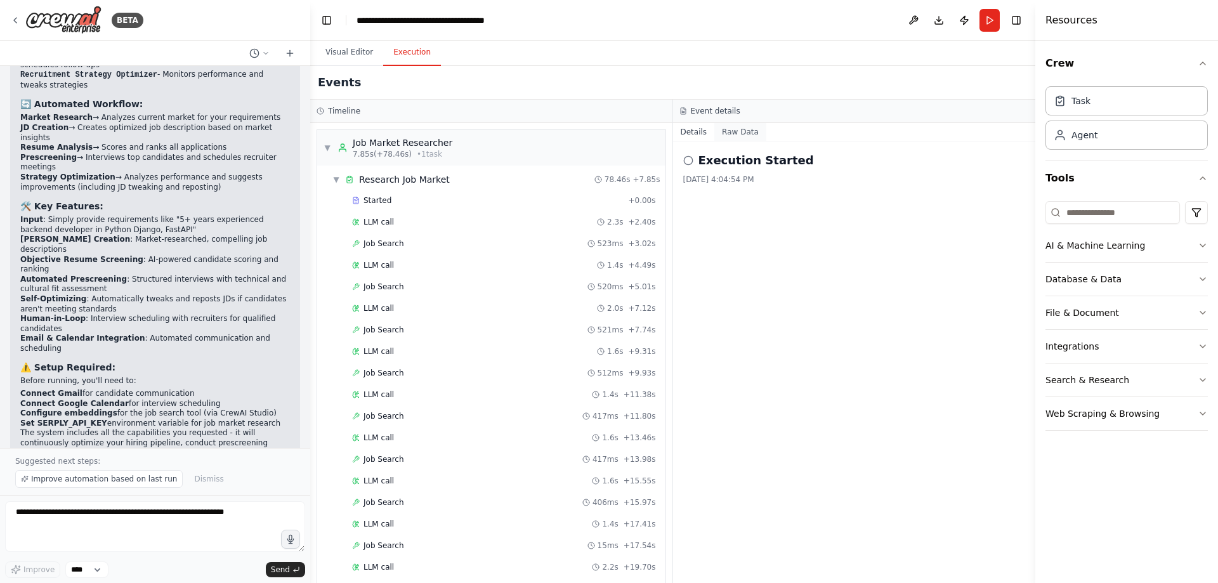
click at [732, 130] on button "Raw Data" at bounding box center [740, 132] width 52 height 18
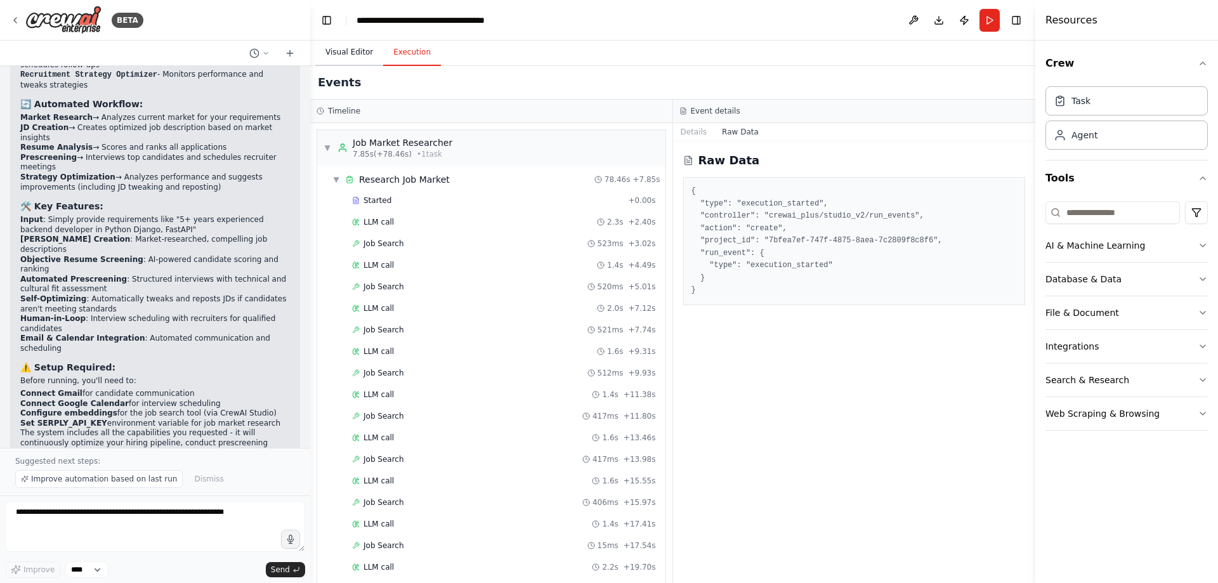
click at [336, 50] on button "Visual Editor" at bounding box center [349, 52] width 68 height 27
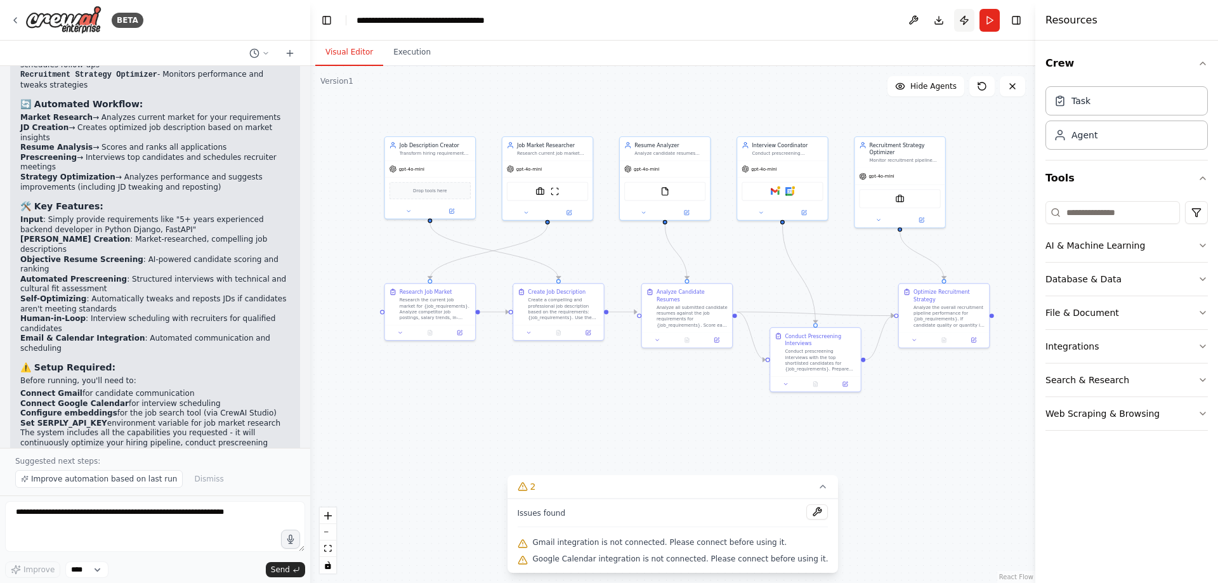
click at [962, 22] on button "Publish" at bounding box center [964, 20] width 20 height 23
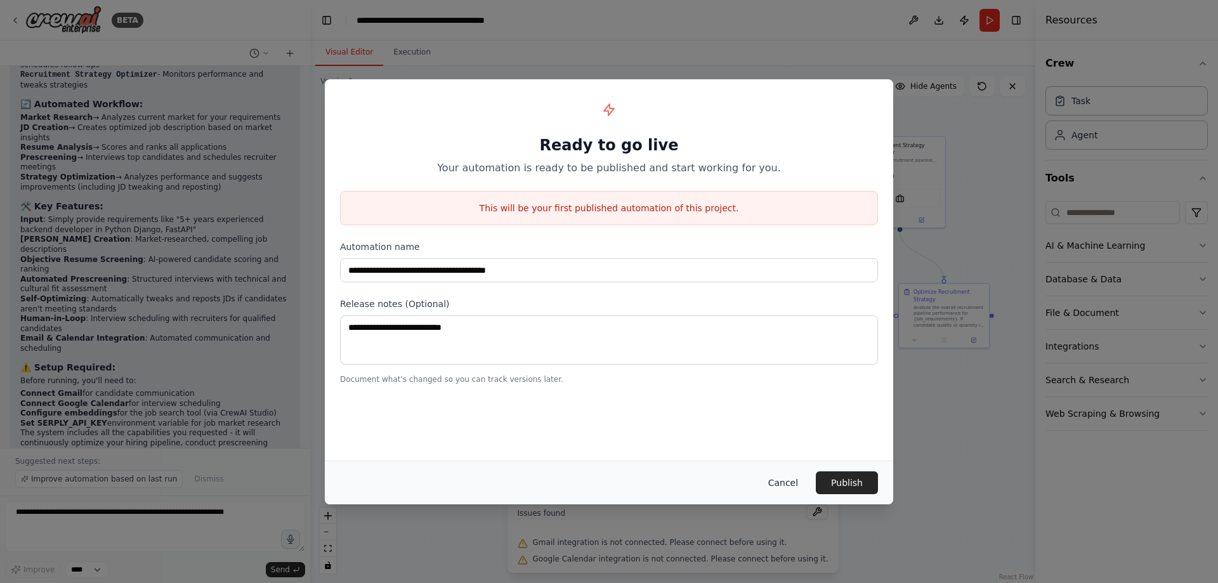
click at [784, 487] on button "Cancel" at bounding box center [783, 482] width 50 height 23
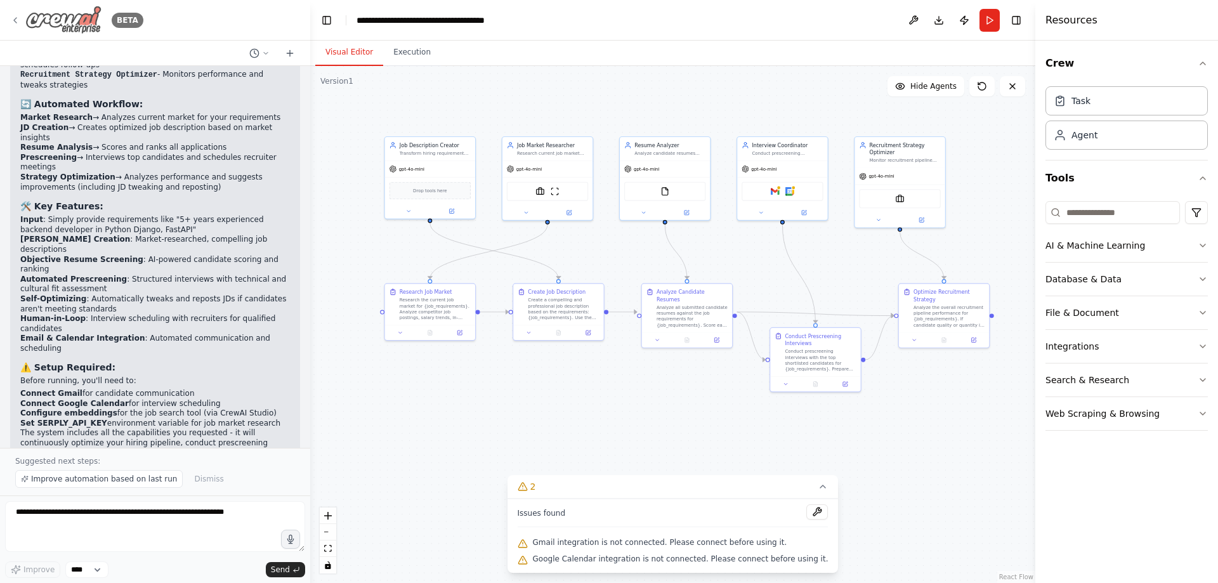
click at [15, 17] on icon at bounding box center [15, 20] width 10 height 10
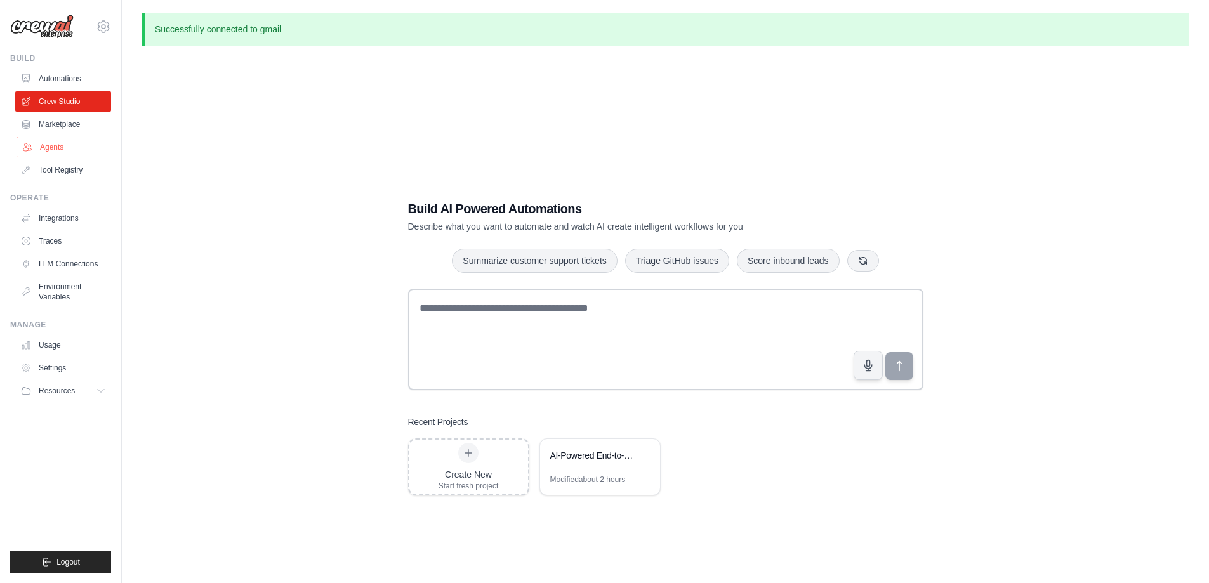
click at [37, 148] on link "Agents" at bounding box center [64, 147] width 96 height 20
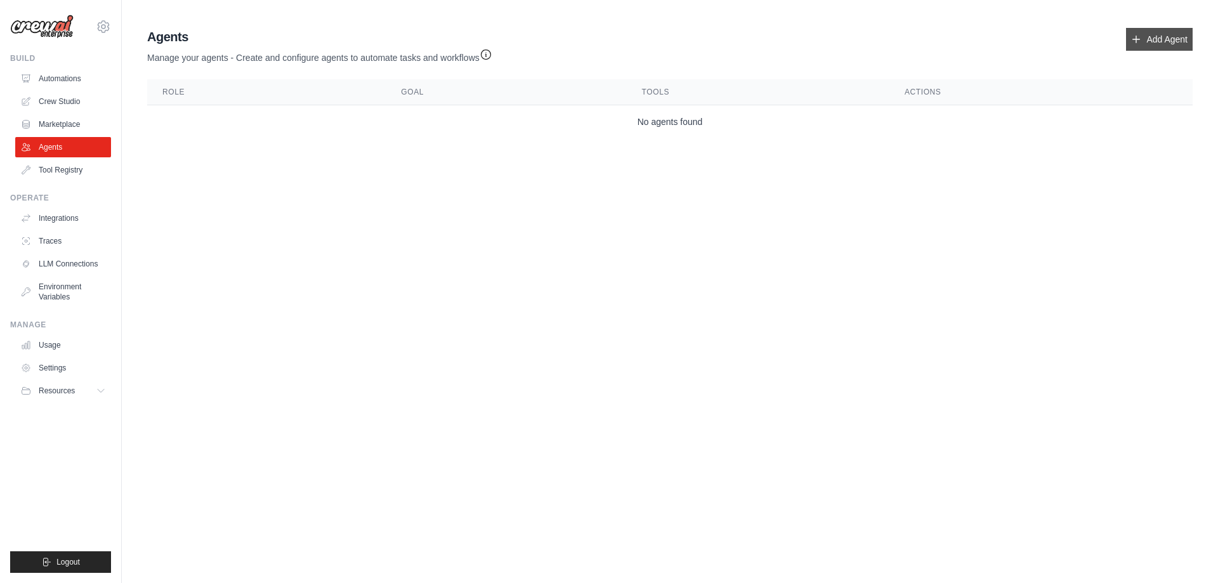
click at [1153, 43] on link "Add Agent" at bounding box center [1159, 39] width 67 height 23
click at [66, 181] on ul "Build Automations Crew Studio Marketplace Agents" at bounding box center [60, 313] width 101 height 520
click at [64, 171] on link "Tool Registry" at bounding box center [64, 170] width 96 height 20
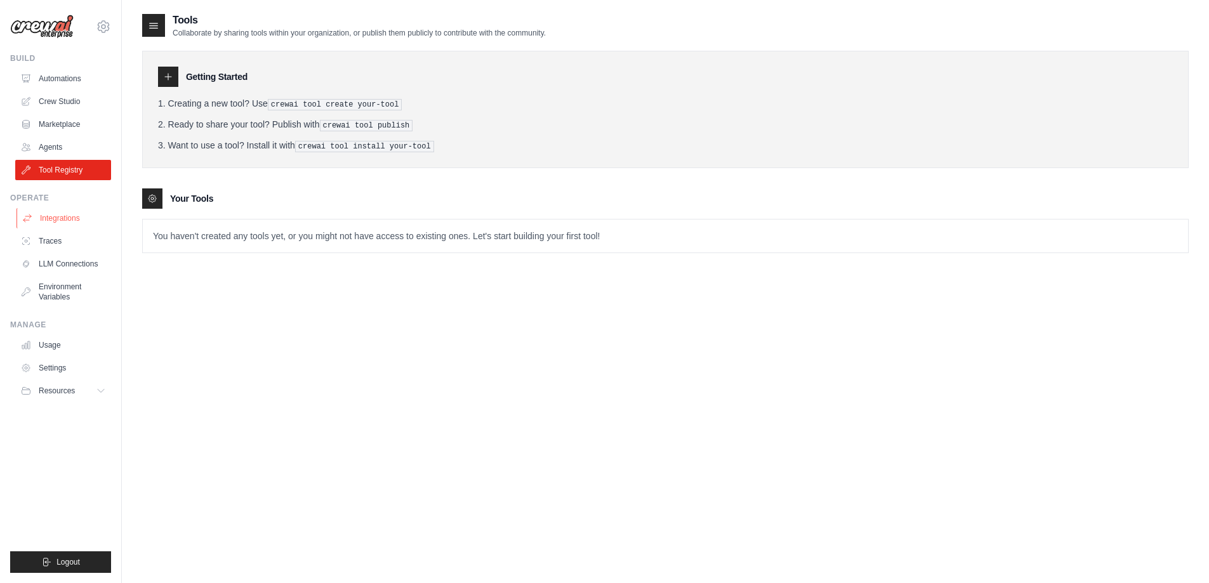
click at [53, 220] on link "Integrations" at bounding box center [64, 218] width 96 height 20
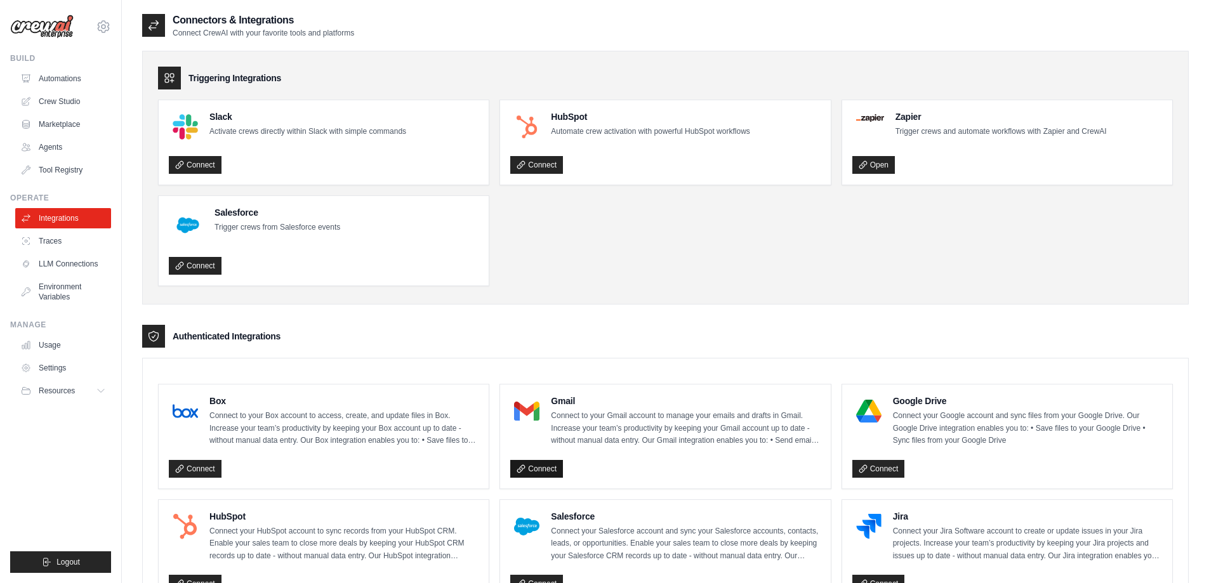
click at [530, 472] on link "Connect" at bounding box center [536, 469] width 53 height 18
click at [199, 161] on link "Connect" at bounding box center [195, 165] width 53 height 18
click at [634, 259] on ul "Slack Activate crews directly within Slack with simple commands Connect HubSpot…" at bounding box center [665, 193] width 1015 height 187
click at [63, 246] on link "Traces" at bounding box center [64, 241] width 96 height 20
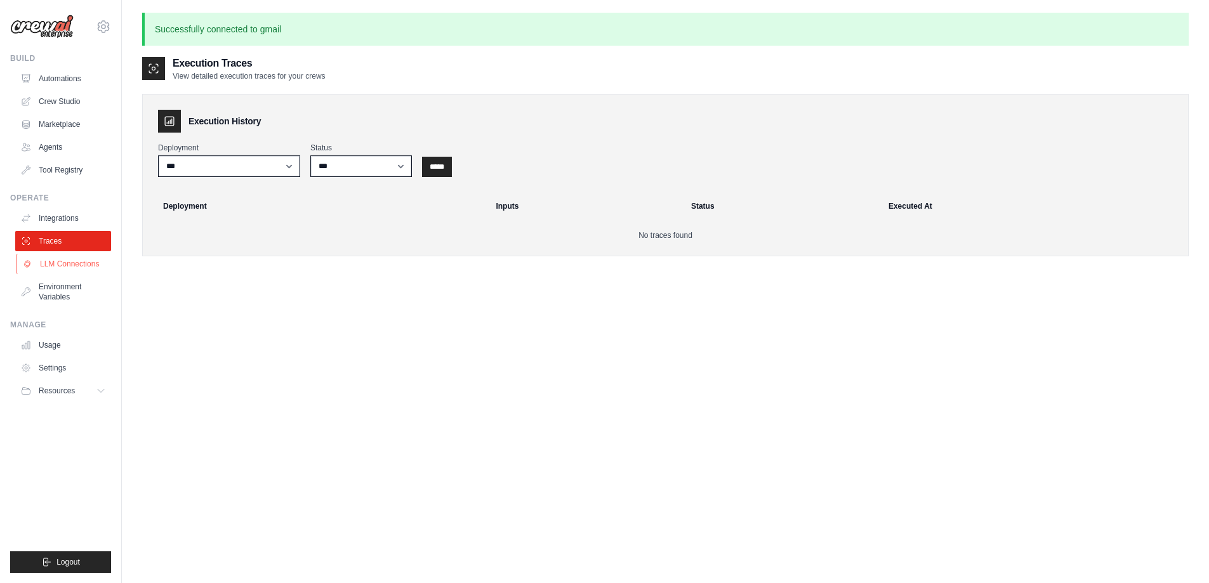
click at [64, 263] on link "LLM Connections" at bounding box center [64, 264] width 96 height 20
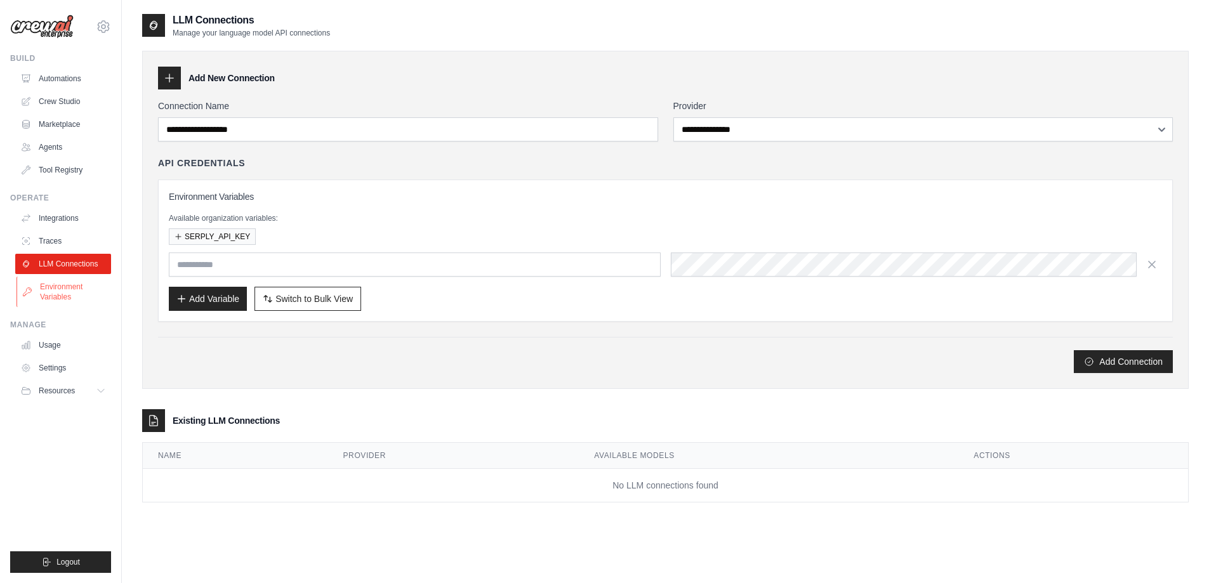
click at [58, 283] on link "Environment Variables" at bounding box center [64, 292] width 96 height 30
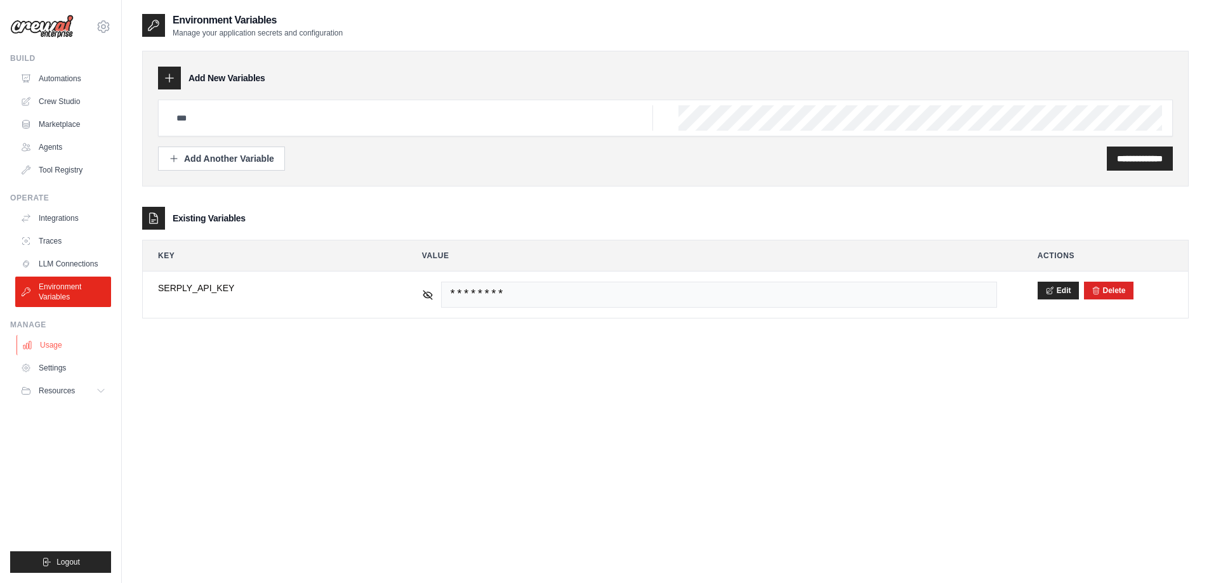
click at [44, 345] on link "Usage" at bounding box center [64, 345] width 96 height 20
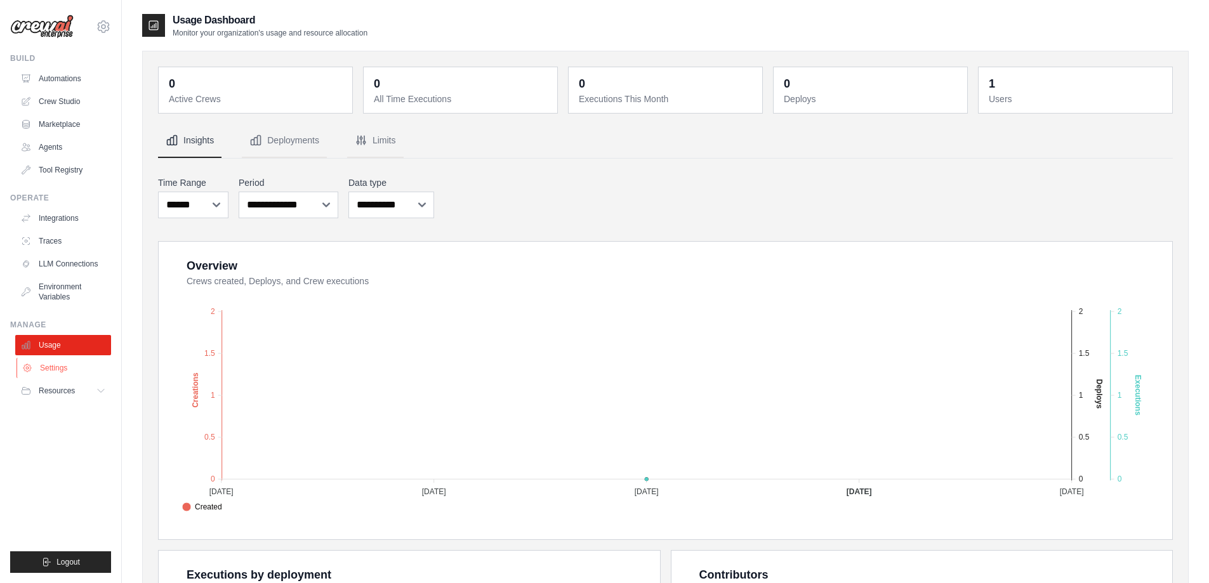
click at [49, 364] on link "Settings" at bounding box center [64, 368] width 96 height 20
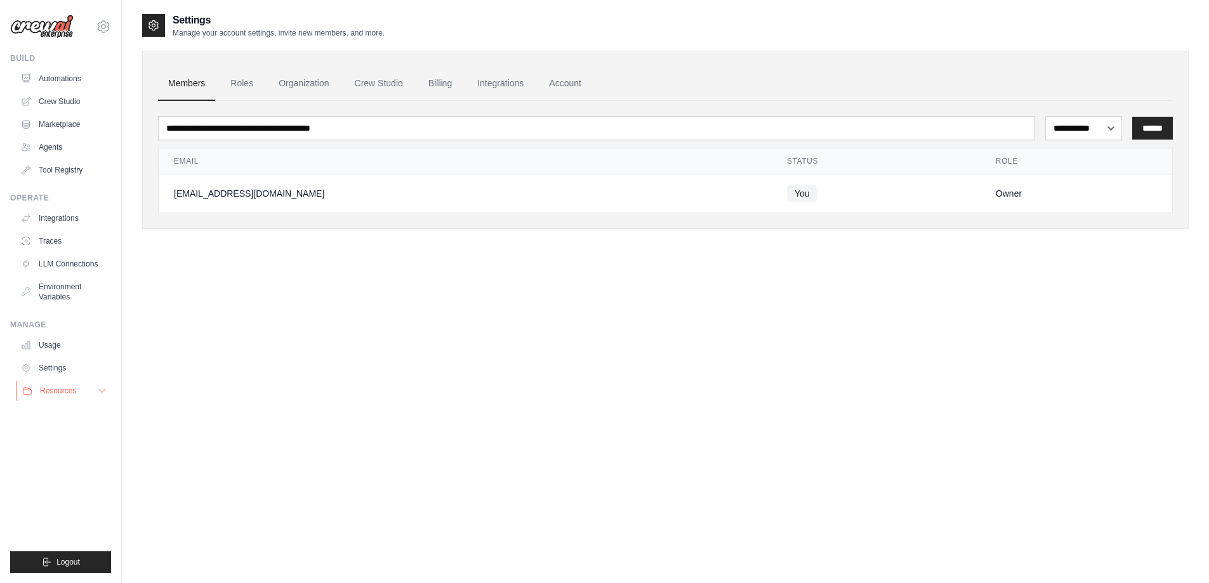
click at [52, 390] on span "Resources" at bounding box center [58, 391] width 36 height 10
click at [57, 77] on link "Automations" at bounding box center [64, 79] width 96 height 20
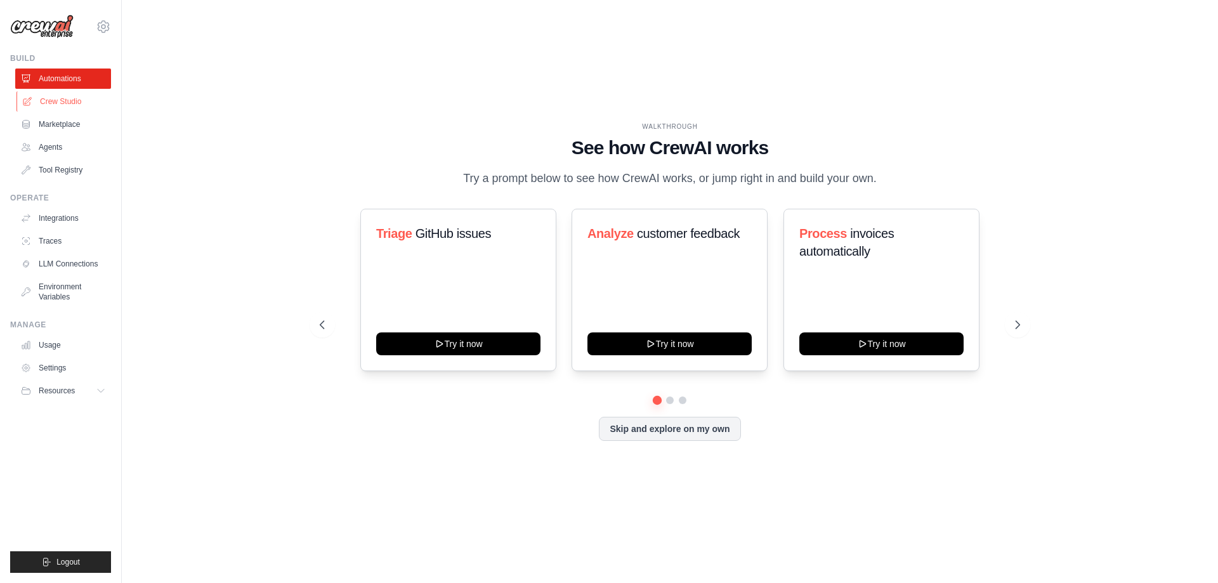
click at [70, 100] on link "Crew Studio" at bounding box center [64, 101] width 96 height 20
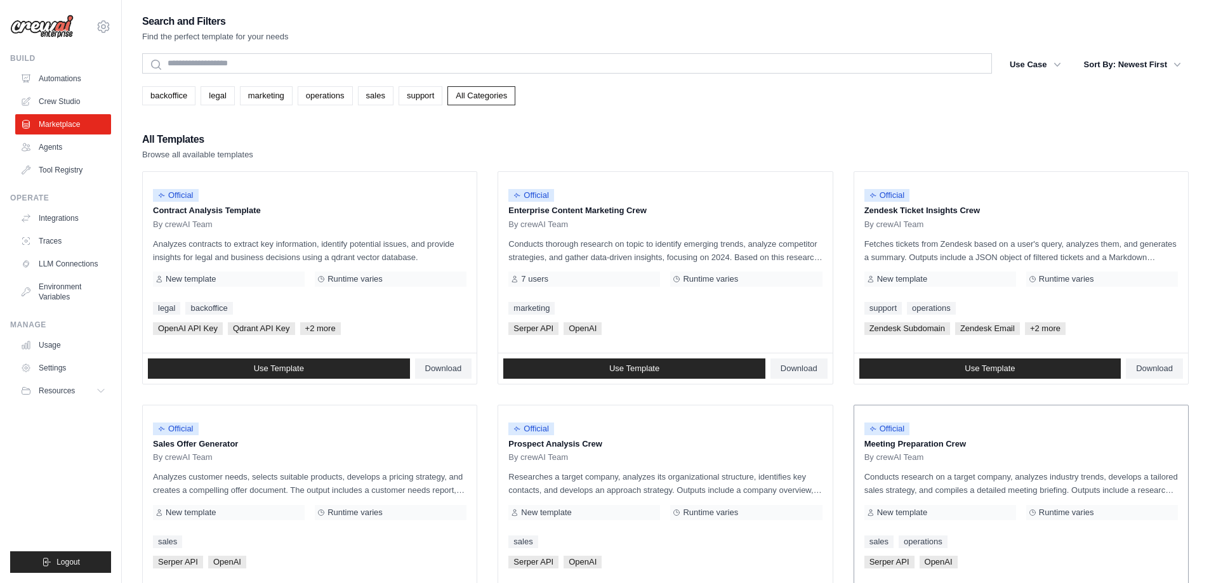
click at [883, 443] on p "Meeting Preparation Crew" at bounding box center [1020, 444] width 313 height 13
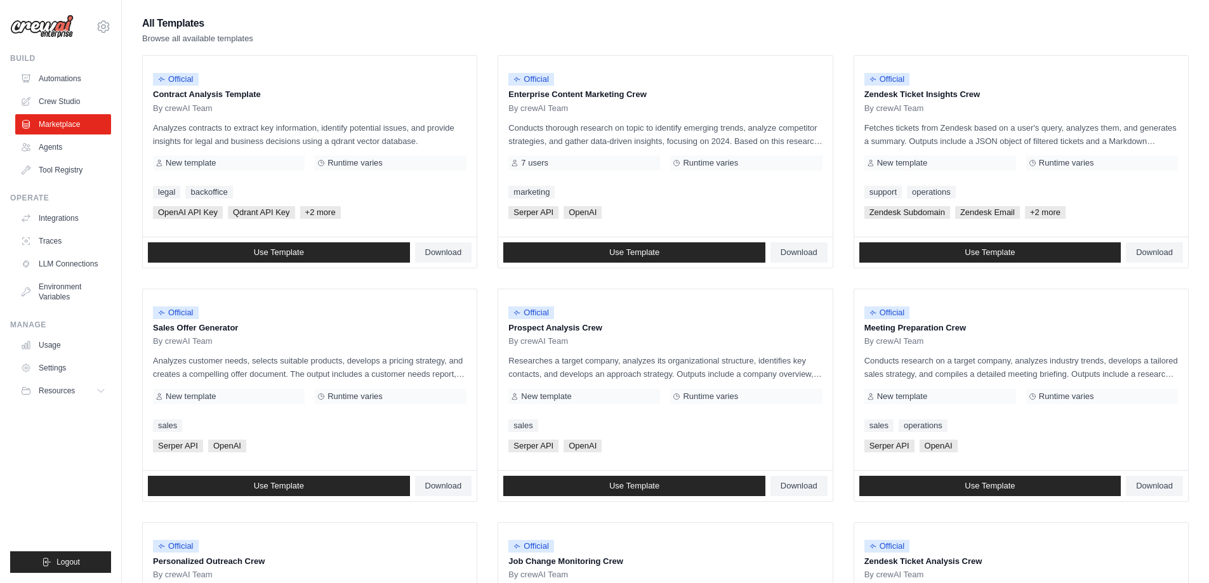
scroll to position [128, 0]
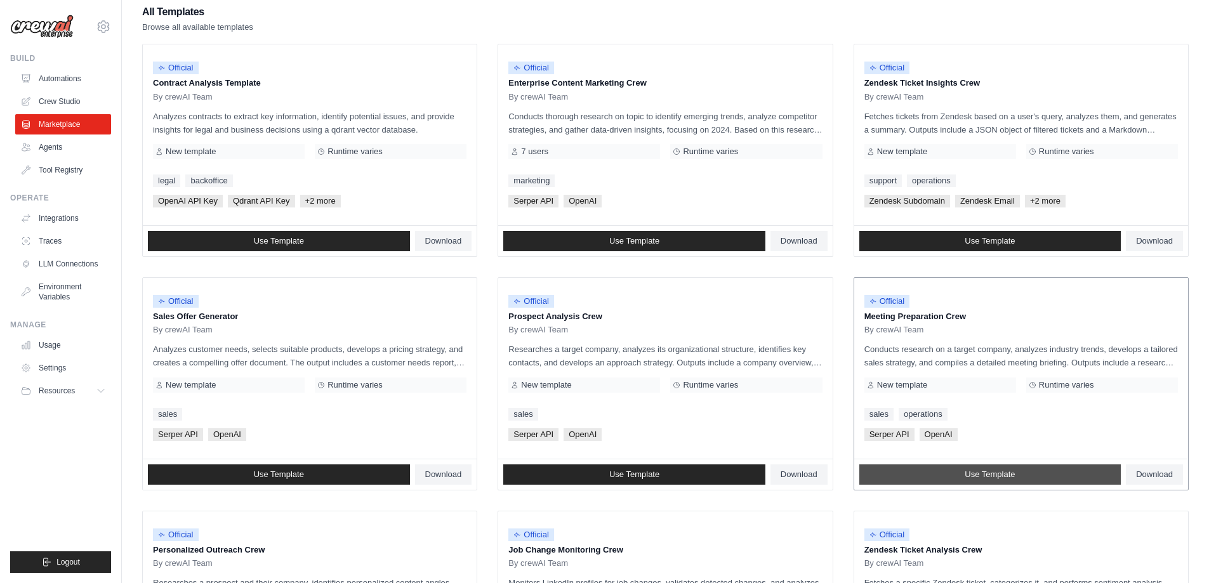
click at [996, 471] on span "Use Template" at bounding box center [989, 475] width 50 height 10
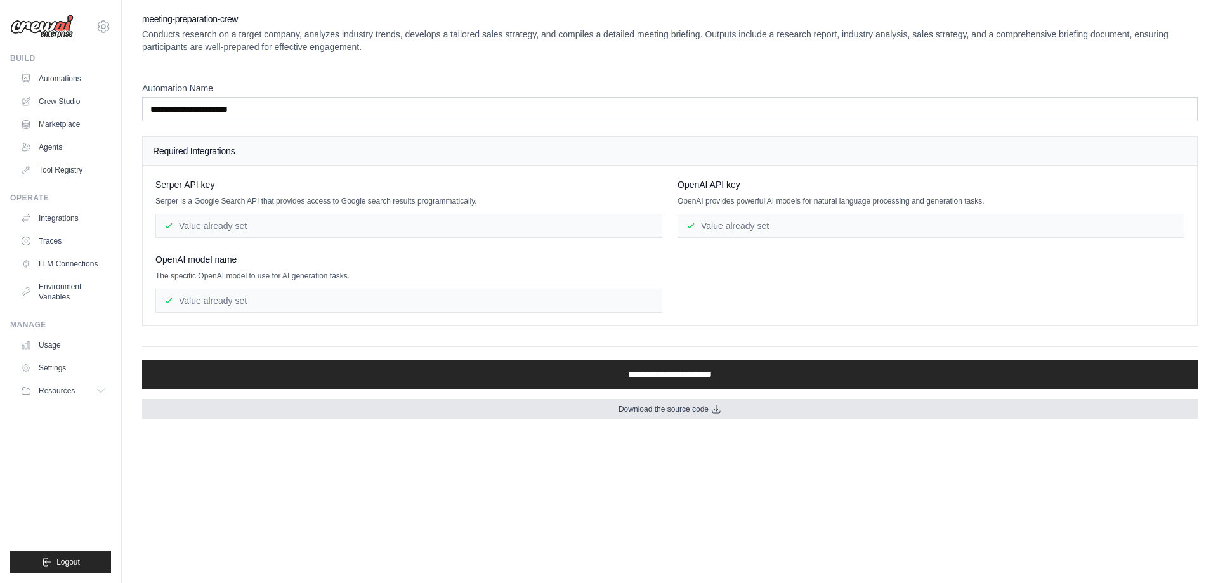
click at [631, 414] on span "Download the source code" at bounding box center [664, 409] width 90 height 10
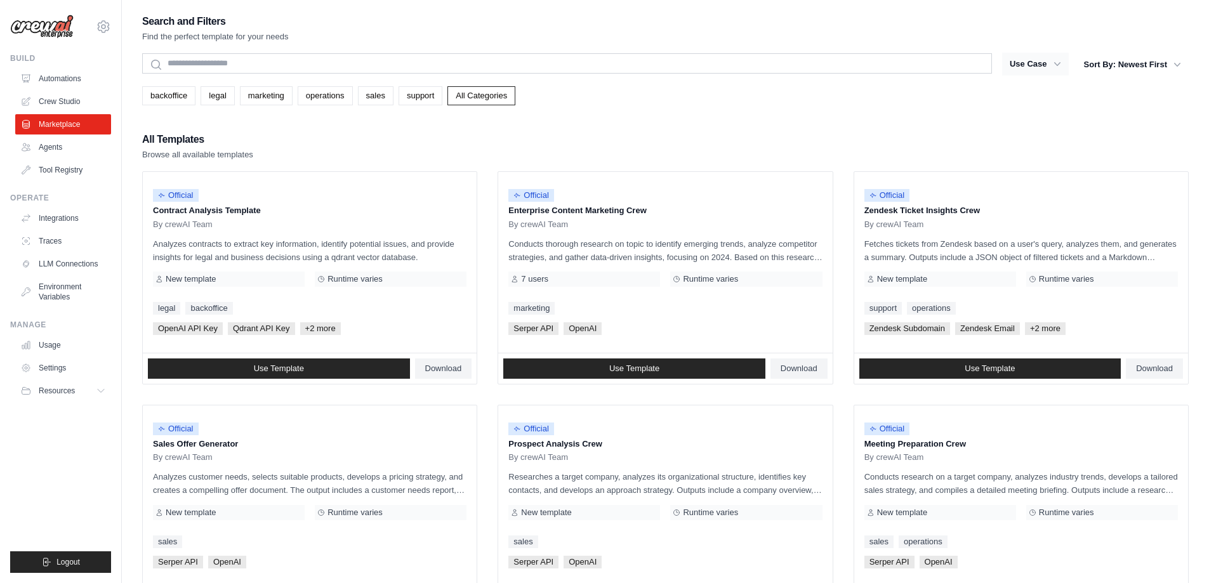
click at [1048, 55] on button "Use Case" at bounding box center [1035, 64] width 67 height 23
click at [1061, 62] on icon "button" at bounding box center [1057, 64] width 13 height 13
click at [1060, 64] on icon "button" at bounding box center [1057, 64] width 13 height 13
click at [1051, 63] on icon "button" at bounding box center [1057, 64] width 13 height 13
click at [1062, 65] on icon "button" at bounding box center [1057, 64] width 13 height 13
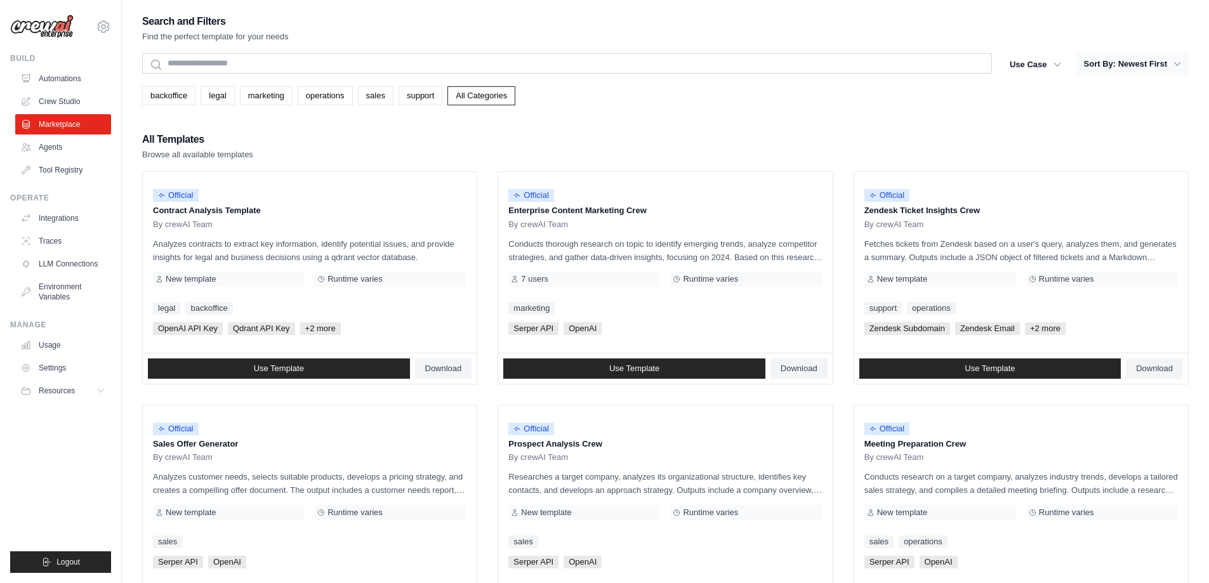
click at [1154, 65] on button "Sort By: Newest First" at bounding box center [1132, 64] width 112 height 23
